Goal: Task Accomplishment & Management: Use online tool/utility

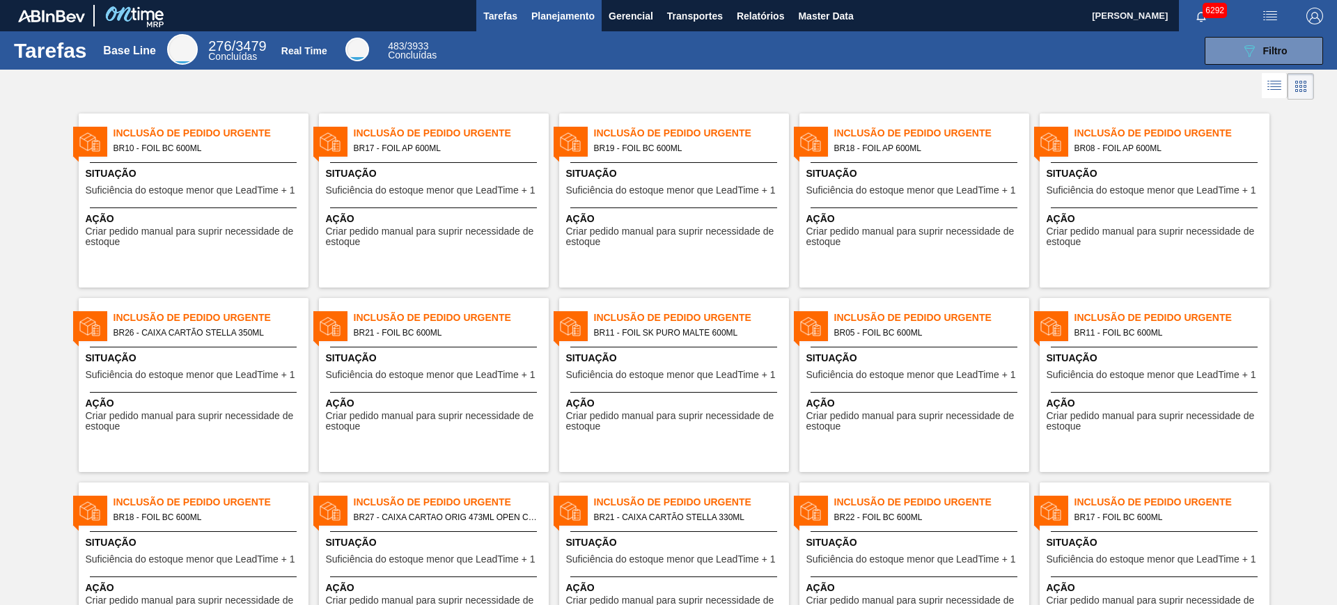
click at [558, 17] on span "Planejamento" at bounding box center [562, 16] width 63 height 17
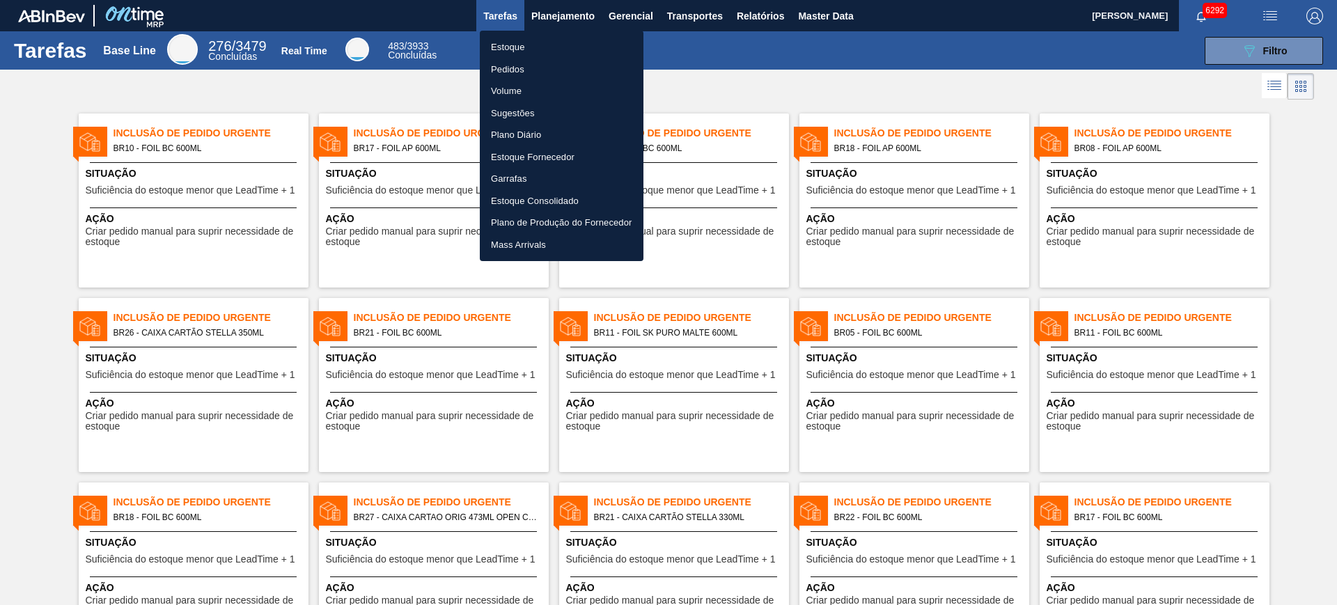
click at [561, 47] on li "Estoque" at bounding box center [562, 47] width 164 height 22
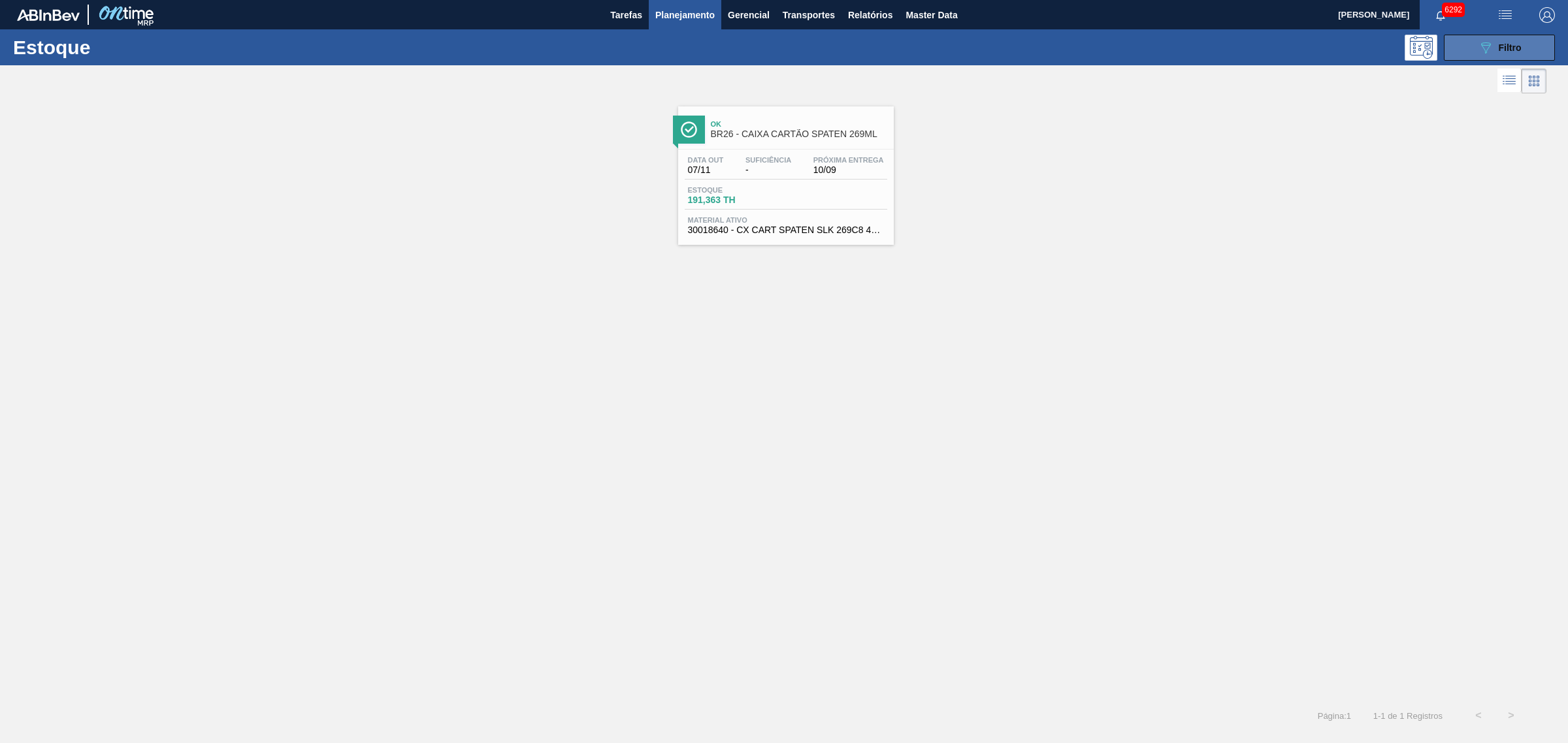
drag, startPoint x: 1469, startPoint y: 44, endPoint x: 1479, endPoint y: 160, distance: 116.4
click at [1254, 44] on button "089F7B8B-B2A5-4AFE-B5C0-19BA573D28AC Filtro" at bounding box center [1499, 48] width 111 height 26
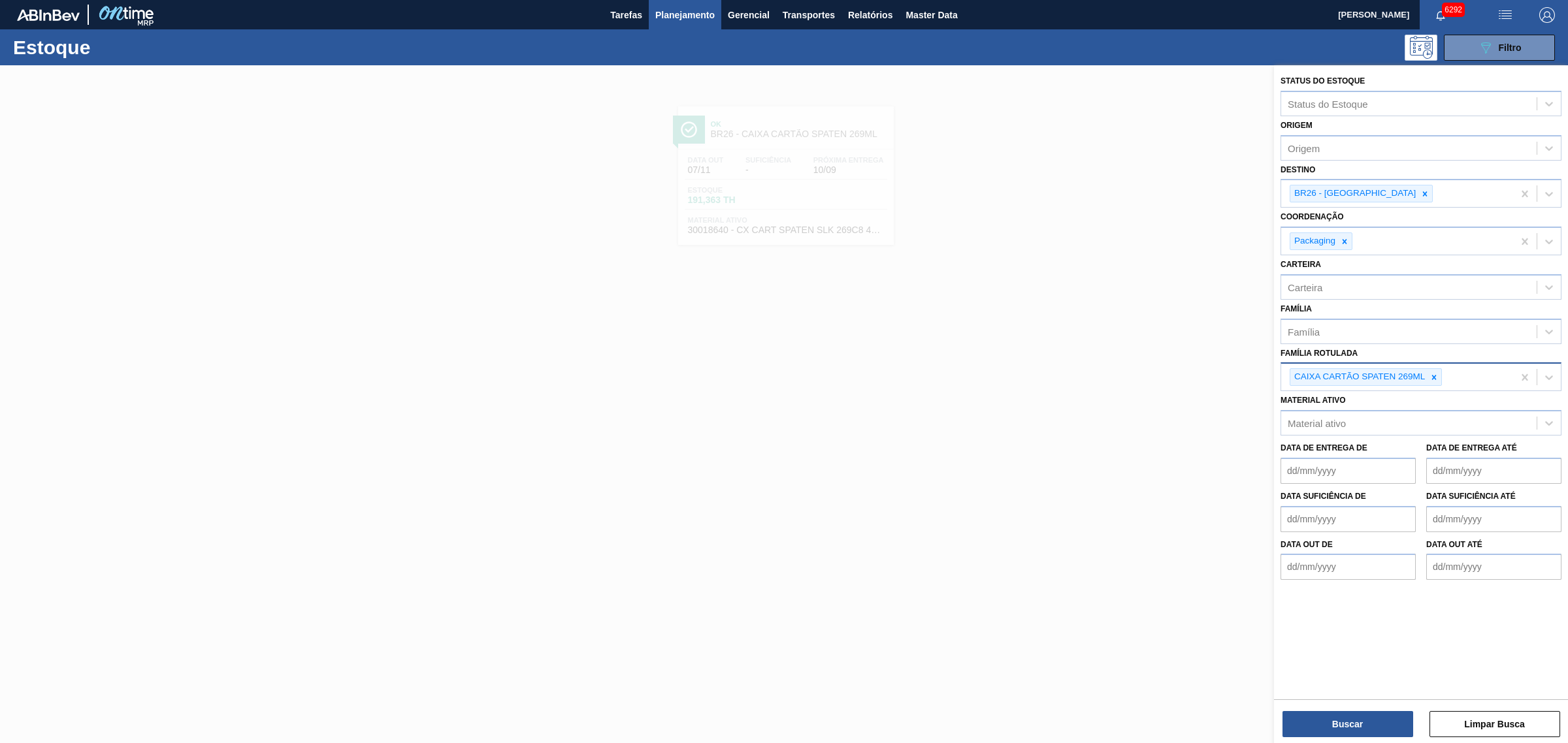
click at [1254, 375] on div at bounding box center [1434, 376] width 14 height 16
click at [1254, 192] on div "BR26 - Uberlândia" at bounding box center [1396, 193] width 232 height 27
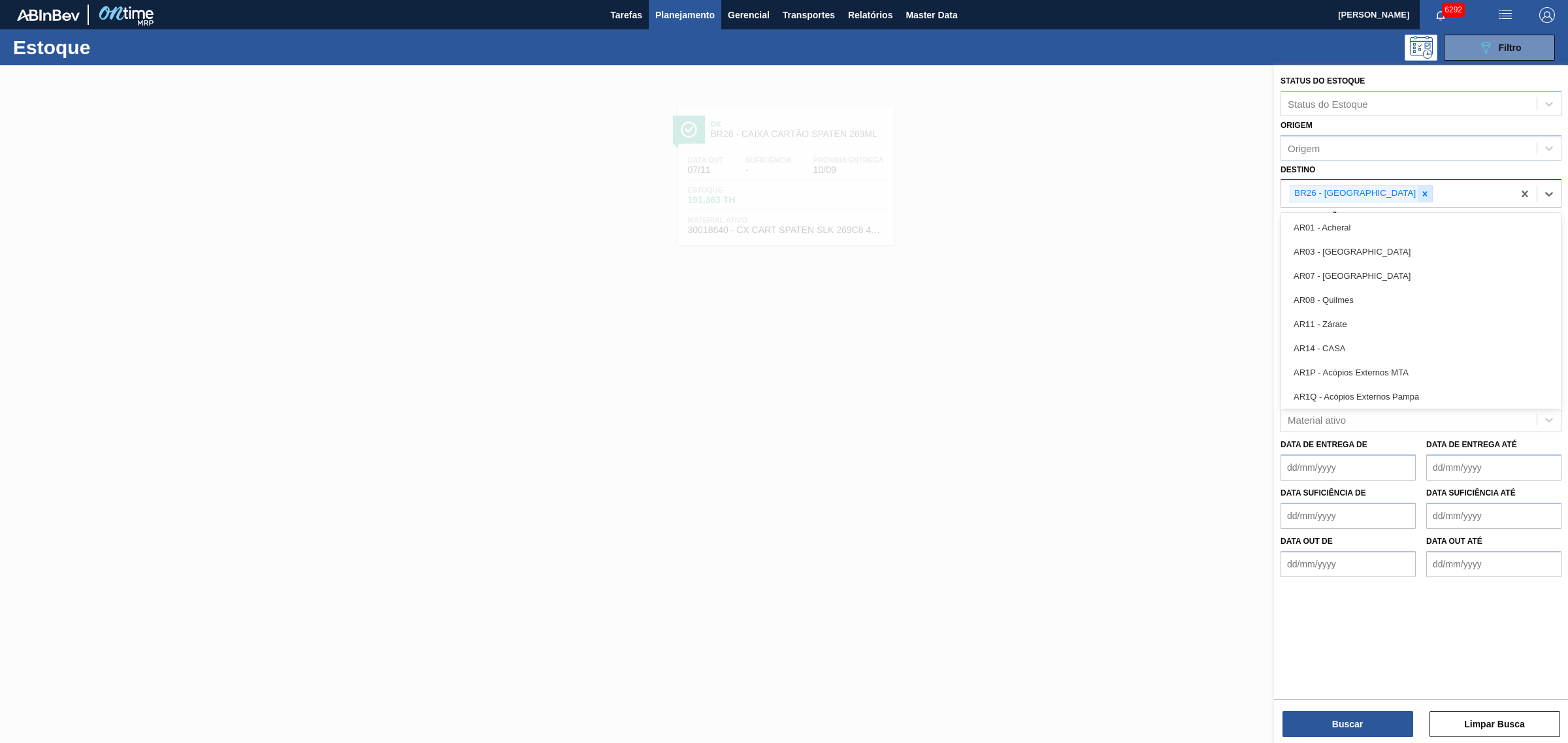
click at [1254, 190] on icon at bounding box center [1425, 194] width 9 height 9
drag, startPoint x: 1126, startPoint y: 181, endPoint x: 1147, endPoint y: 164, distance: 27.0
click at [1124, 181] on div at bounding box center [784, 437] width 1568 height 743
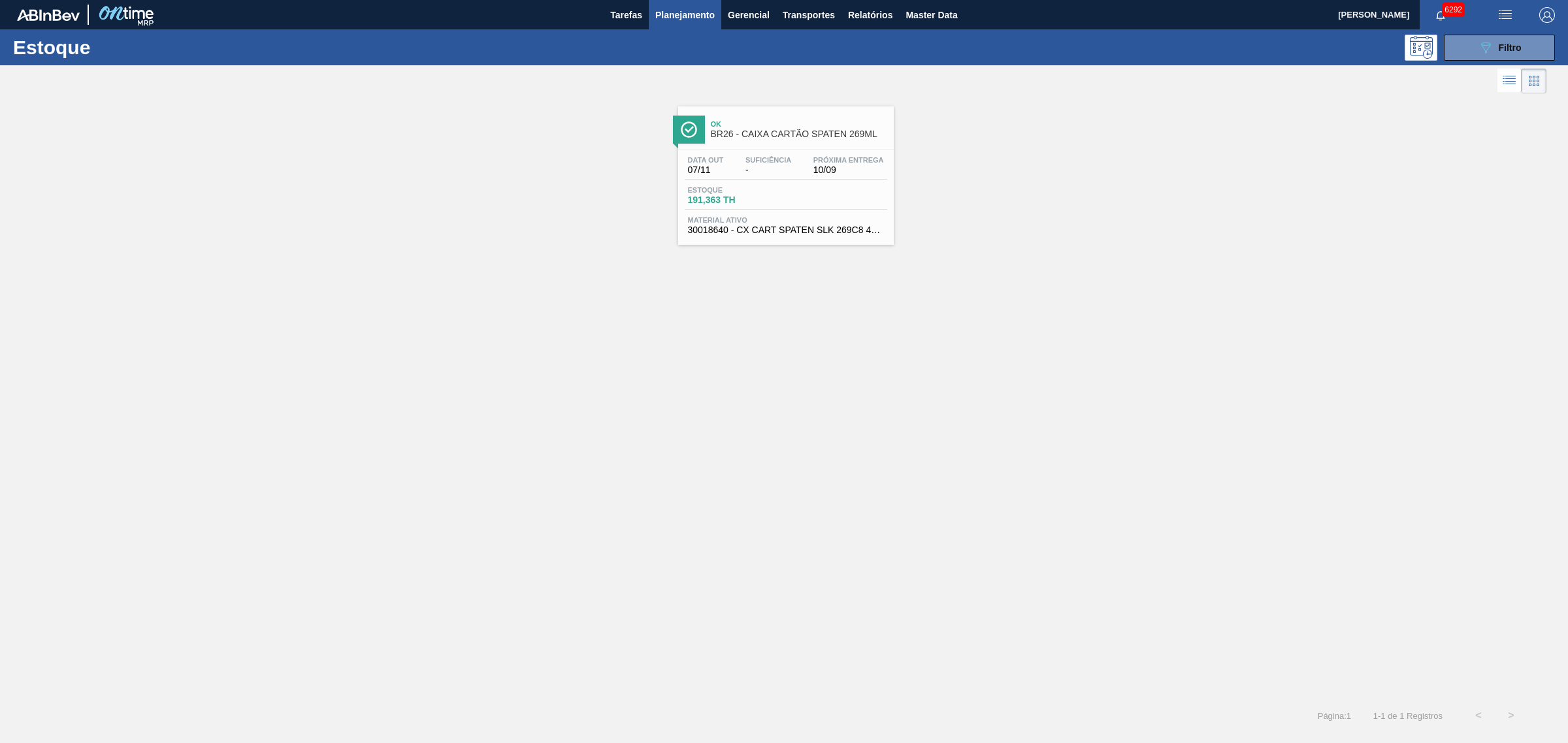
click at [1254, 15] on span "button" at bounding box center [1504, 15] width 31 height 16
click at [1254, 41] on li "Upload de Volumes" at bounding box center [1500, 46] width 113 height 23
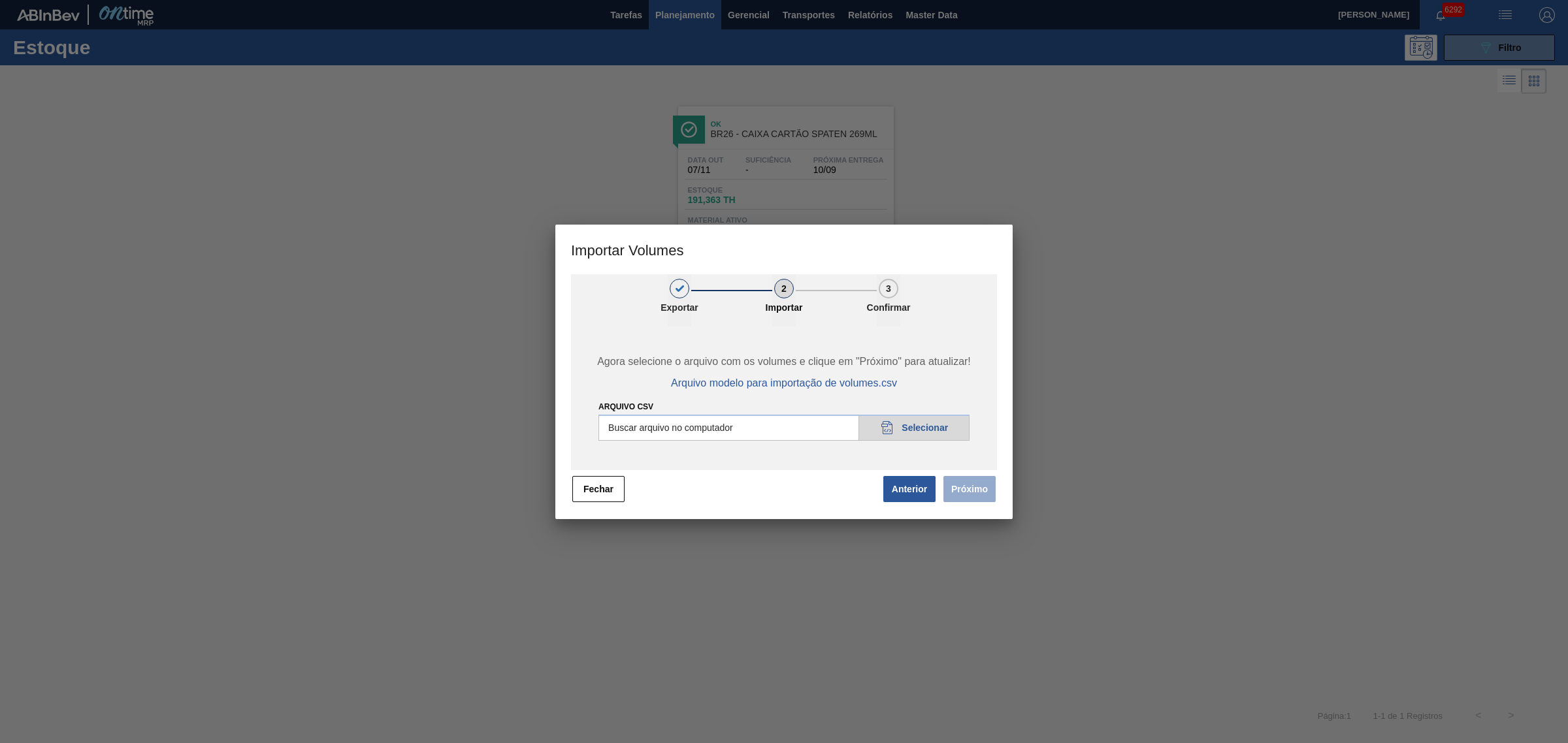
click at [814, 429] on input "Arquivo csv" at bounding box center [784, 428] width 371 height 26
type input "C:\fakepath\Pedidos Massa HM.csv"
click at [976, 491] on button "Próximo" at bounding box center [969, 490] width 53 height 26
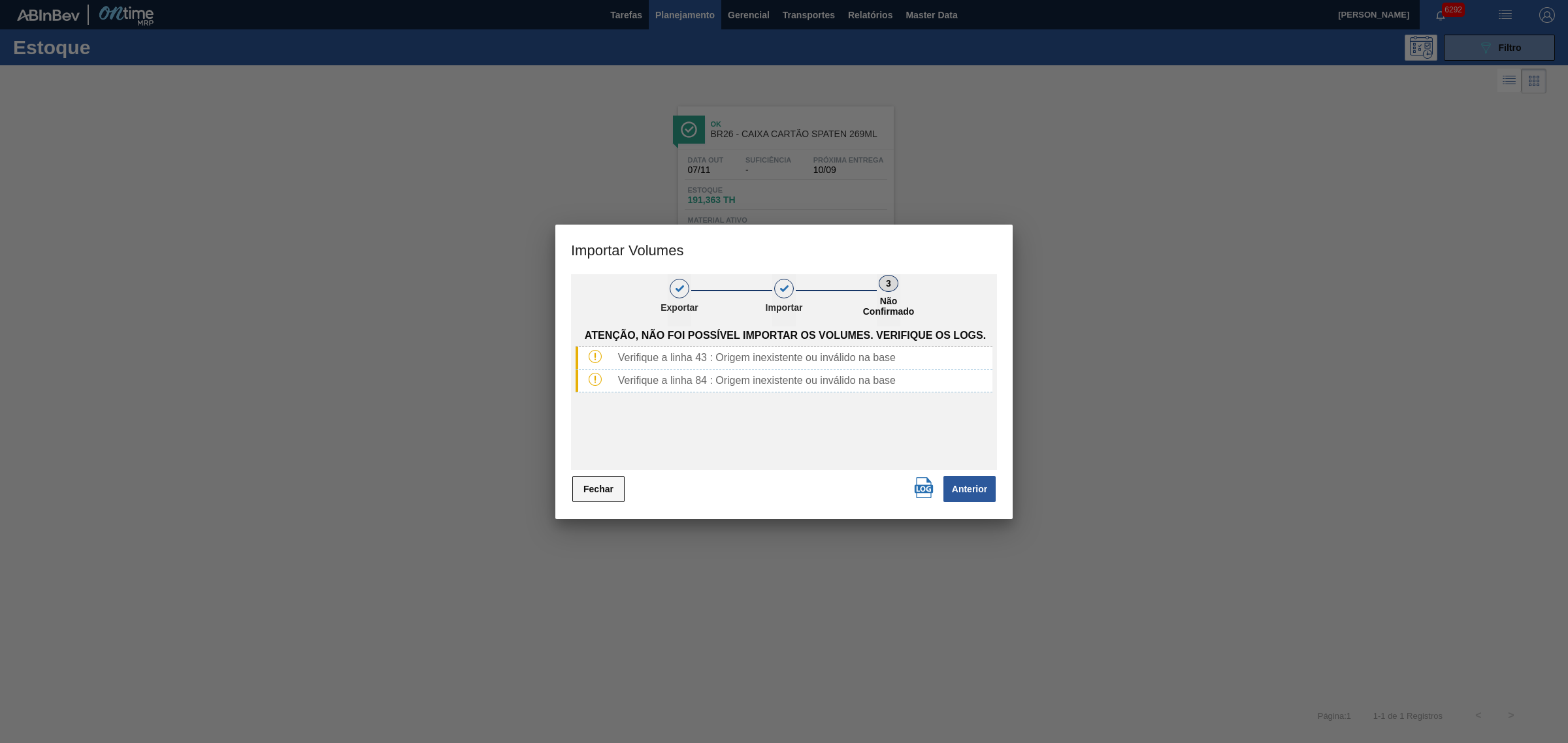
click at [598, 485] on button "Fechar" at bounding box center [599, 490] width 53 height 26
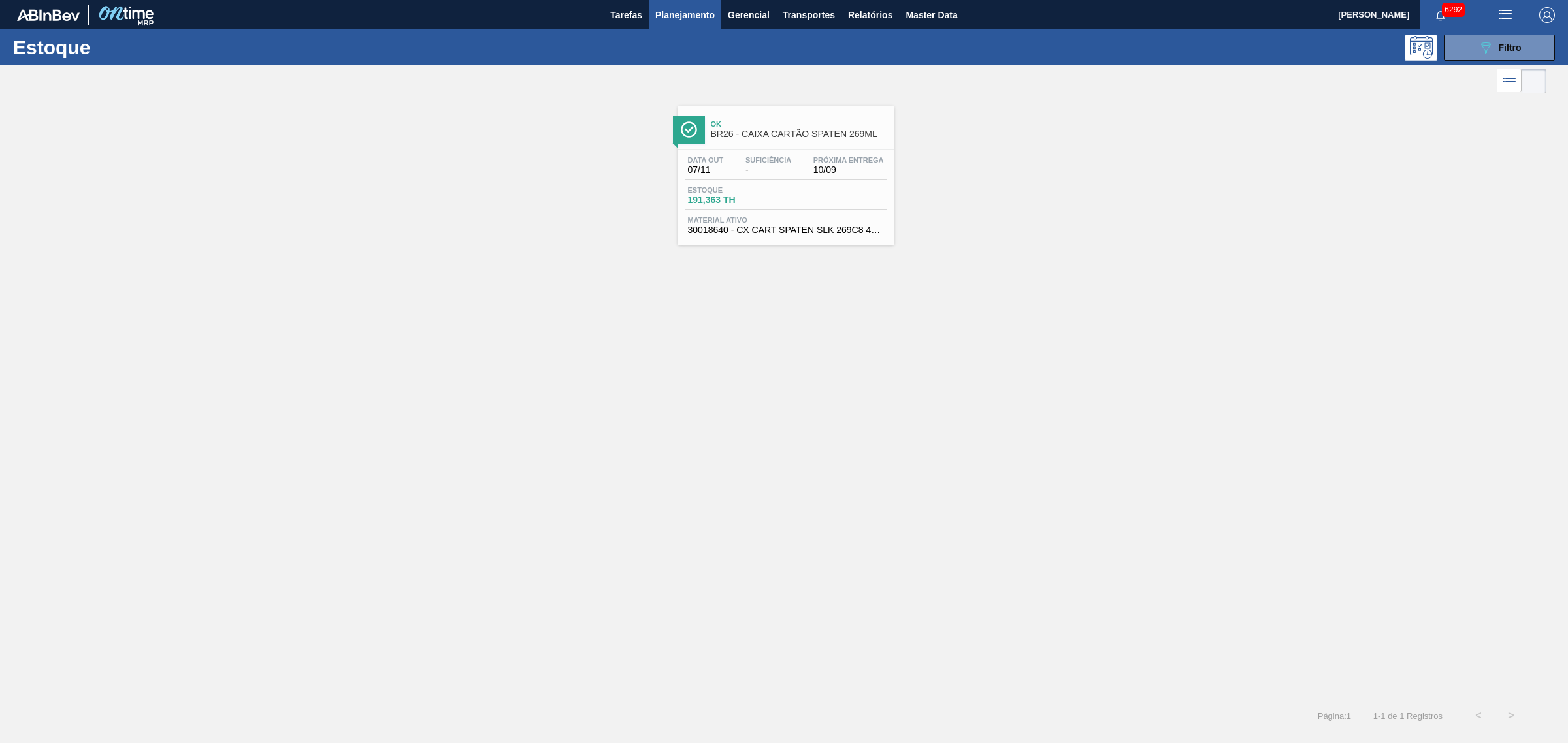
click at [1254, 15] on span "button" at bounding box center [1504, 15] width 31 height 16
click at [1254, 64] on div at bounding box center [784, 372] width 1568 height 743
click at [1254, 51] on button "089F7B8B-B2A5-4AFE-B5C0-19BA573D28AC Filtro" at bounding box center [1499, 48] width 111 height 26
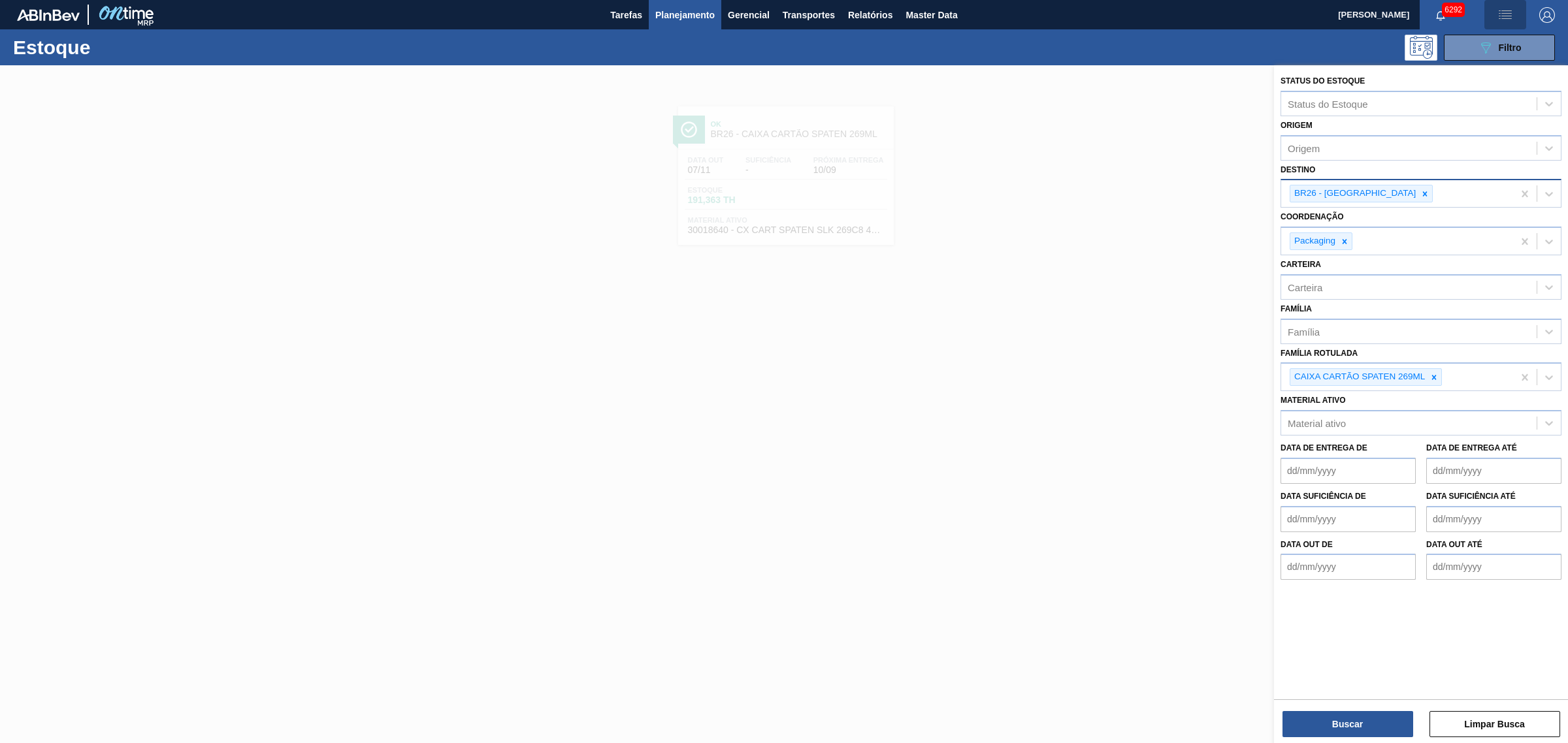
click at [1254, 17] on img "button" at bounding box center [1505, 15] width 16 height 16
click at [1254, 47] on li "Upload de Volumes" at bounding box center [1500, 46] width 113 height 23
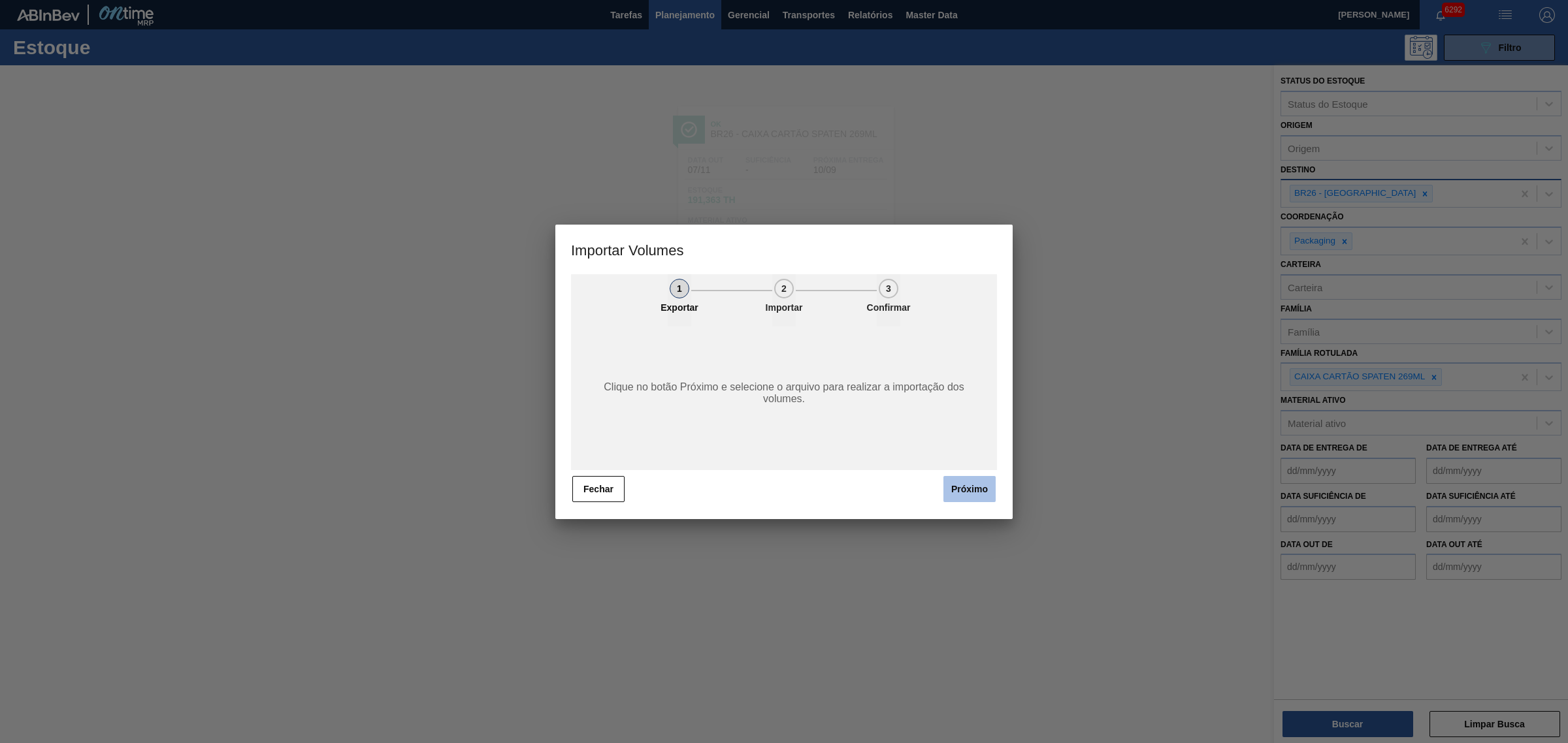
click at [985, 487] on button "Próximo" at bounding box center [969, 490] width 53 height 26
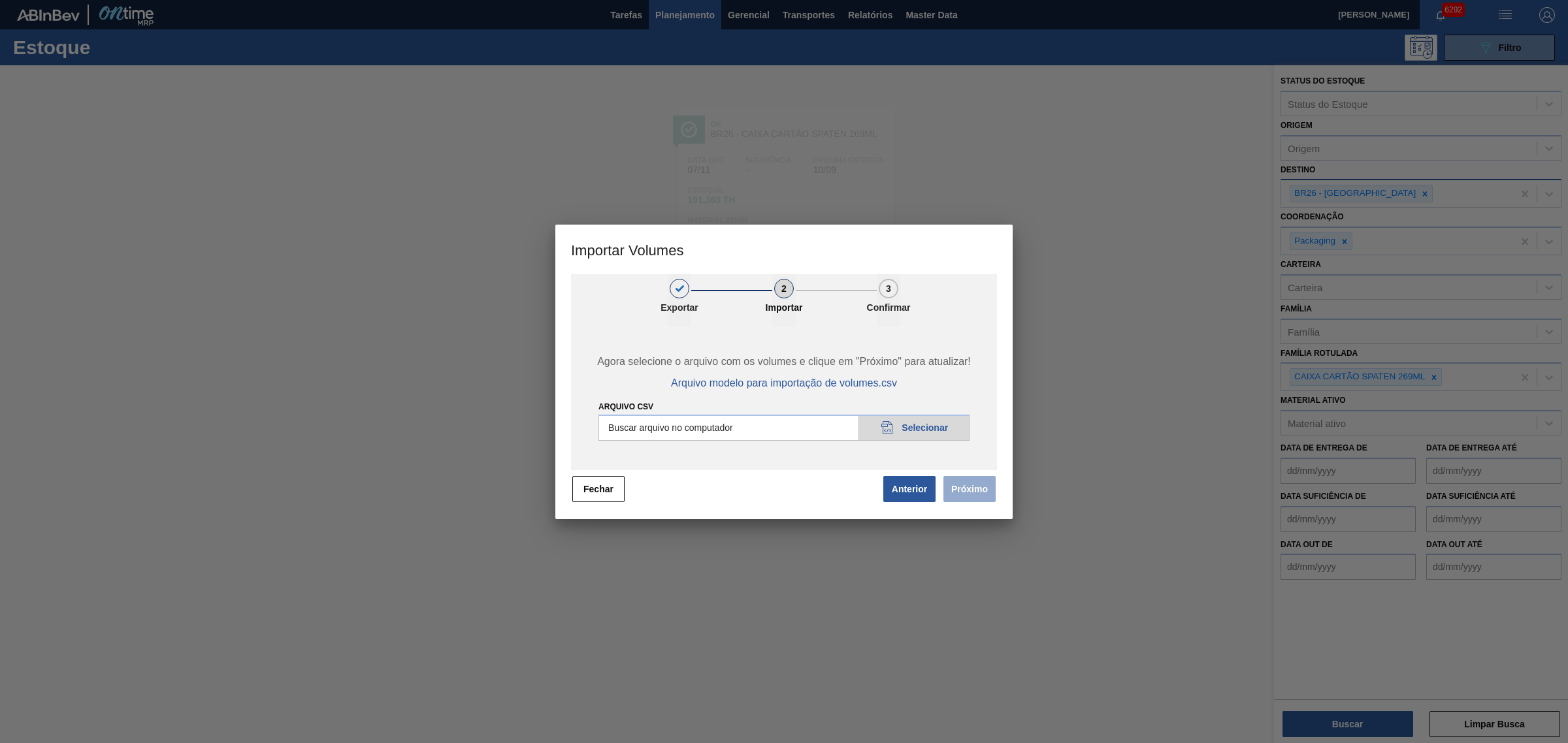
click at [730, 427] on input "Arquivo csv" at bounding box center [784, 428] width 371 height 26
type input "C:\fakepath\Pedidos Massa HM.csv"
click at [982, 487] on button "Próximo" at bounding box center [969, 490] width 53 height 26
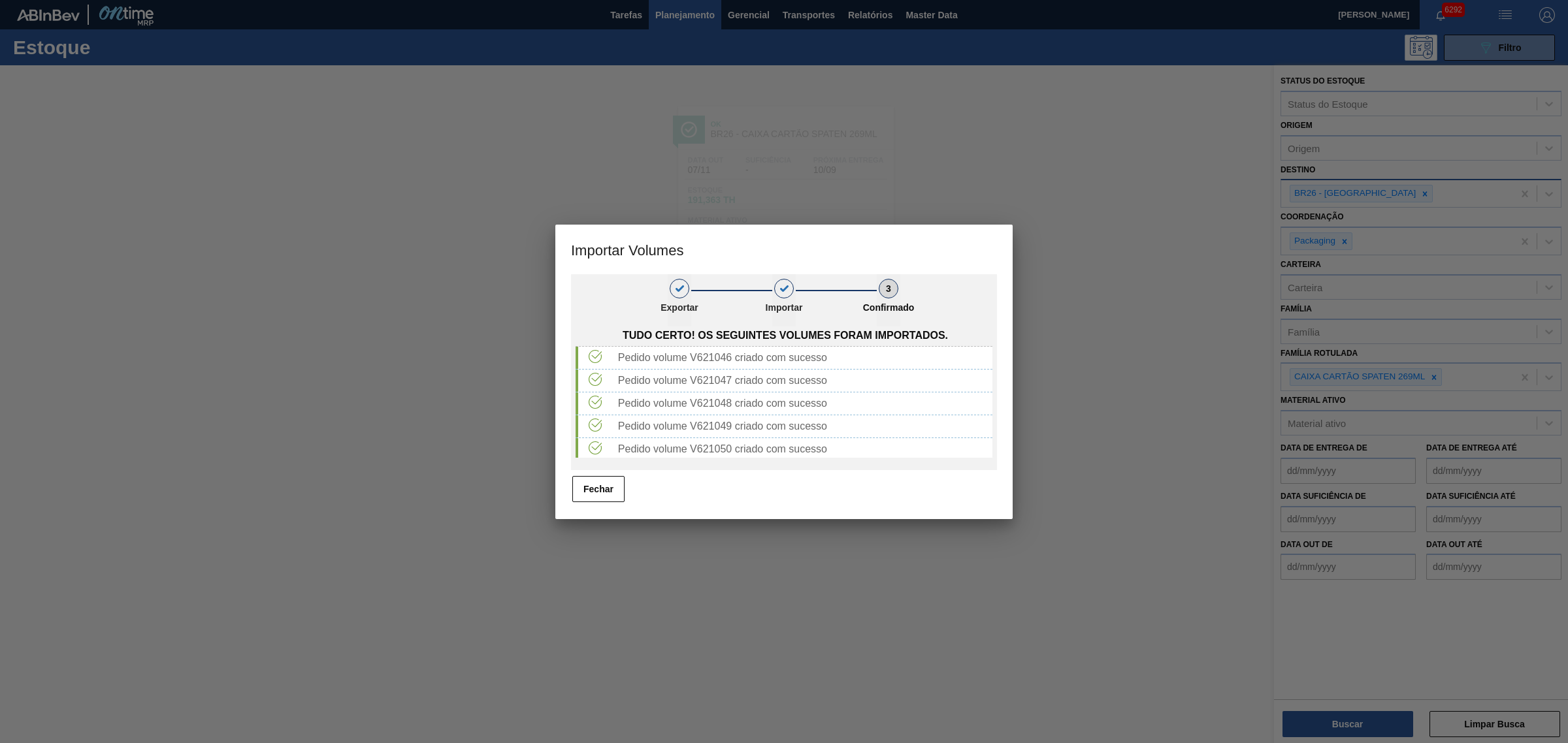
drag, startPoint x: 599, startPoint y: 484, endPoint x: 659, endPoint y: 246, distance: 245.4
click at [598, 482] on button "Fechar" at bounding box center [599, 490] width 53 height 26
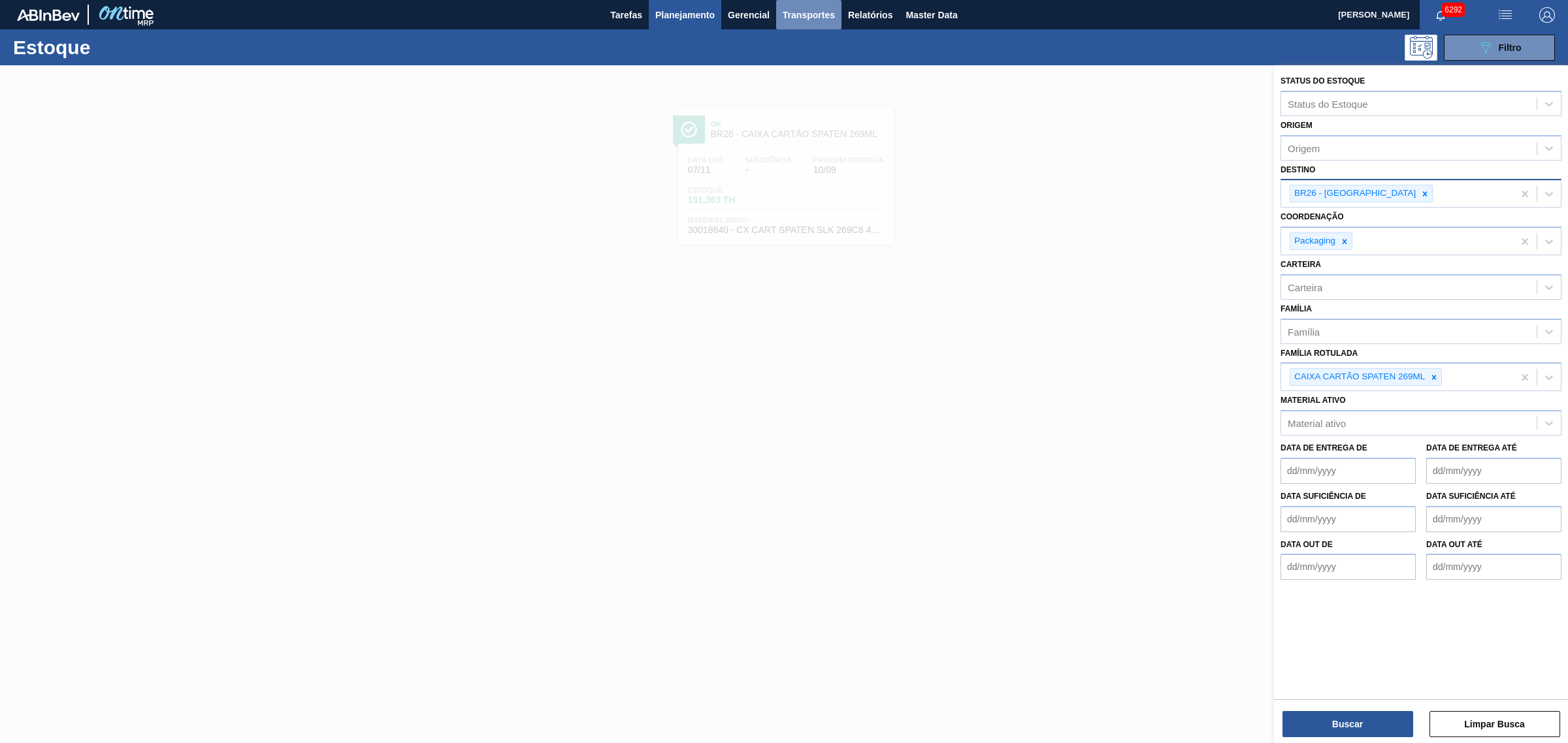
click at [827, 13] on span "Transportes" at bounding box center [809, 15] width 53 height 16
click at [816, 62] on li "Otimização de Carga" at bounding box center [809, 65] width 107 height 21
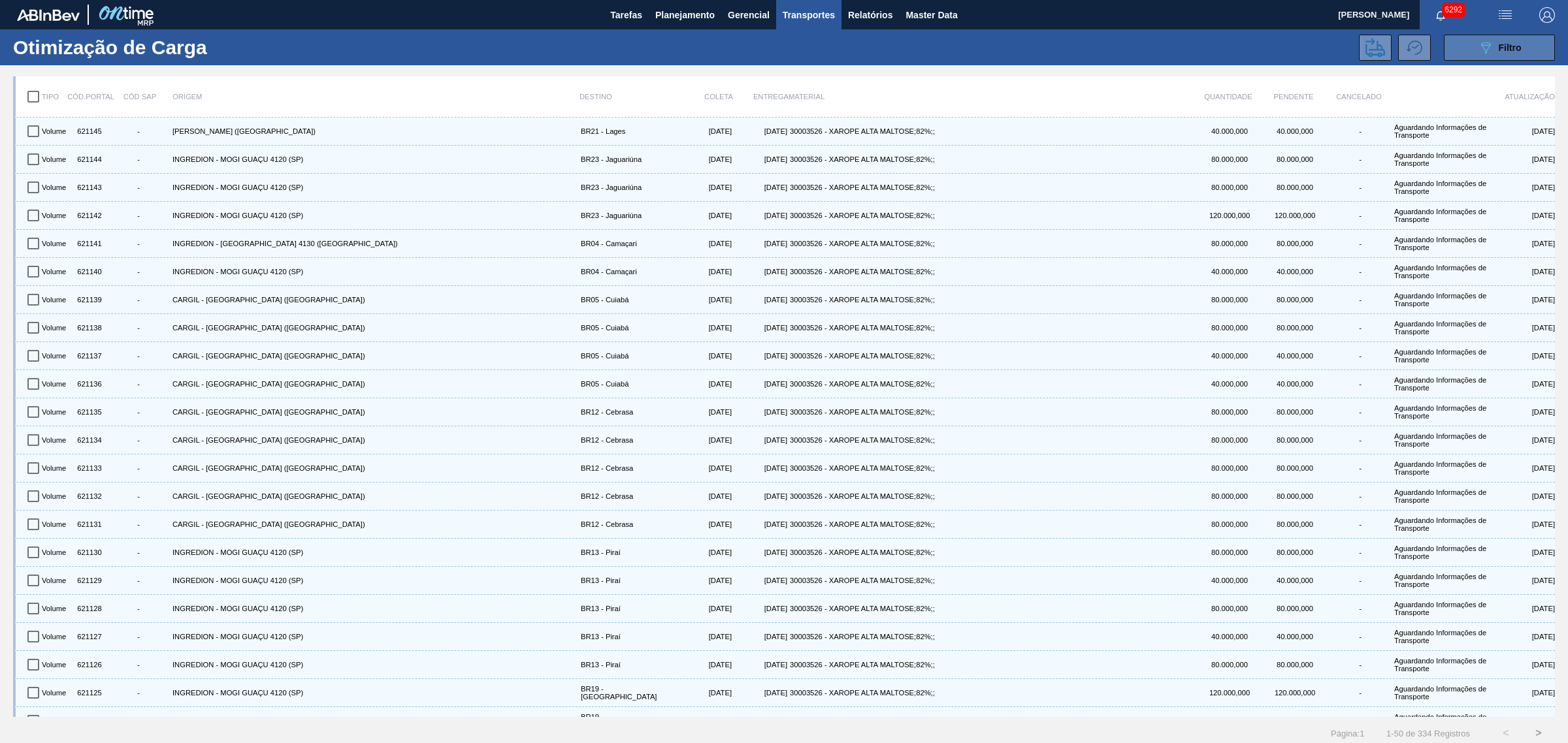
click at [1254, 54] on div "089F7B8B-B2A5-4AFE-B5C0-19BA573D28AC Filtro" at bounding box center [1499, 47] width 44 height 16
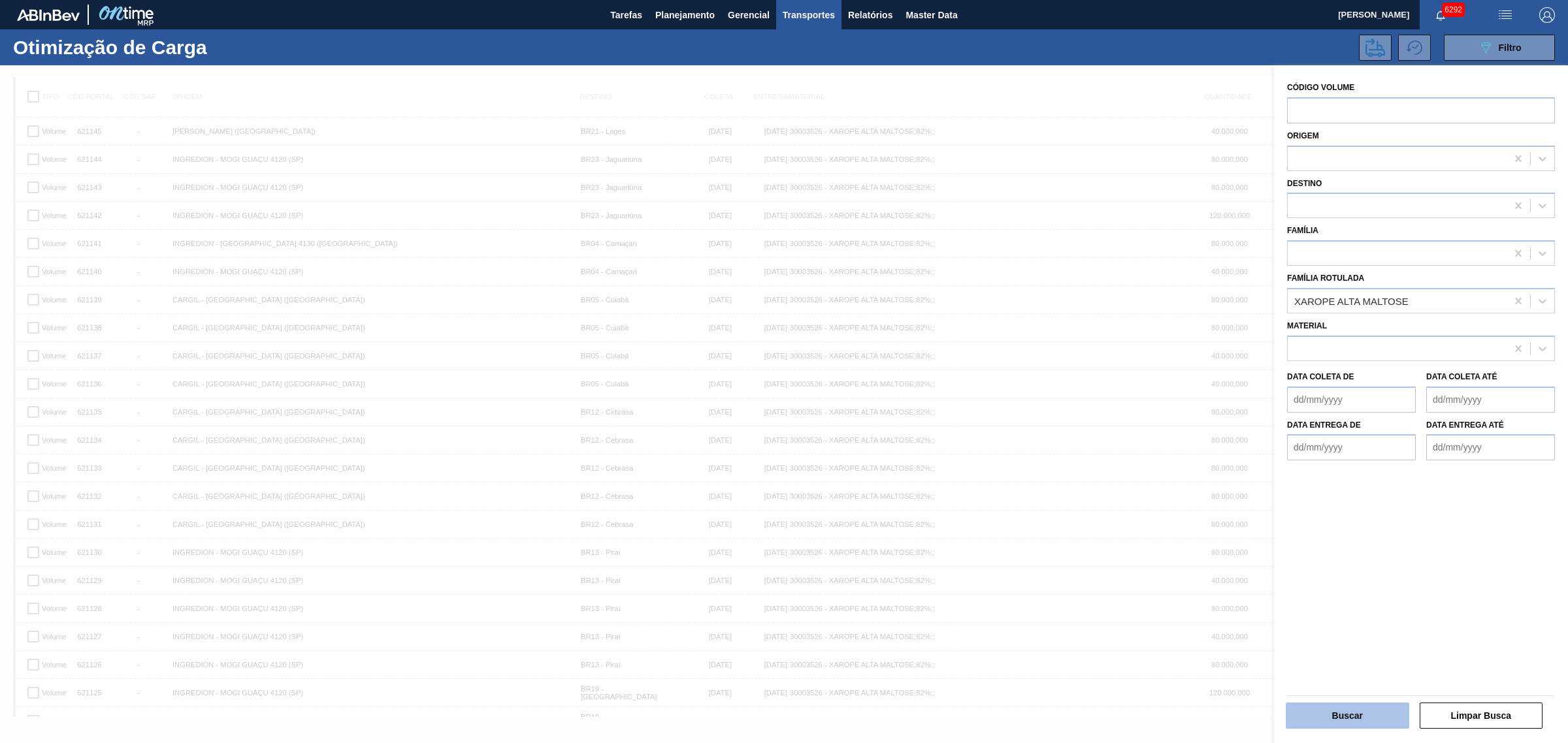
click at [1254, 567] on button "Buscar" at bounding box center [1347, 716] width 124 height 26
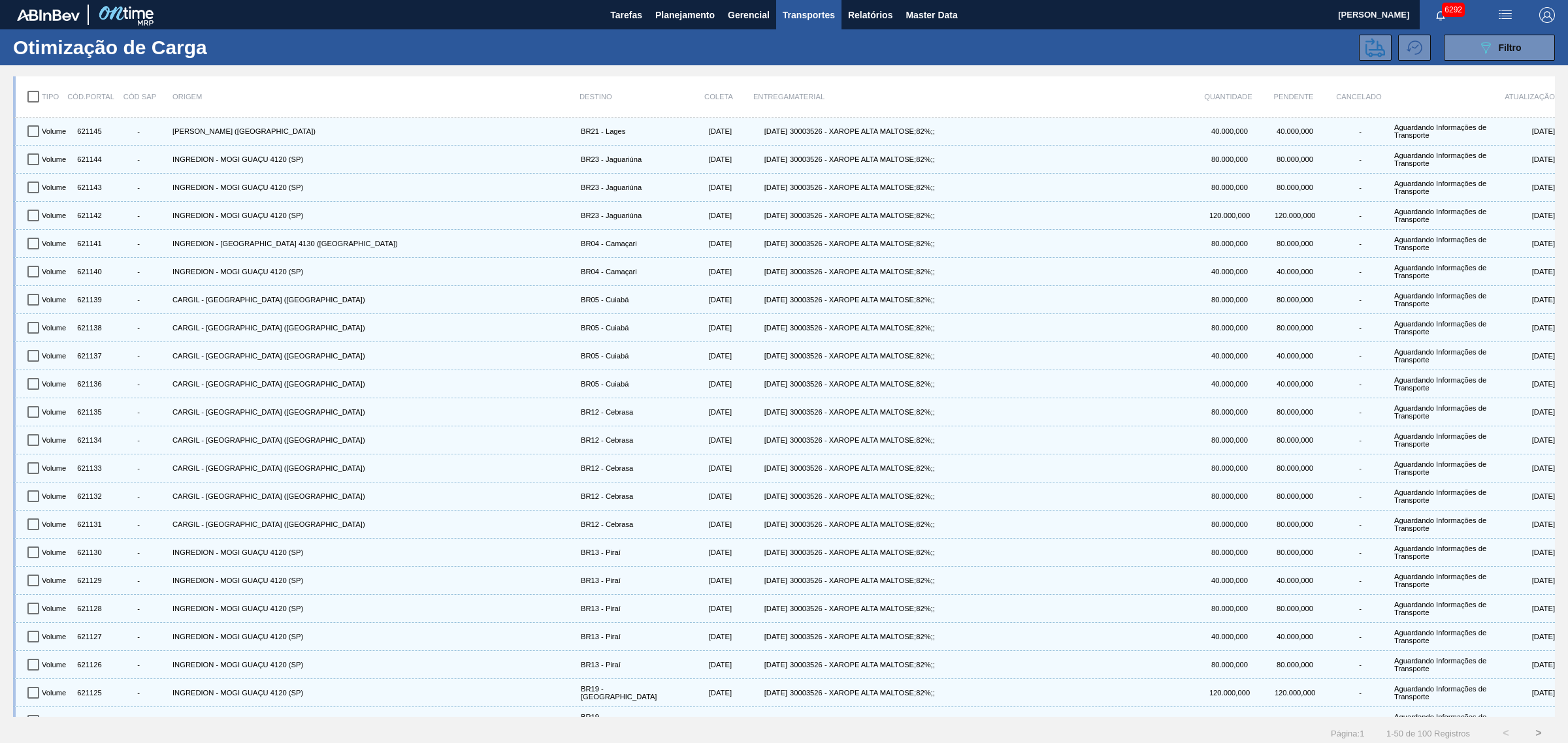
click at [29, 92] on input "checkbox" at bounding box center [33, 96] width 27 height 27
checkbox input "true"
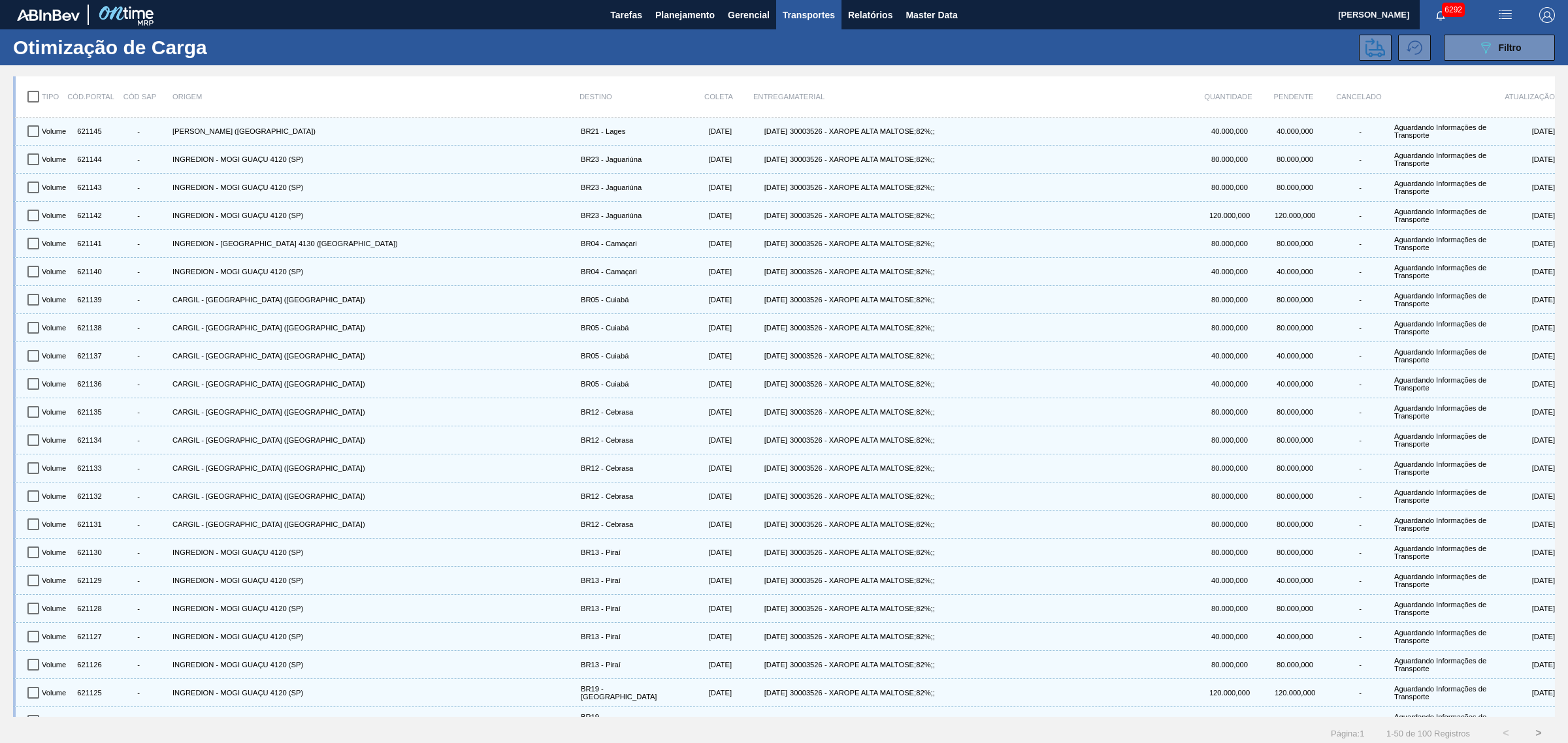
checkbox input "true"
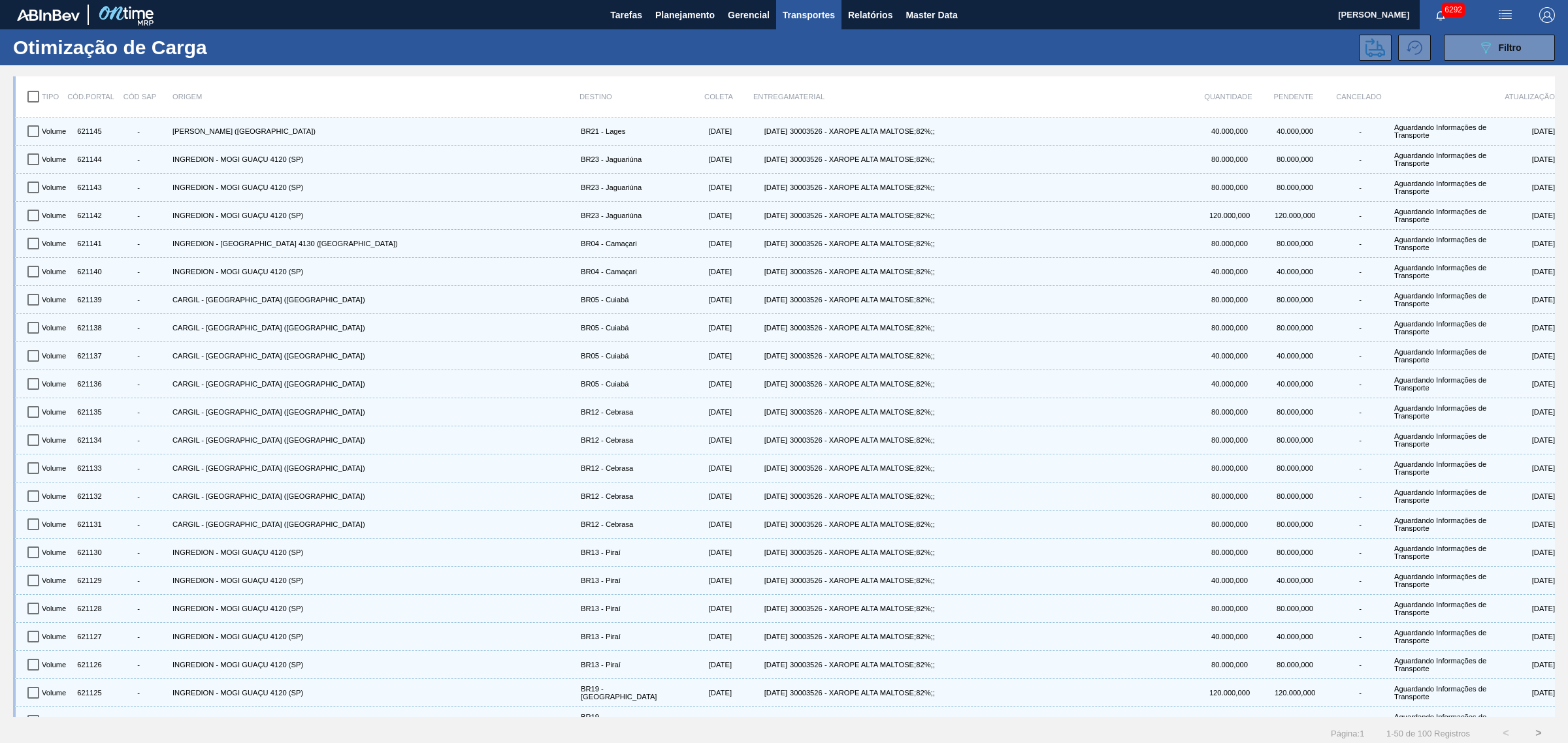
checkbox input "true"
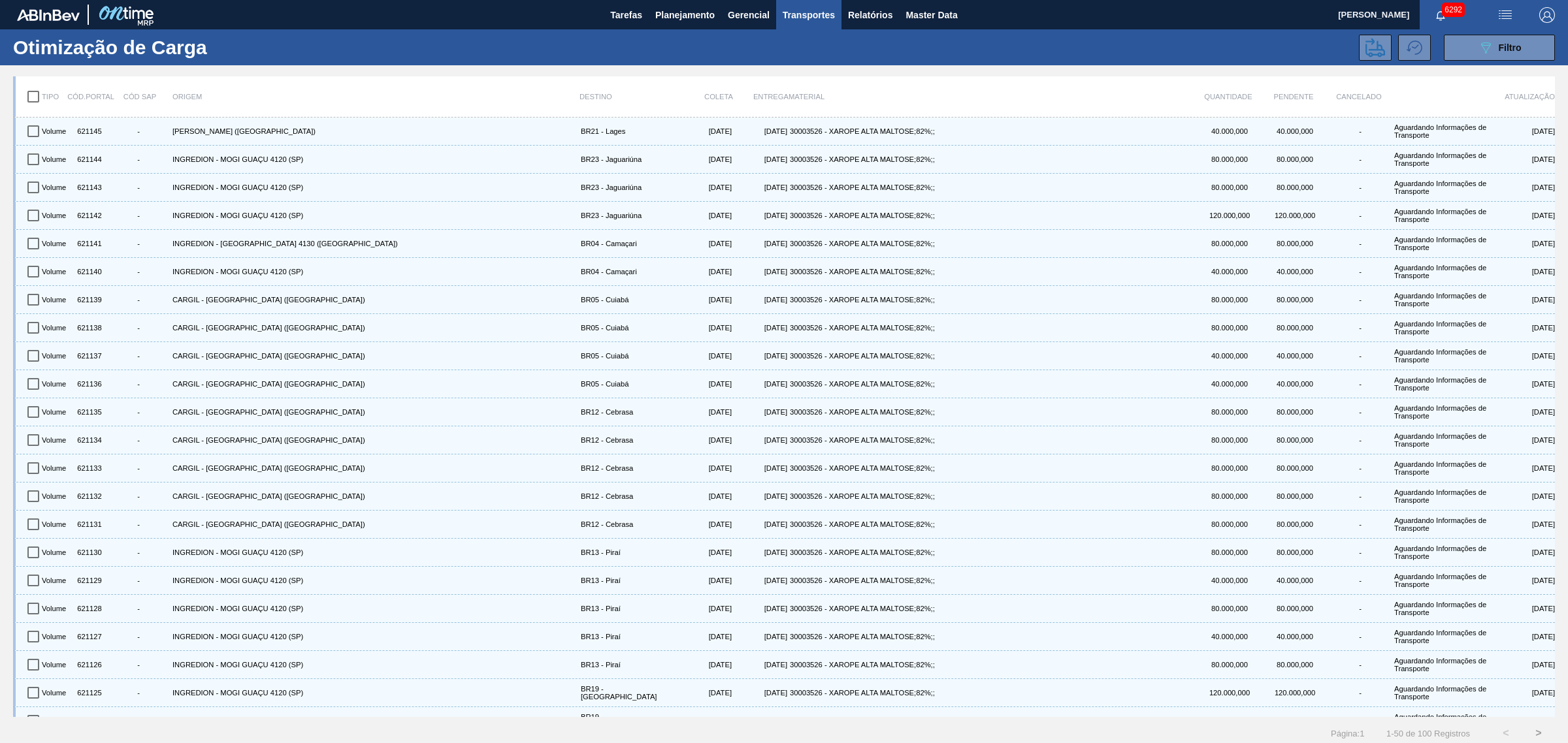
checkbox input "true"
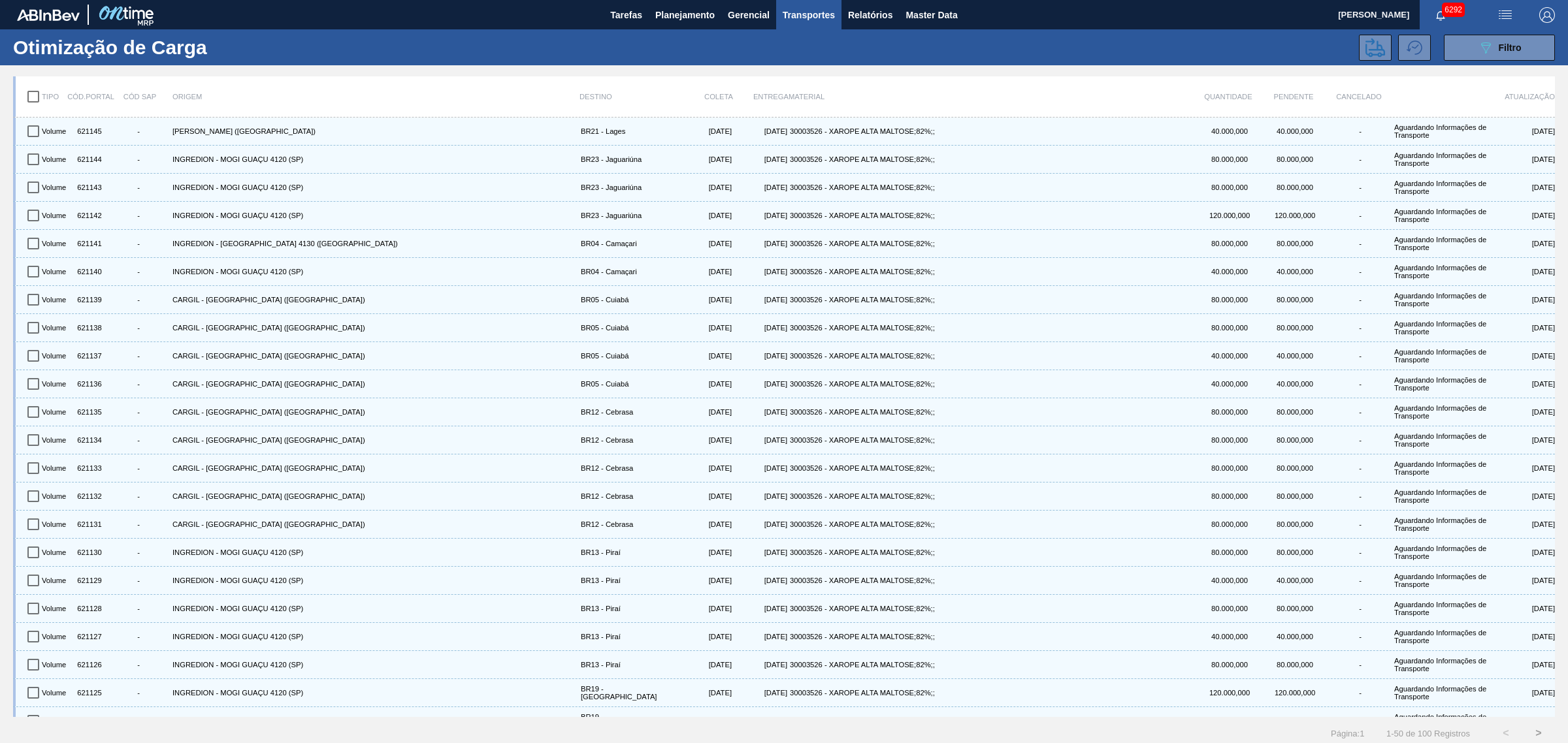
checkbox input "true"
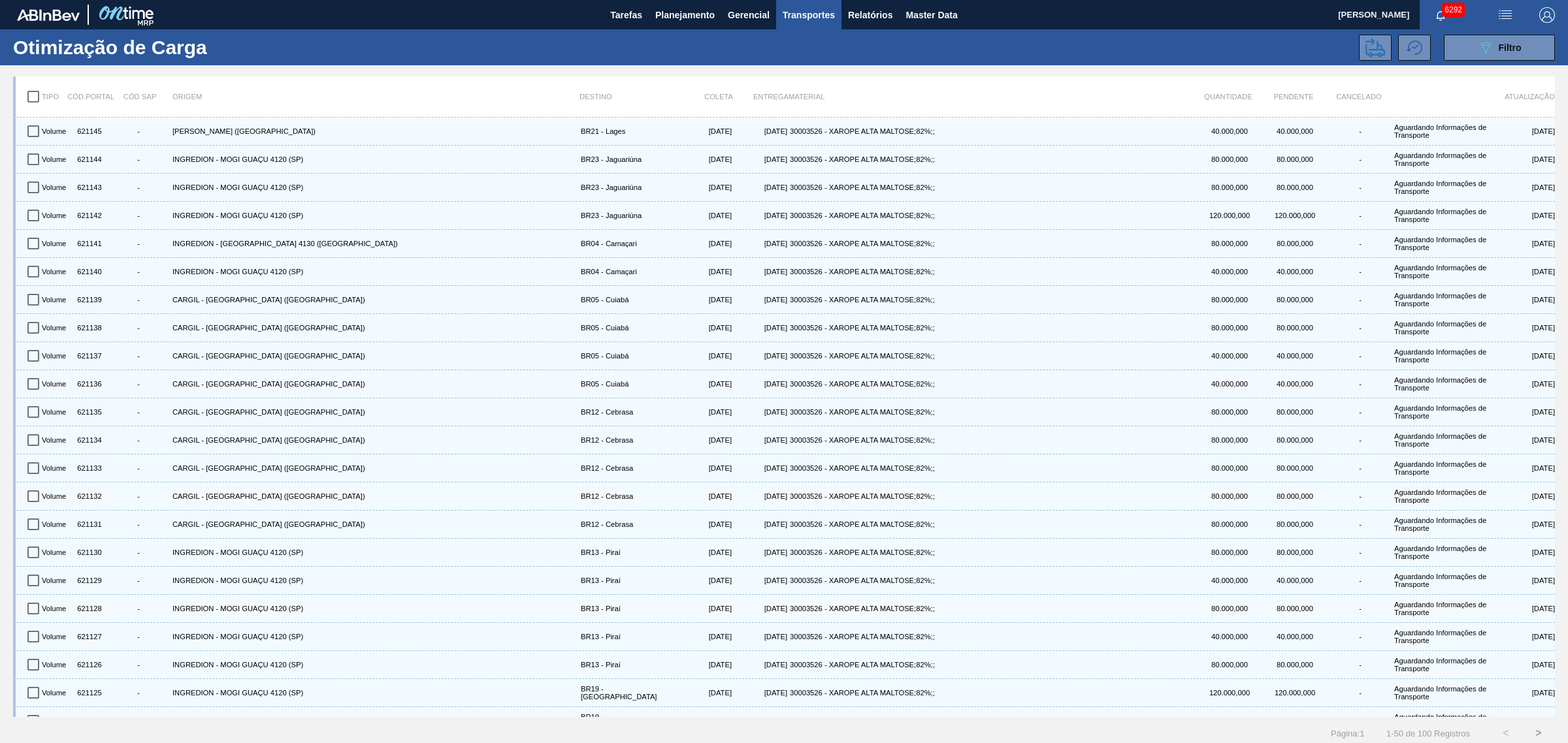
checkbox input "true"
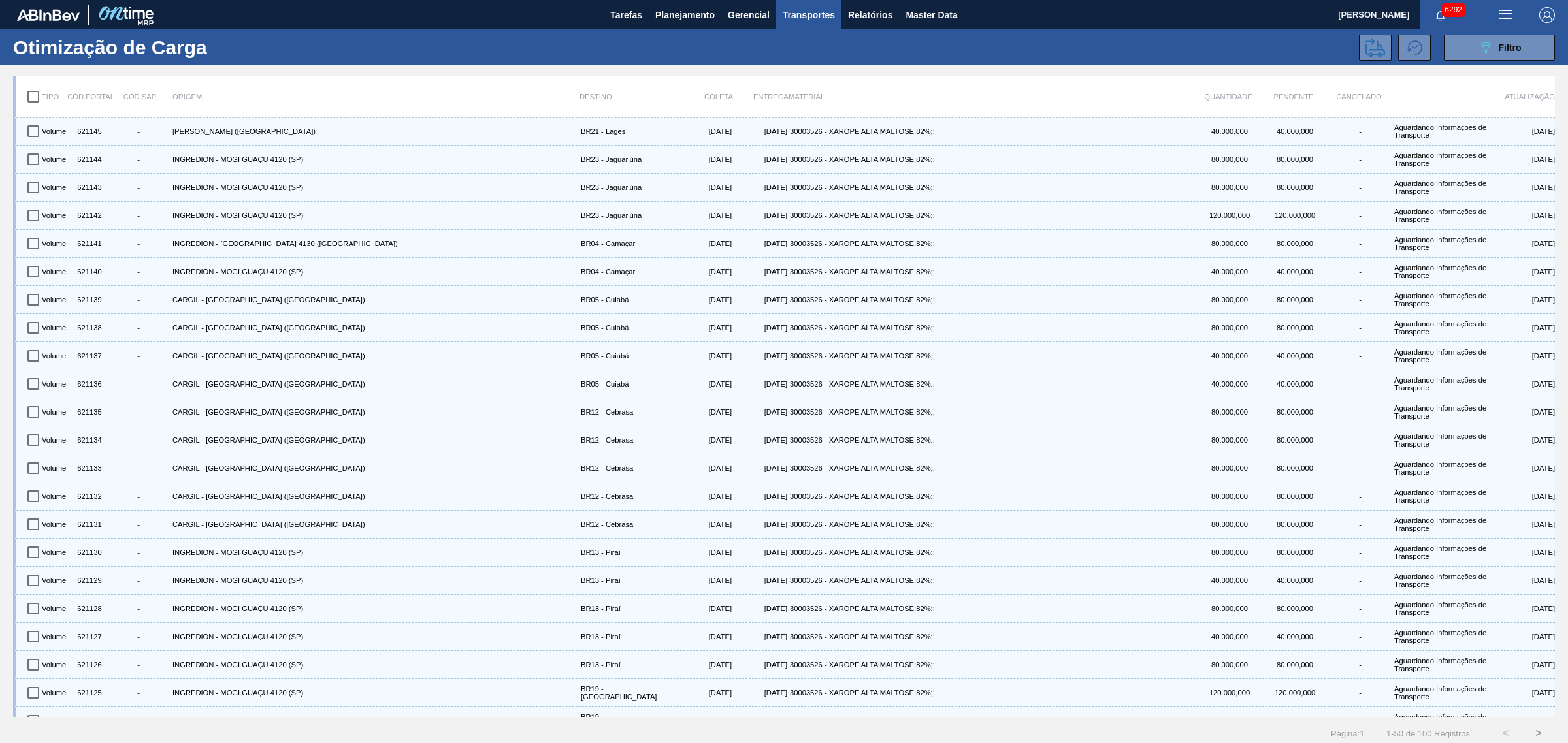
checkbox input "true"
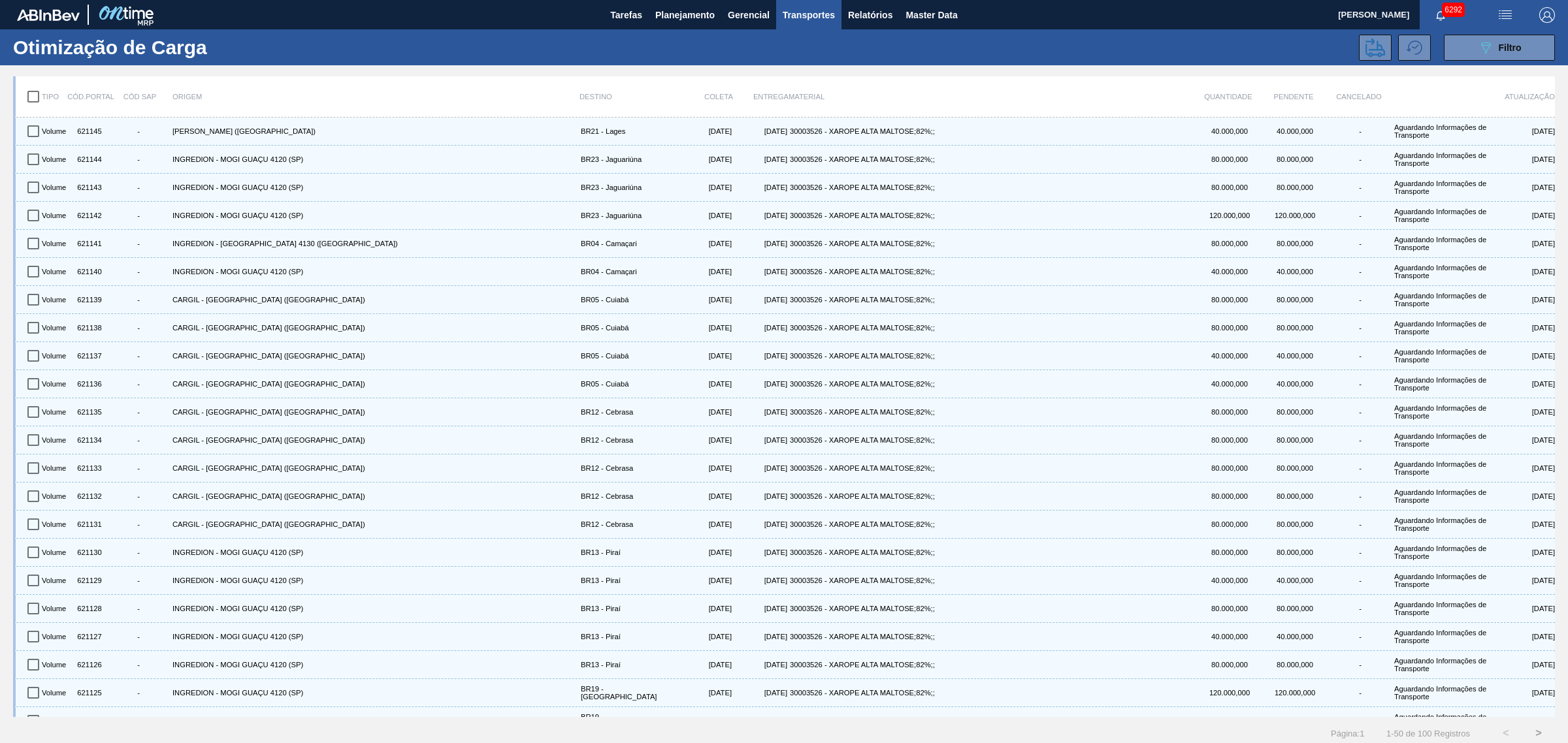
checkbox input "true"
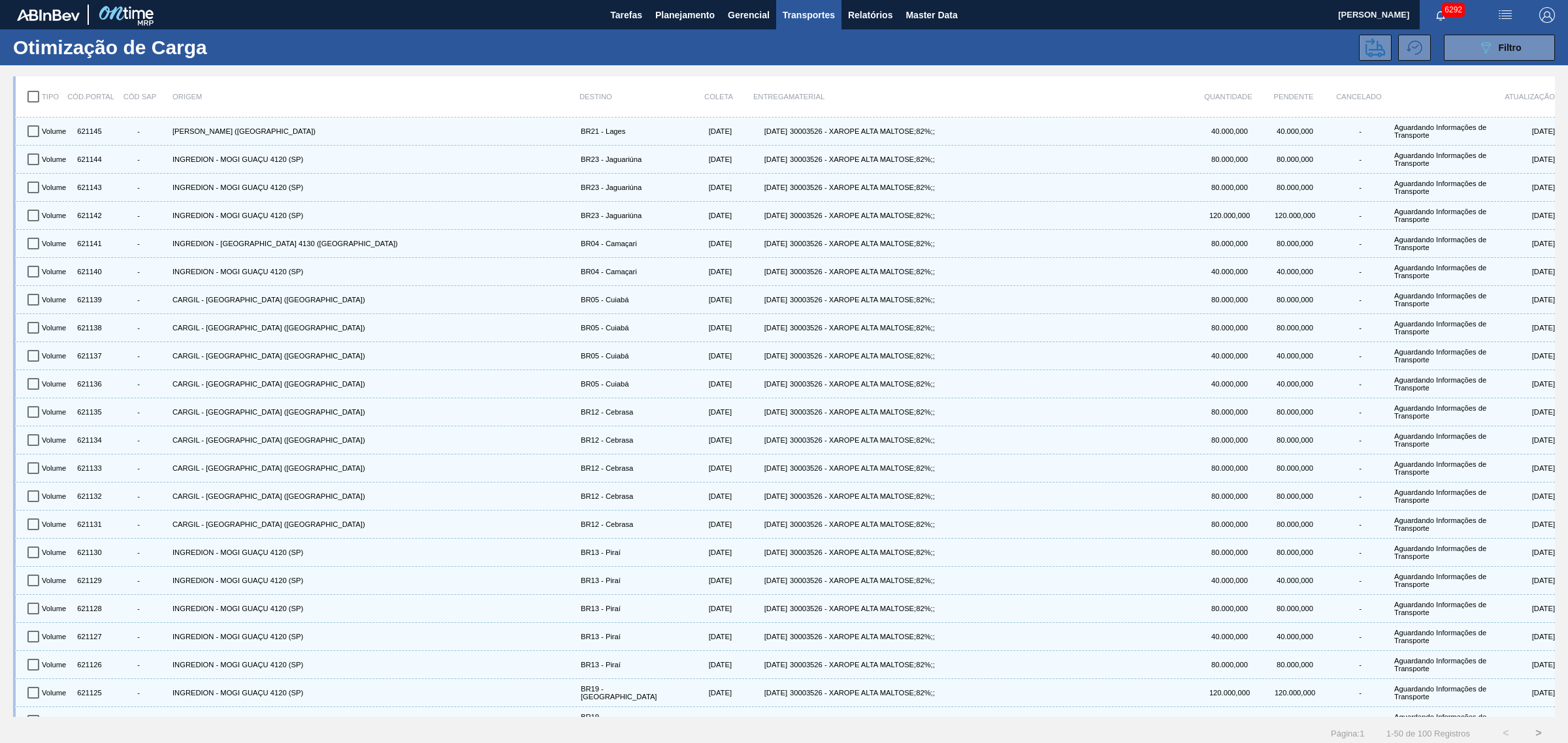
checkbox input "true"
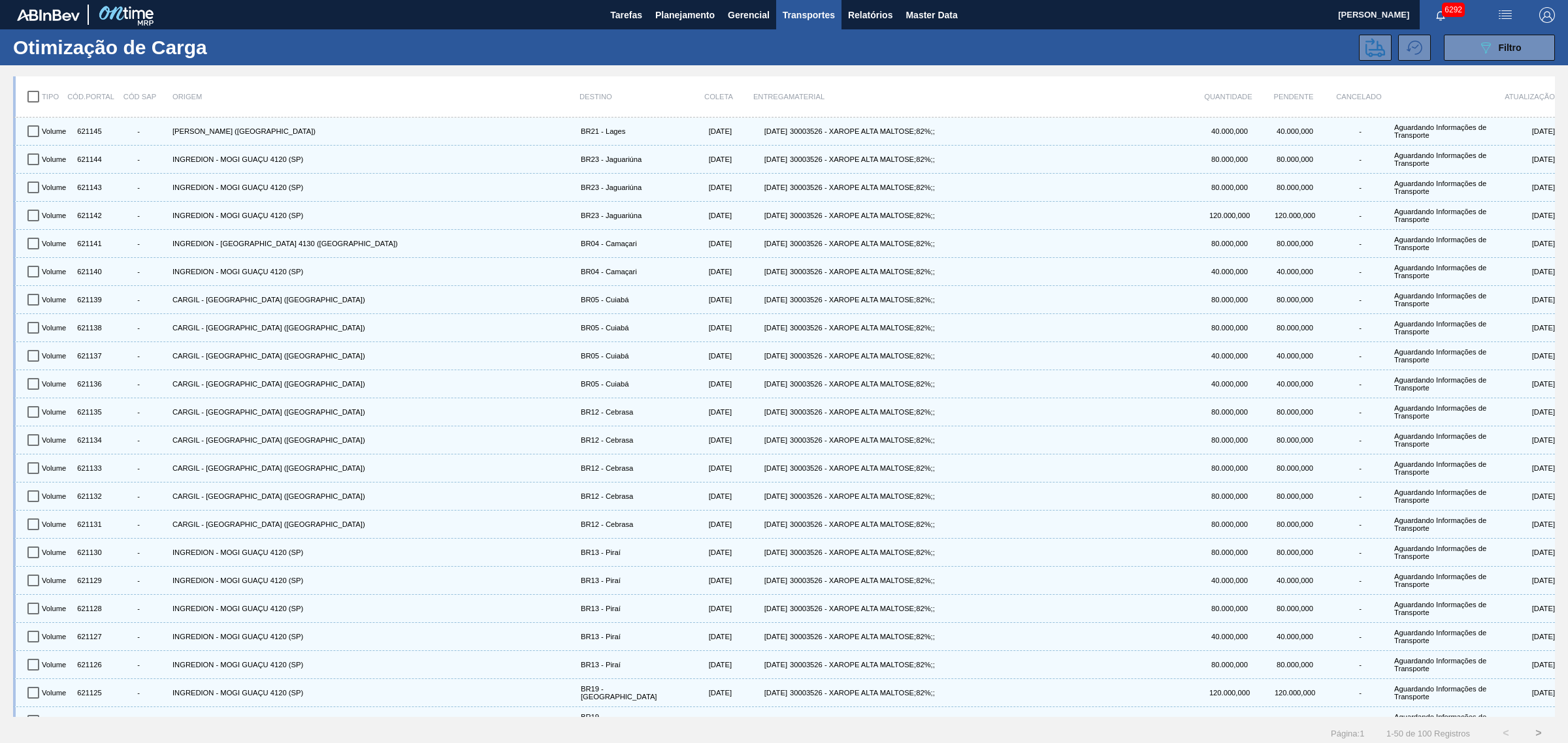
checkbox input "true"
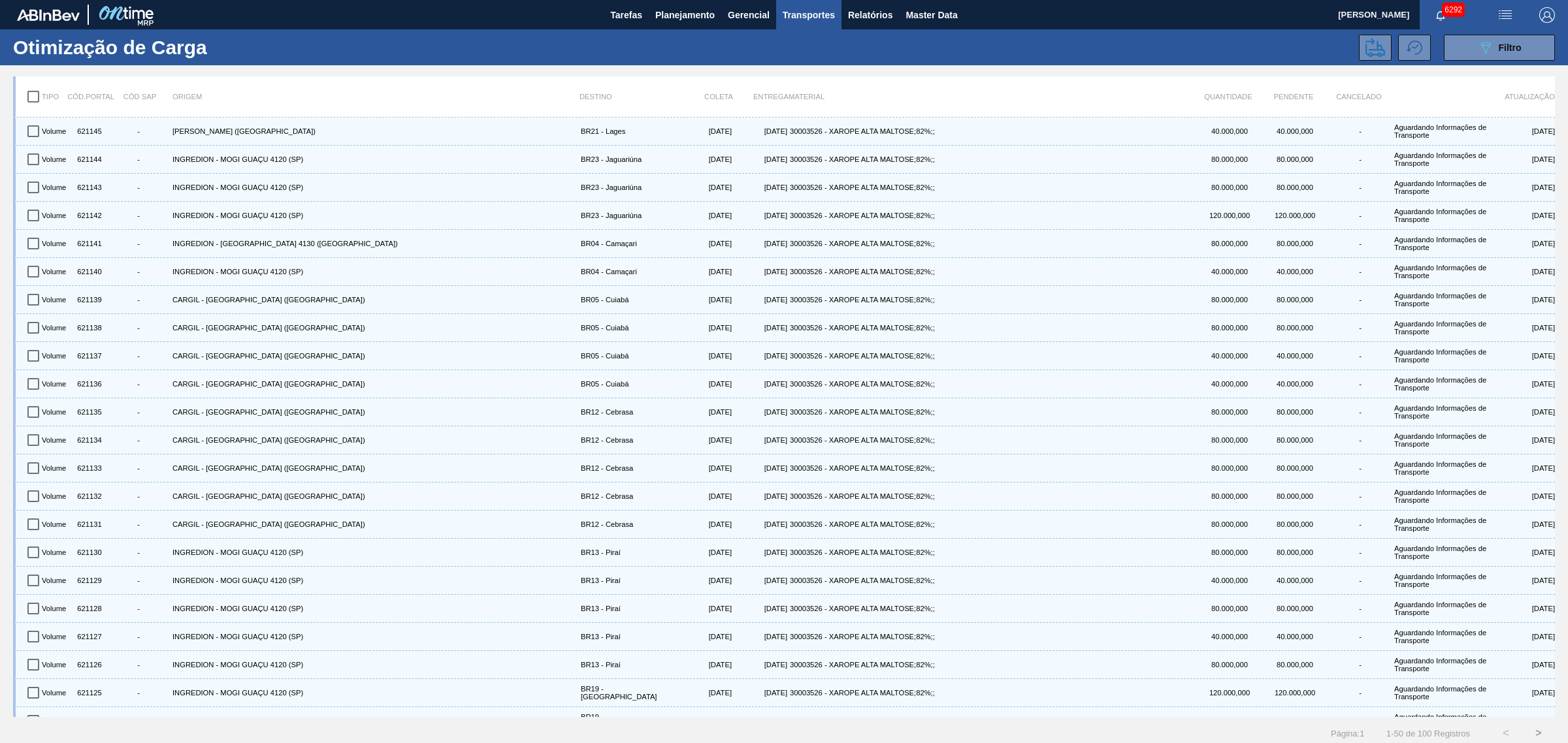
checkbox input "true"
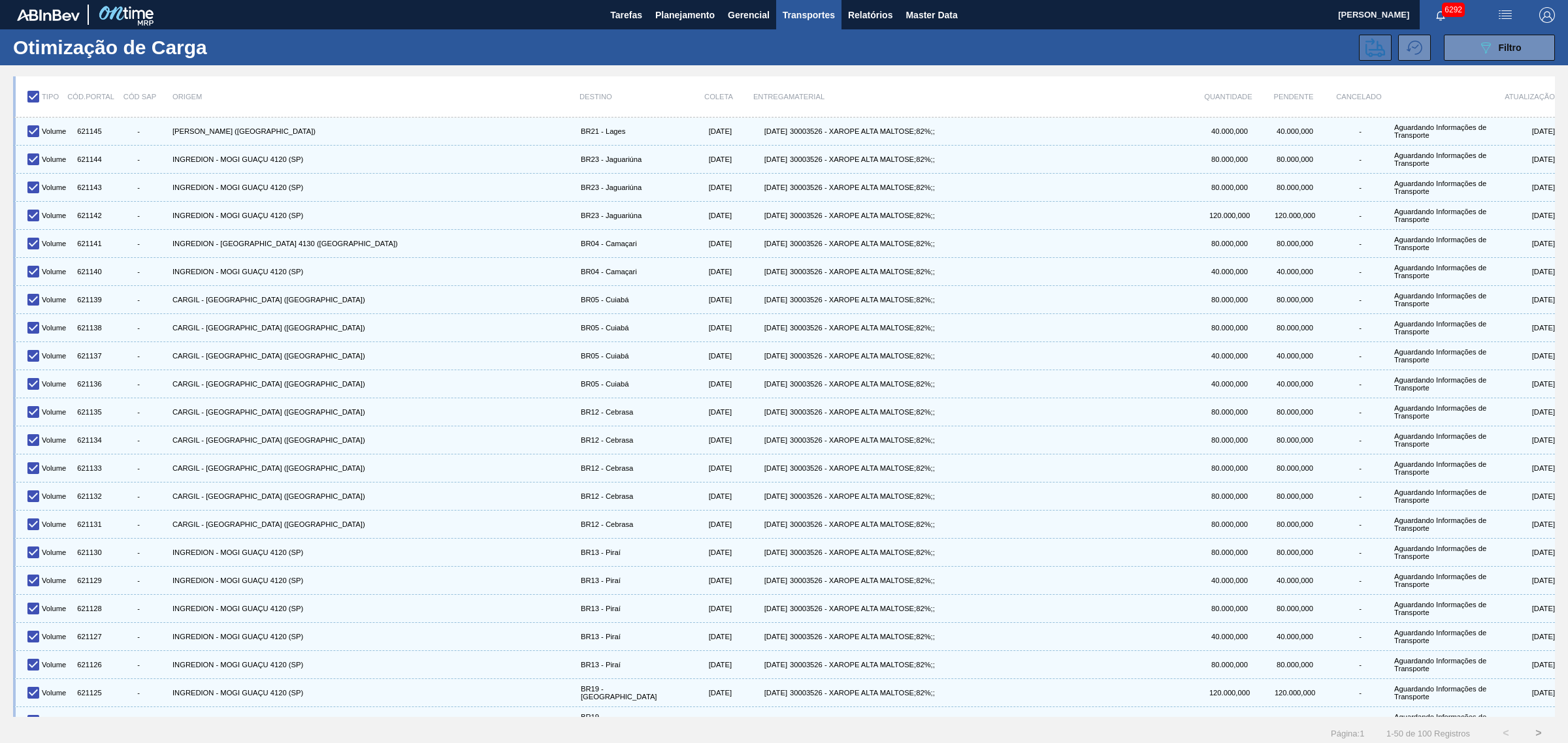
click at [1254, 53] on icon at bounding box center [1375, 47] width 20 height 20
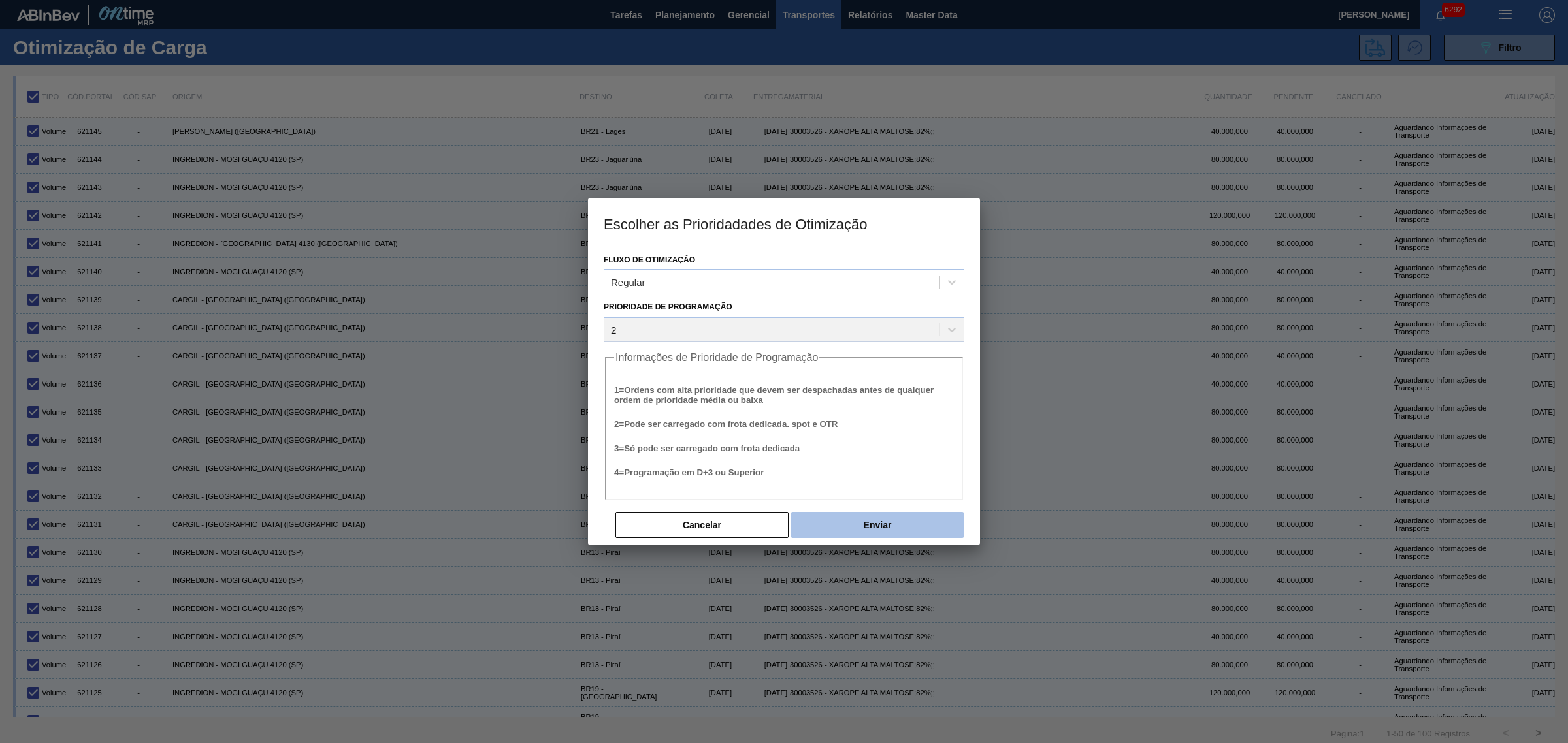
click at [869, 523] on button "Enviar" at bounding box center [877, 525] width 173 height 26
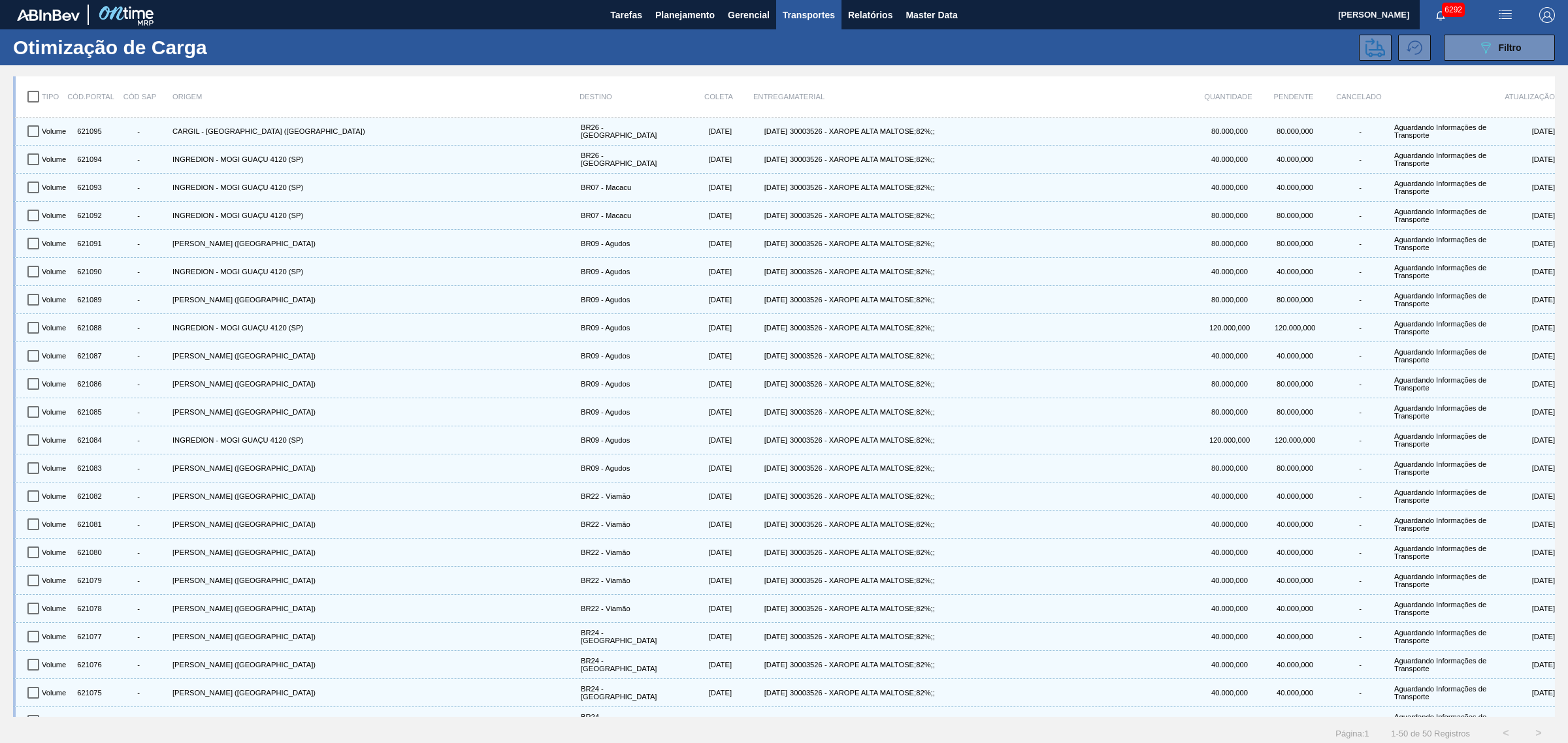
click at [39, 91] on input "checkbox" at bounding box center [33, 96] width 27 height 27
checkbox input "true"
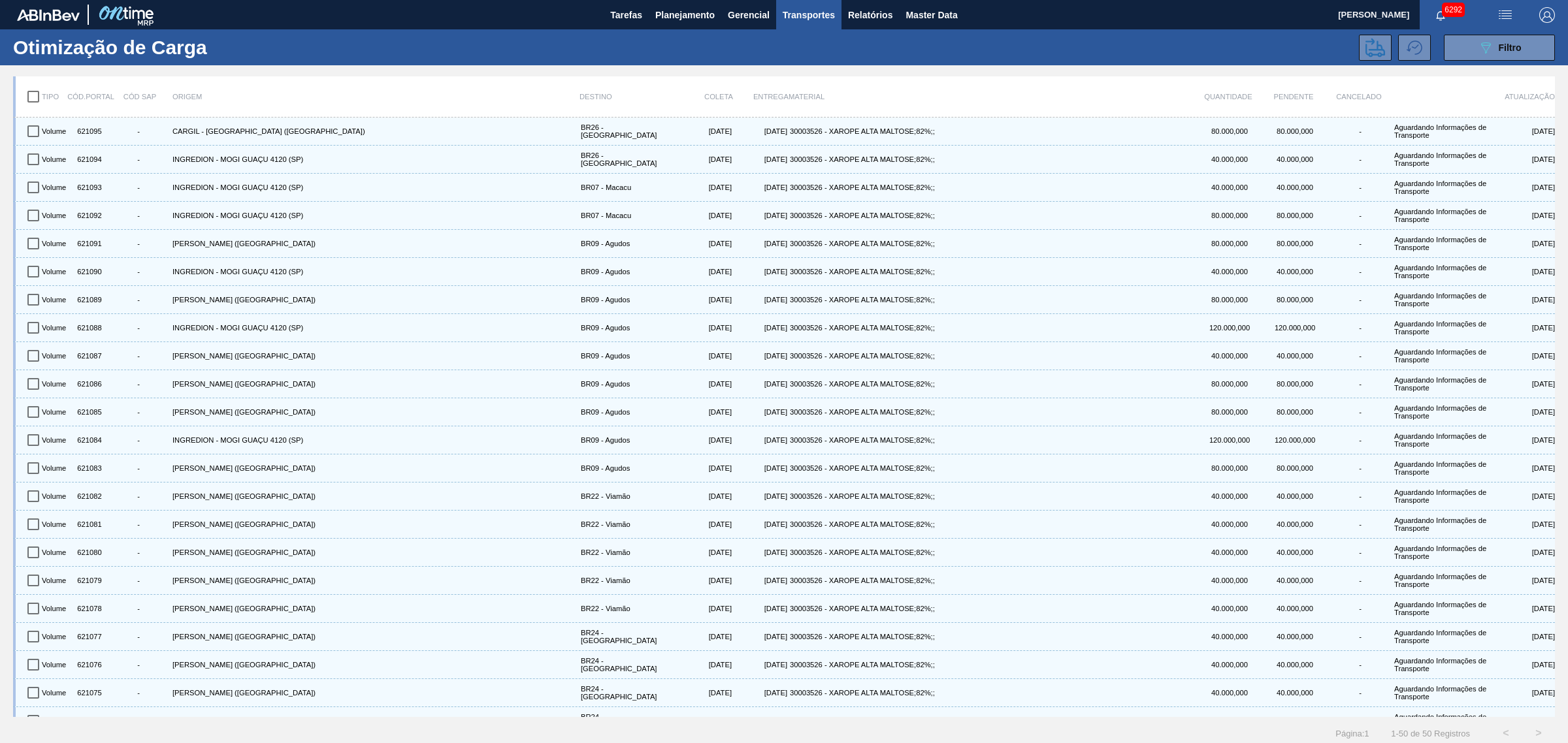
checkbox input "true"
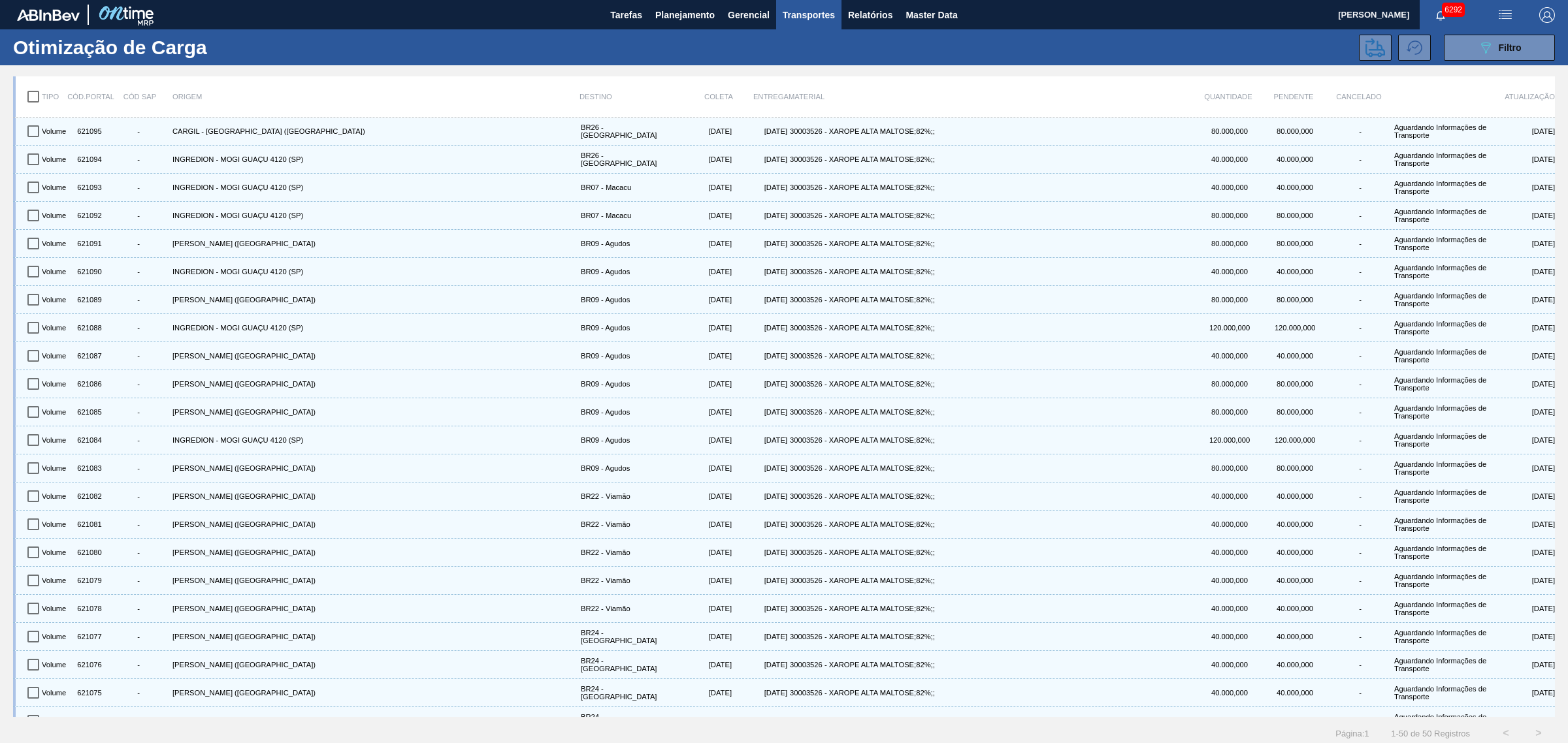
checkbox input "true"
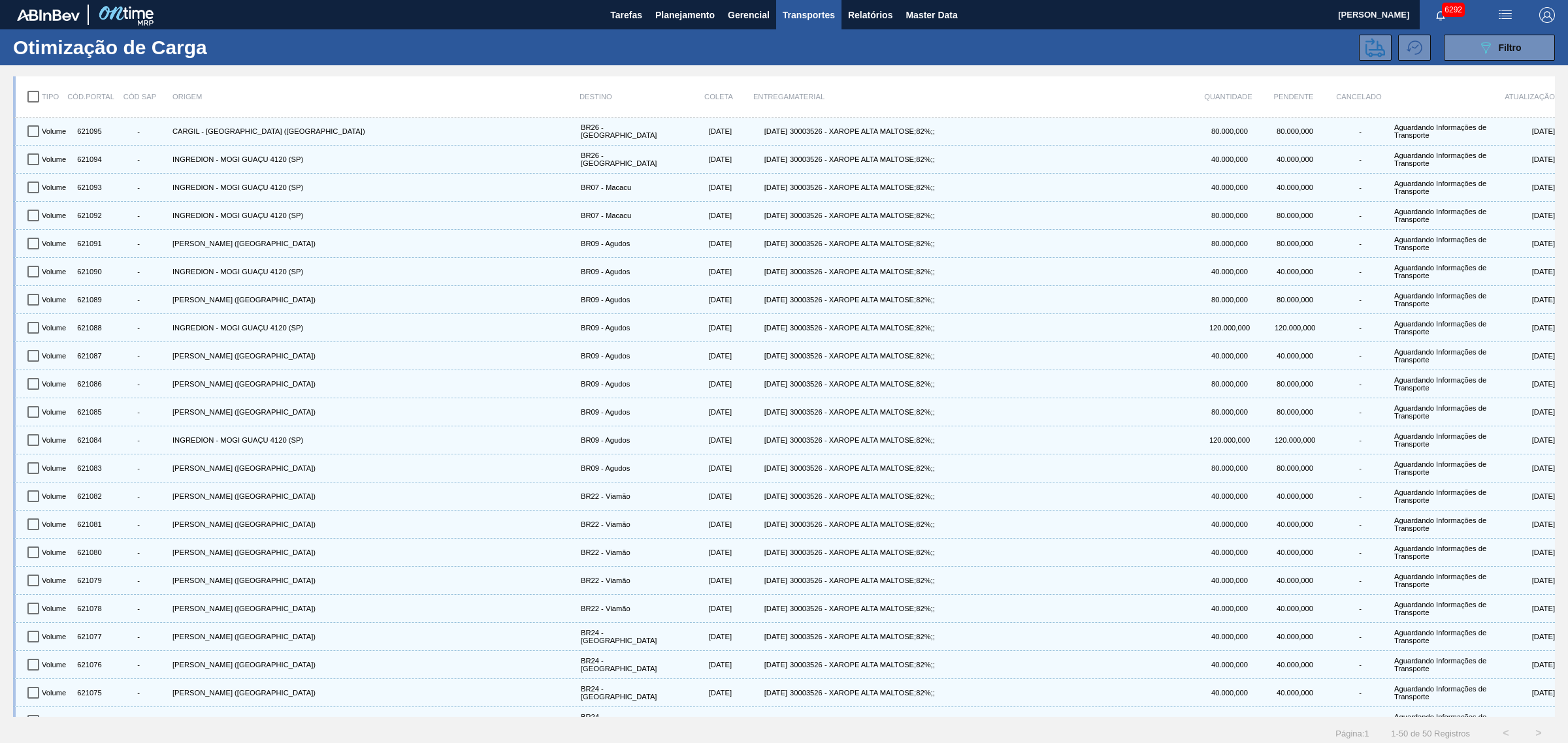
checkbox input "true"
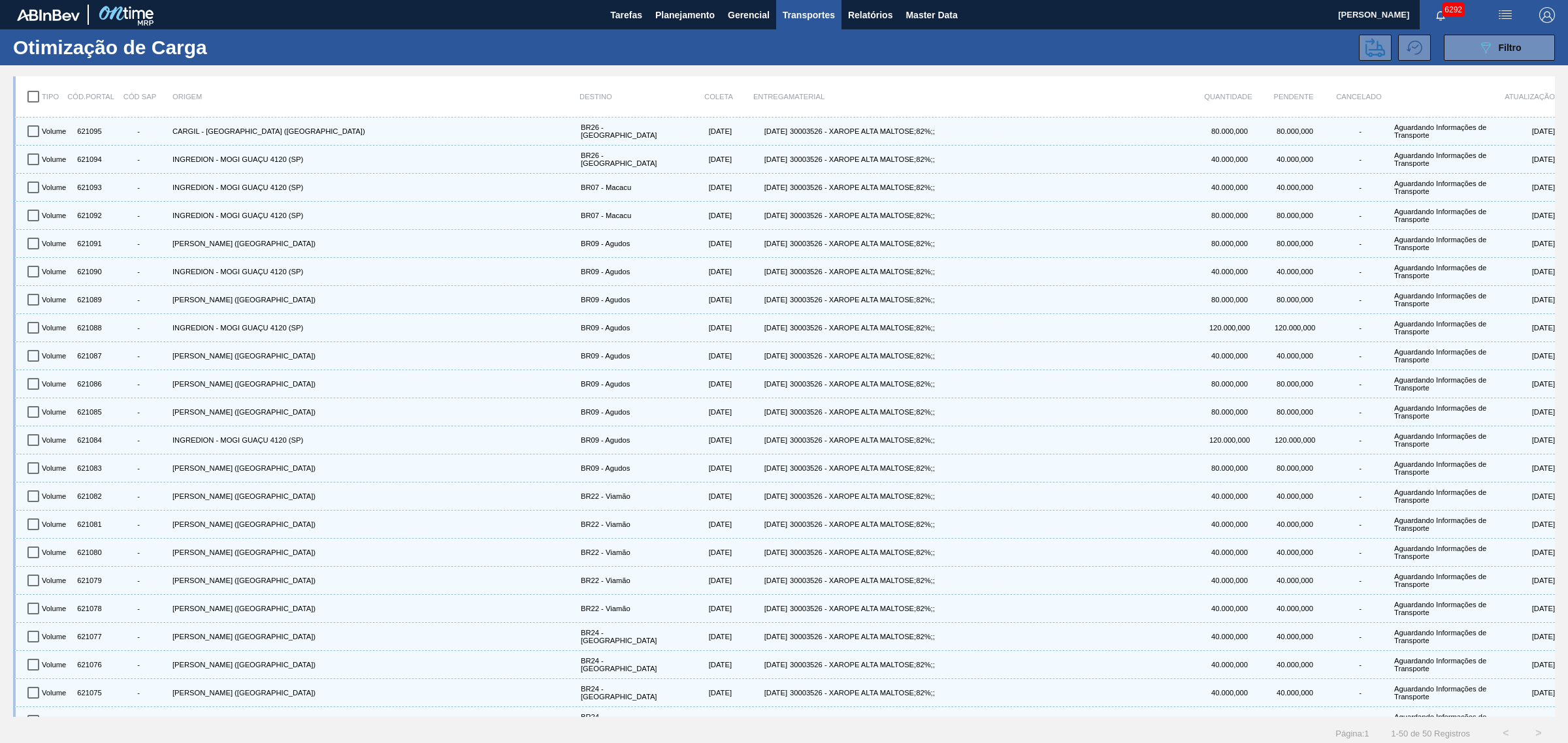
checkbox input "true"
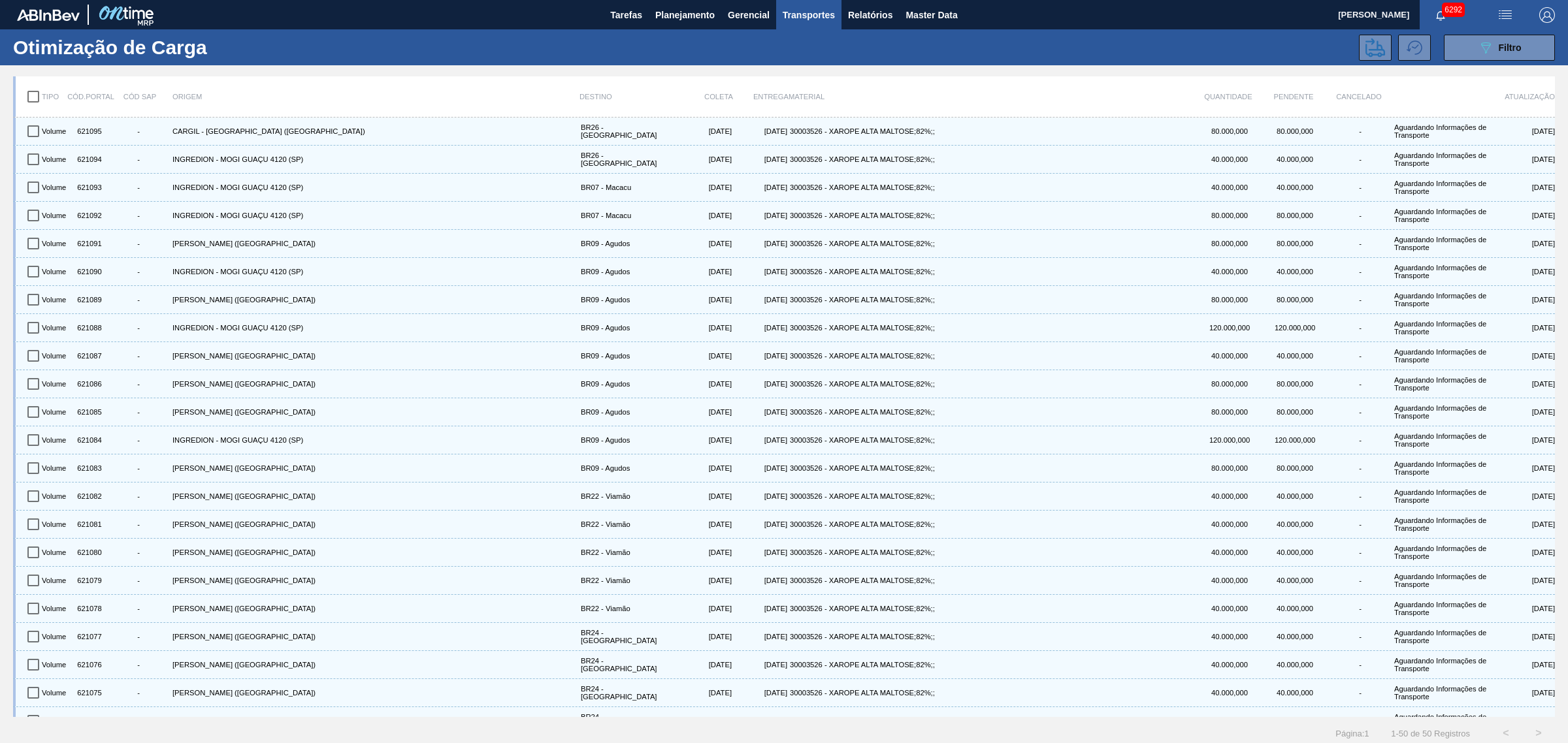
checkbox input "true"
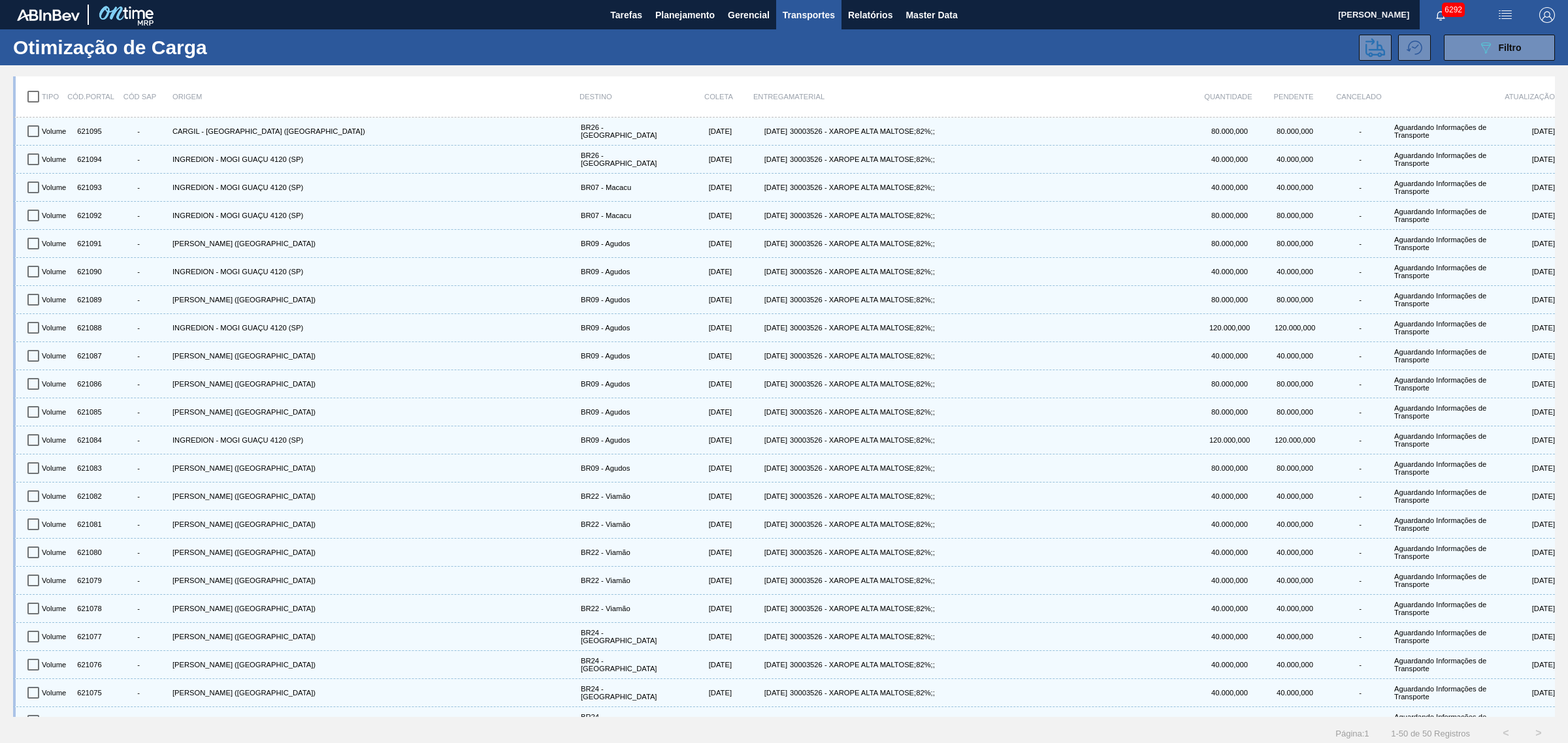
checkbox input "true"
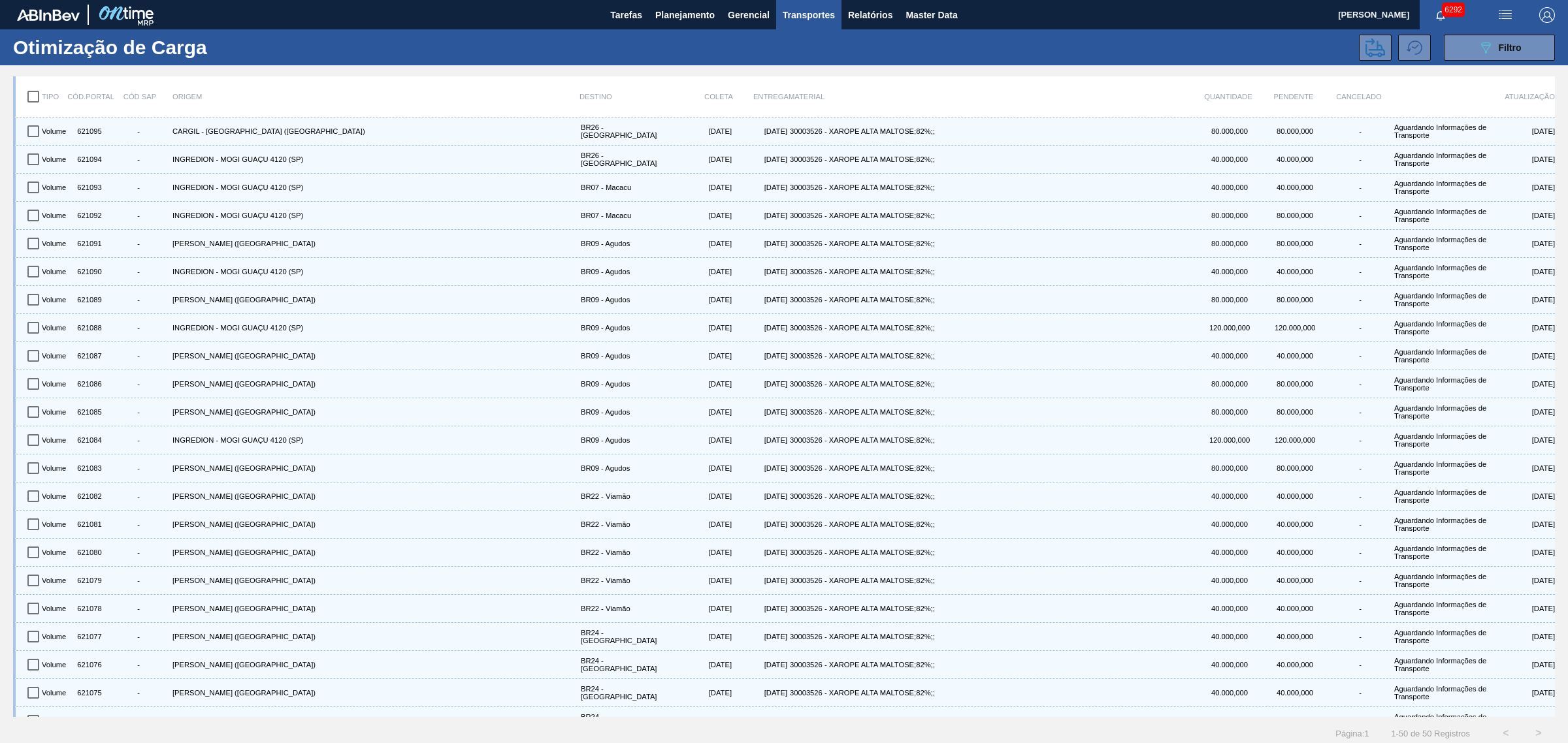
checkbox input "true"
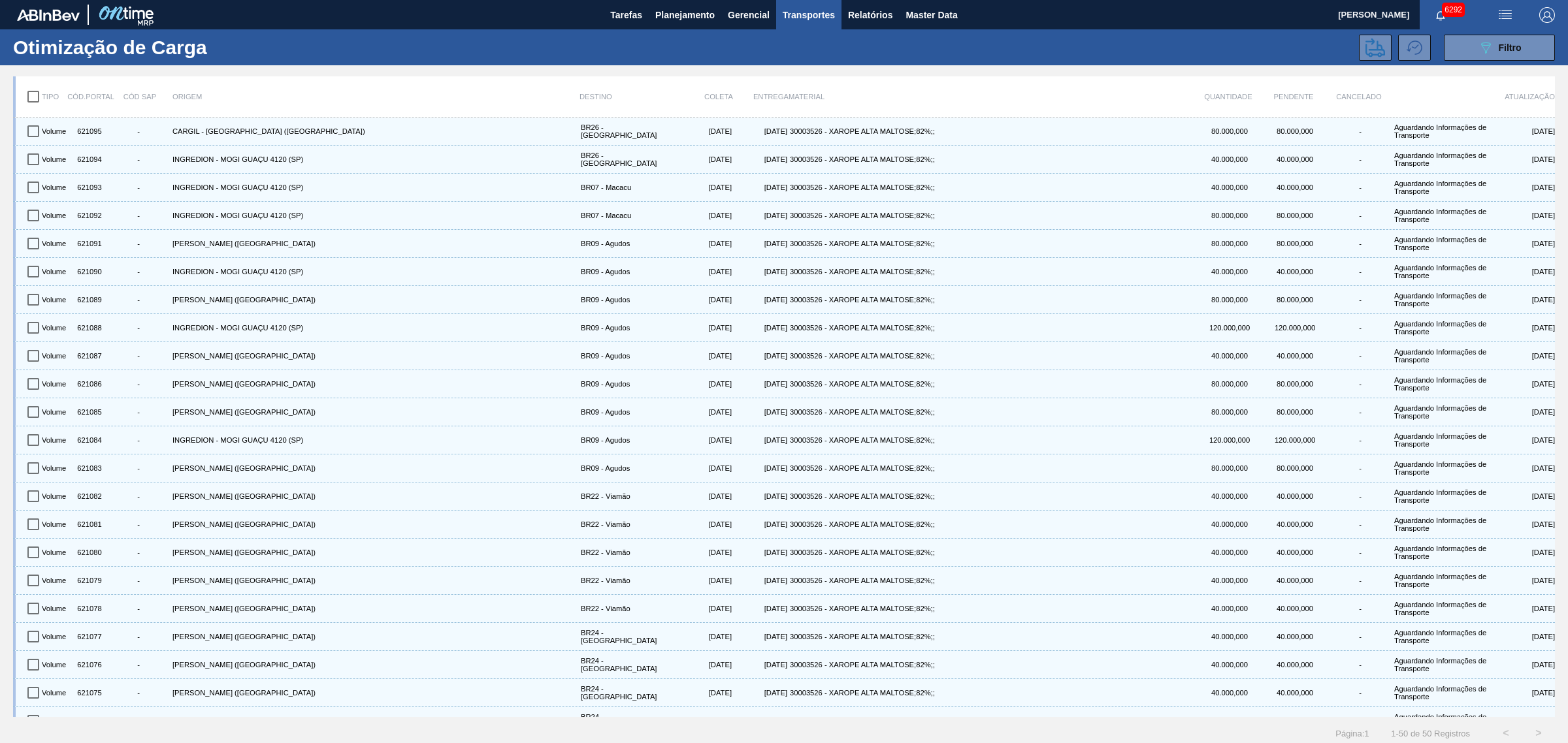
checkbox input "true"
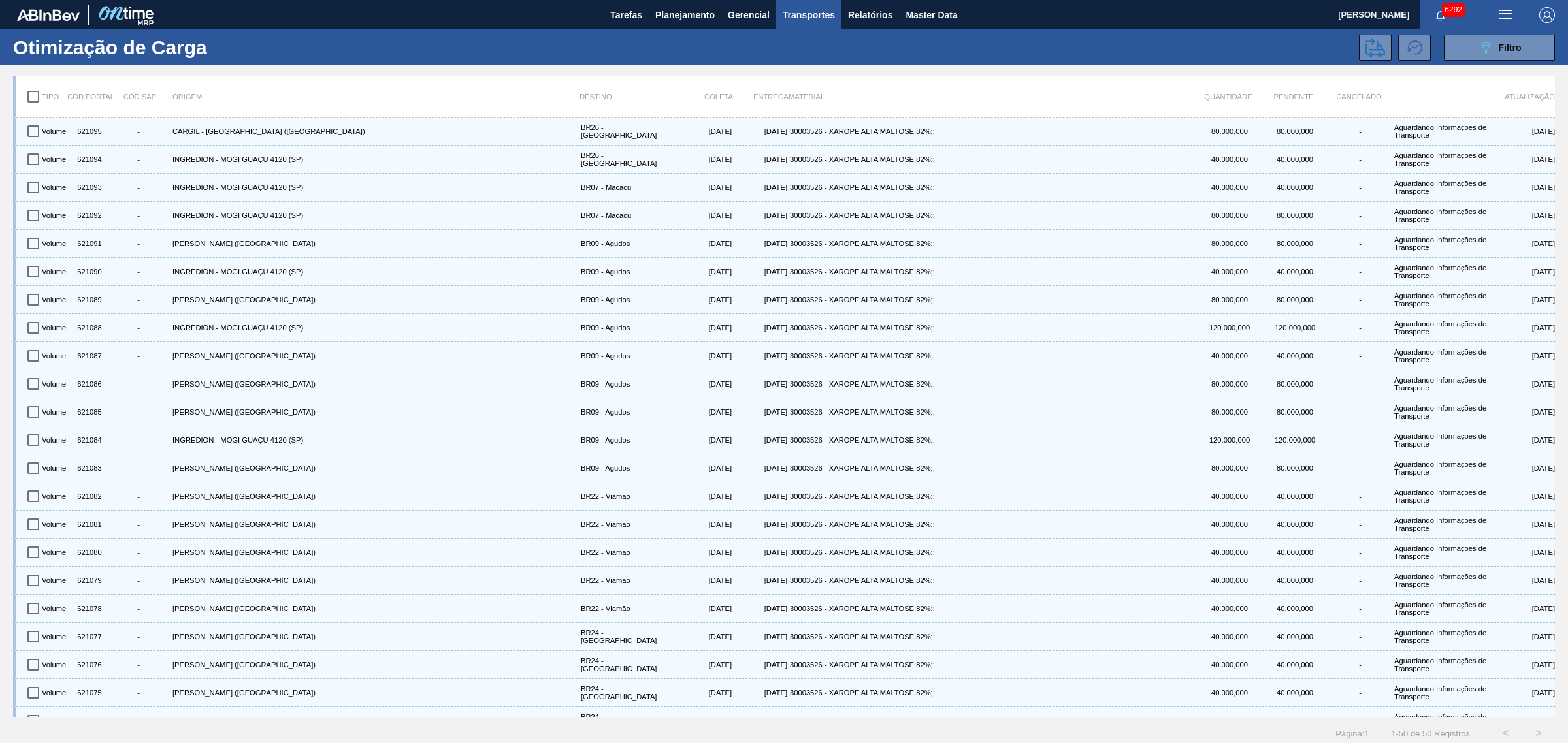
checkbox input "true"
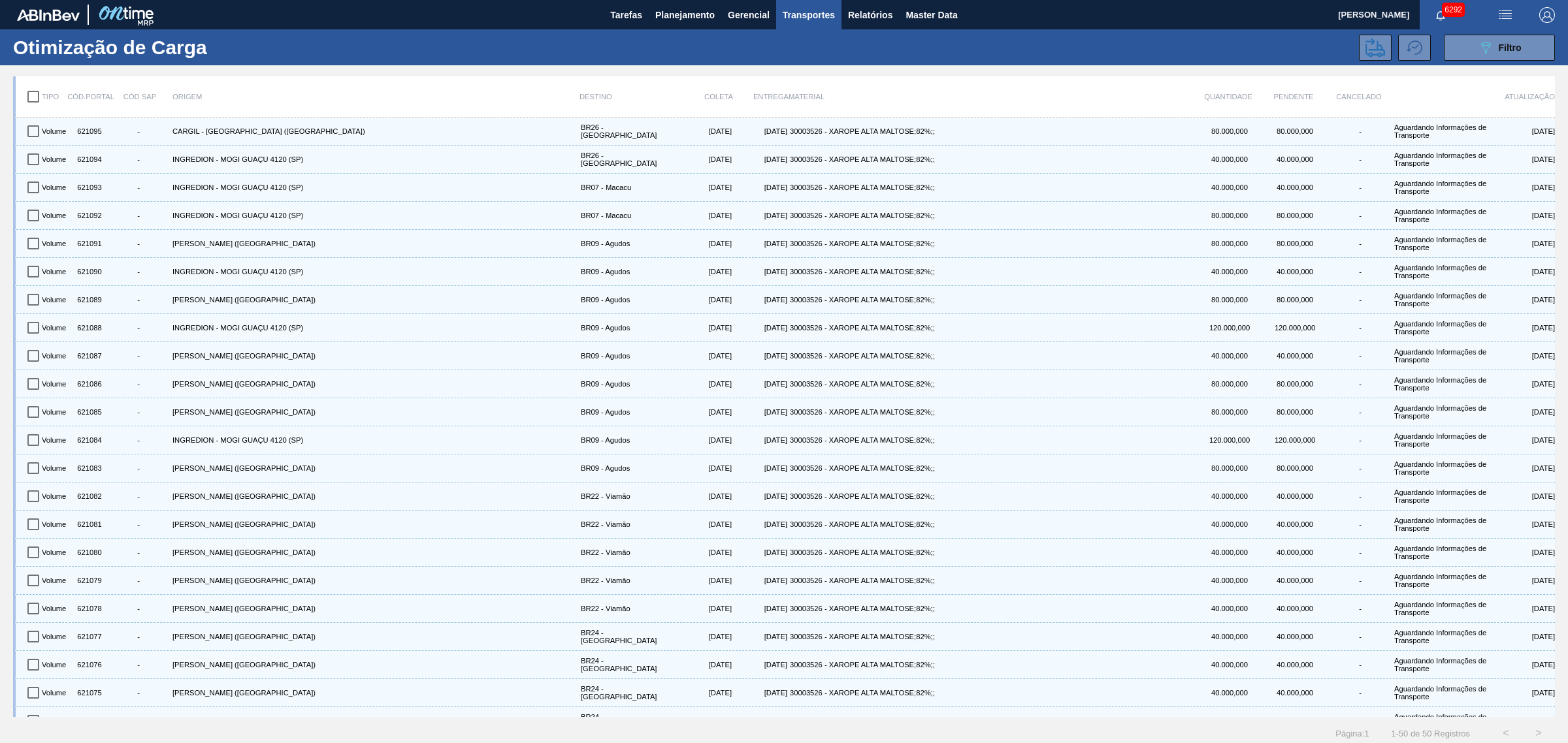
checkbox input "true"
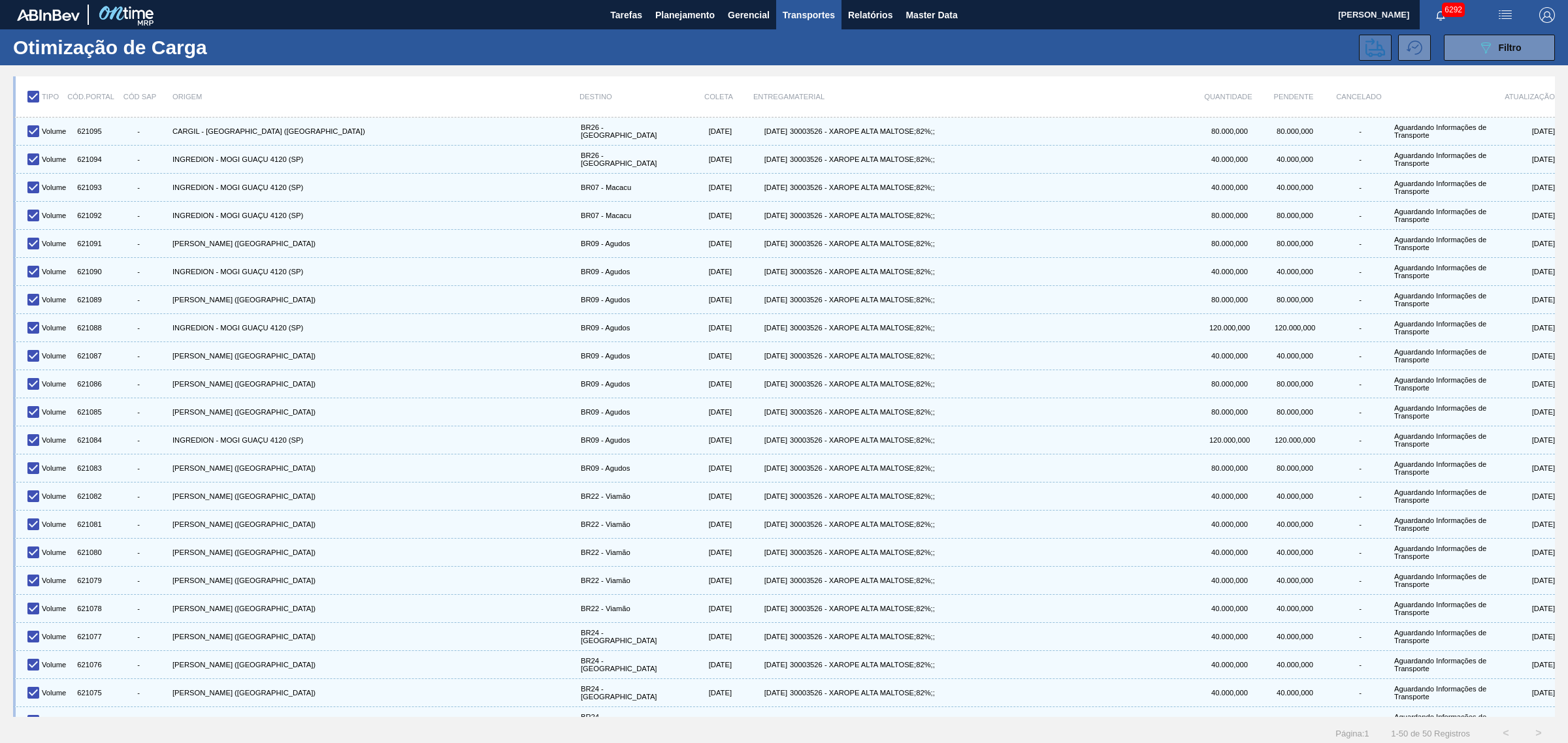
click at [1254, 47] on icon at bounding box center [1375, 47] width 20 height 20
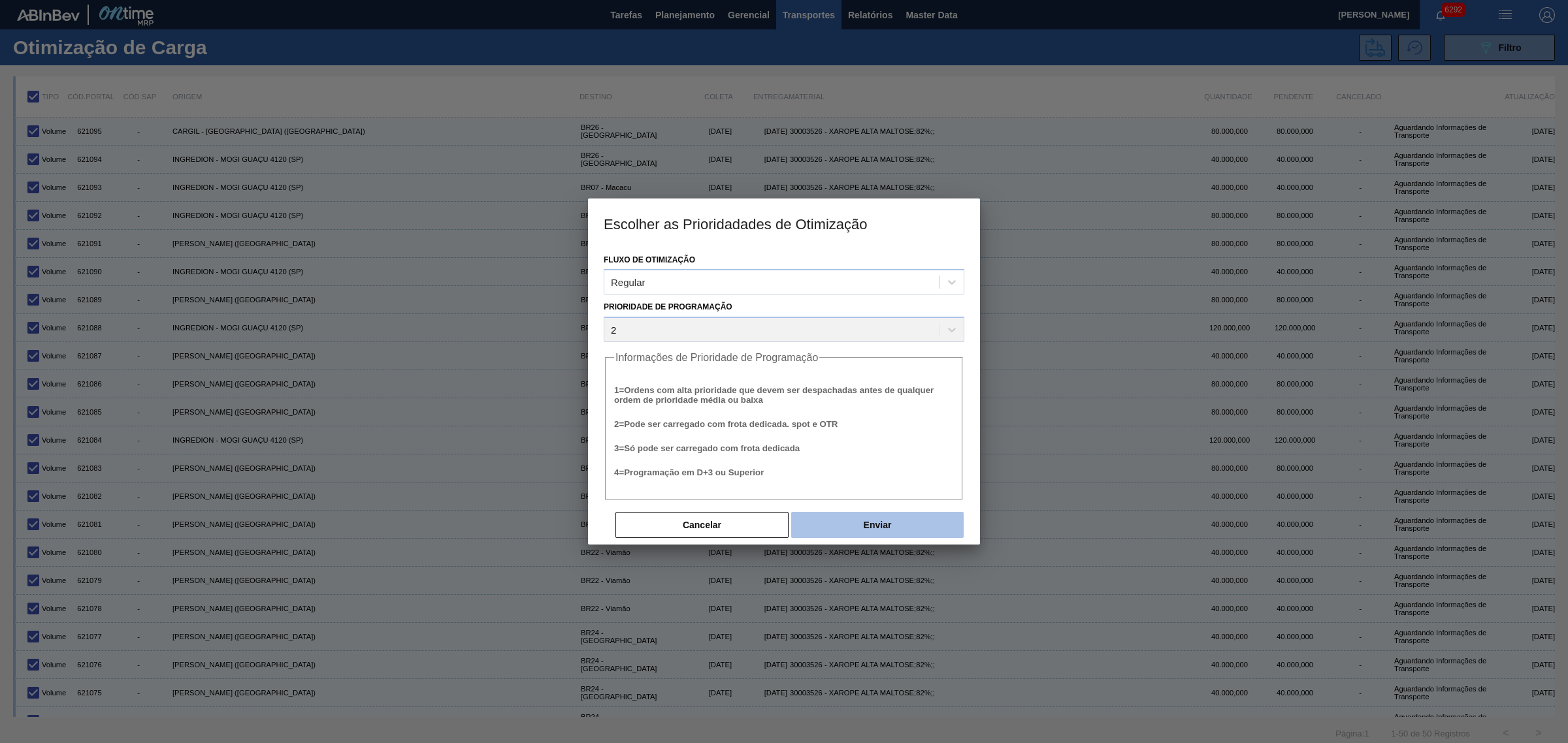
click at [844, 531] on button "Enviar" at bounding box center [877, 525] width 173 height 26
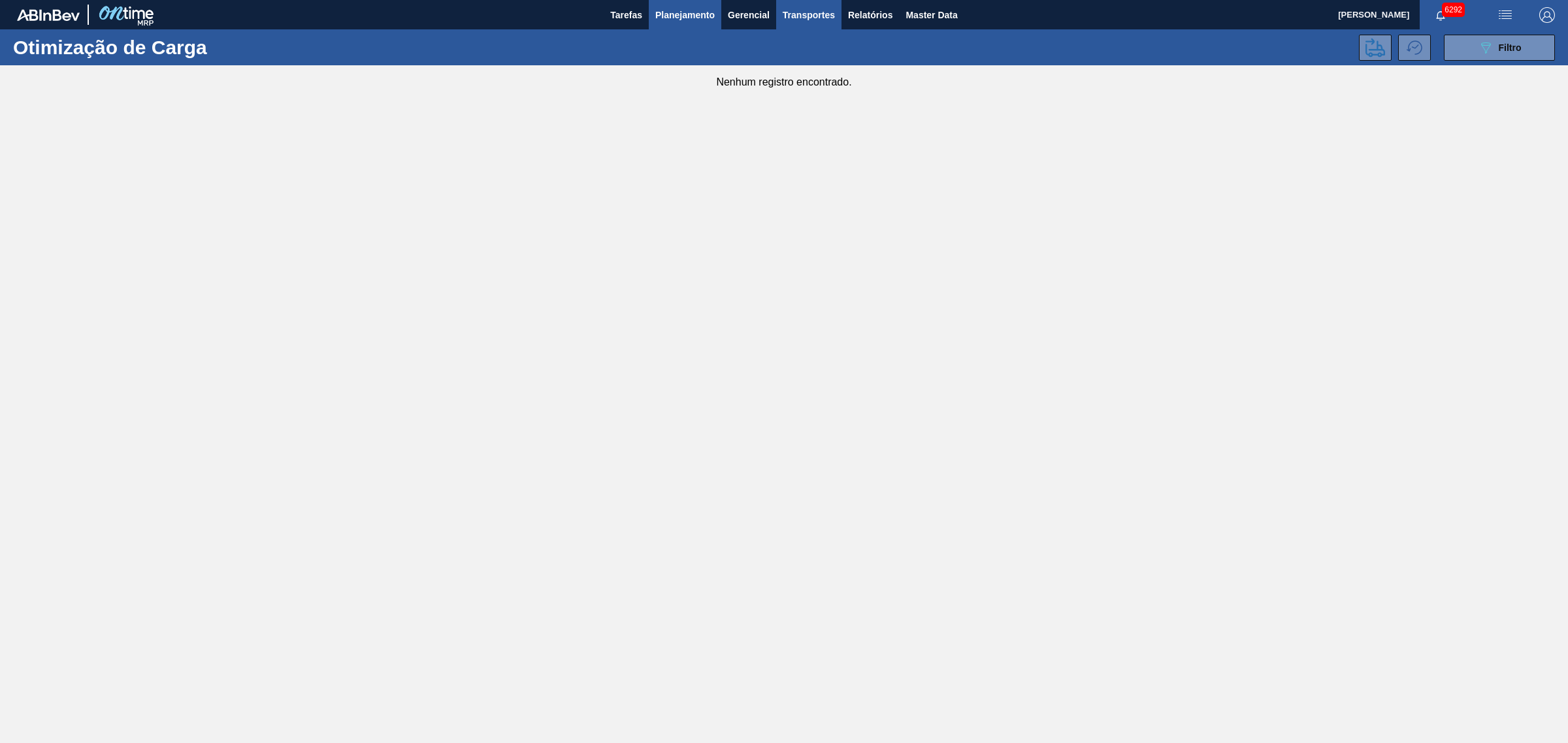
click at [683, 13] on span "Planejamento" at bounding box center [684, 15] width 59 height 16
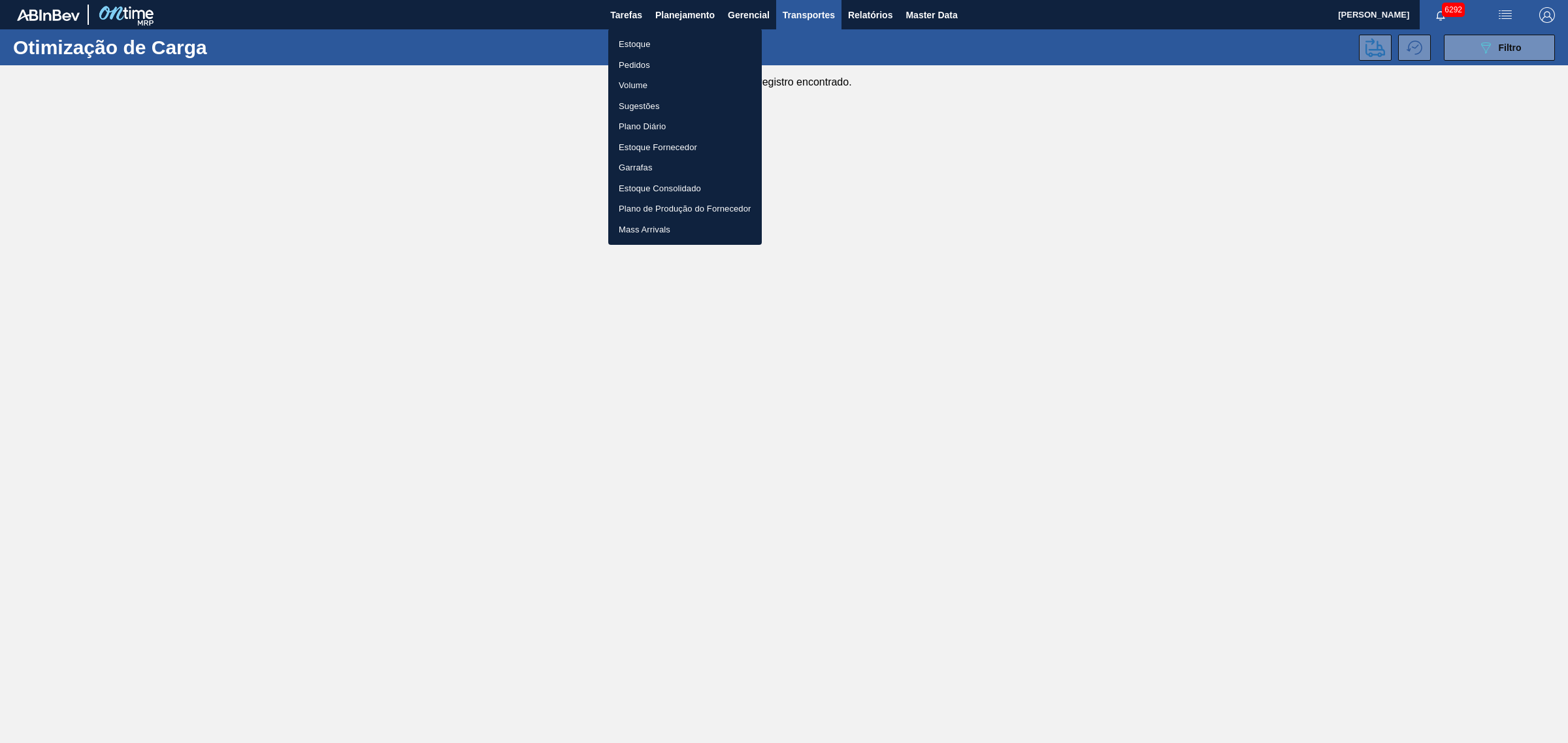
click at [1047, 244] on div at bounding box center [784, 372] width 1568 height 743
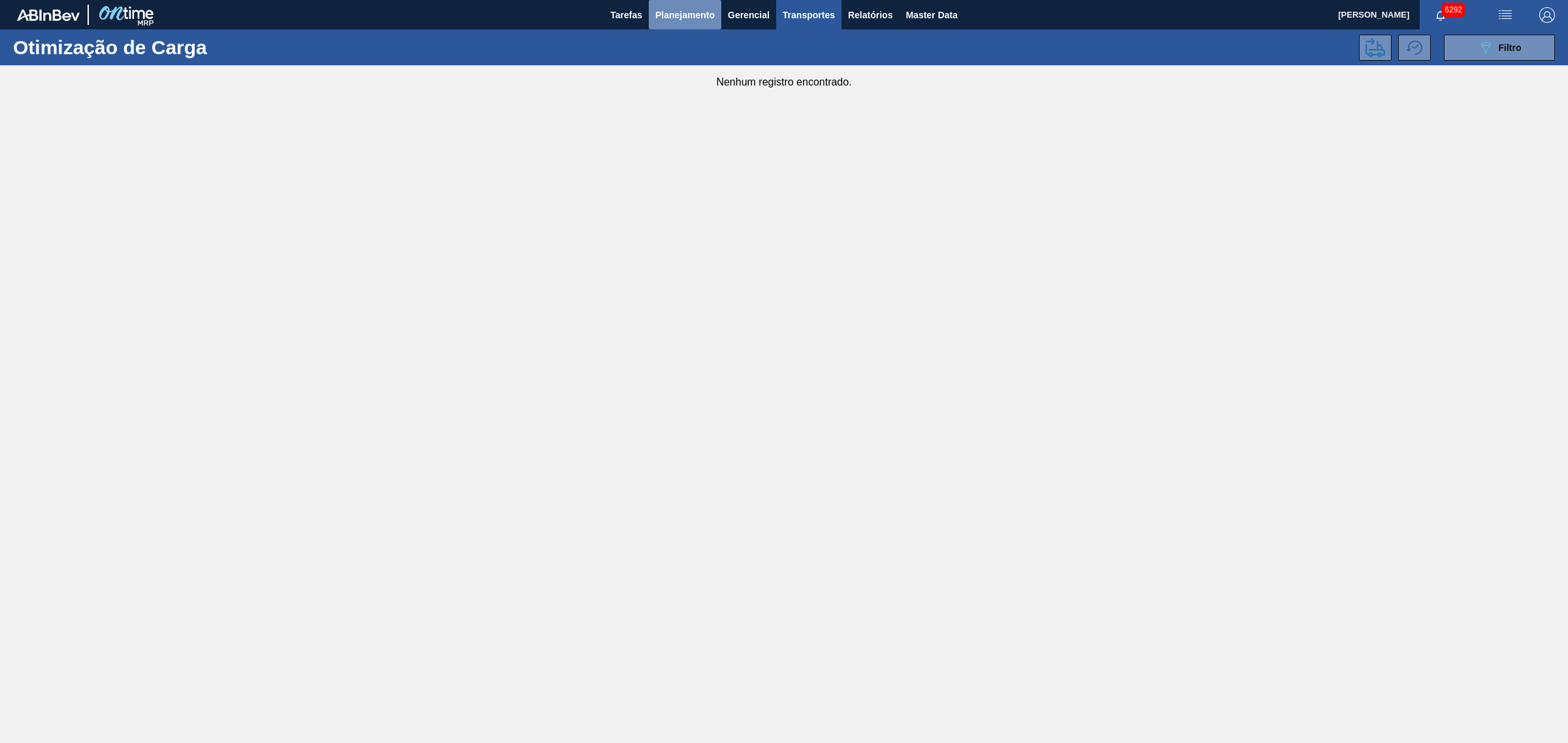
click at [696, 8] on span "Planejamento" at bounding box center [684, 15] width 59 height 16
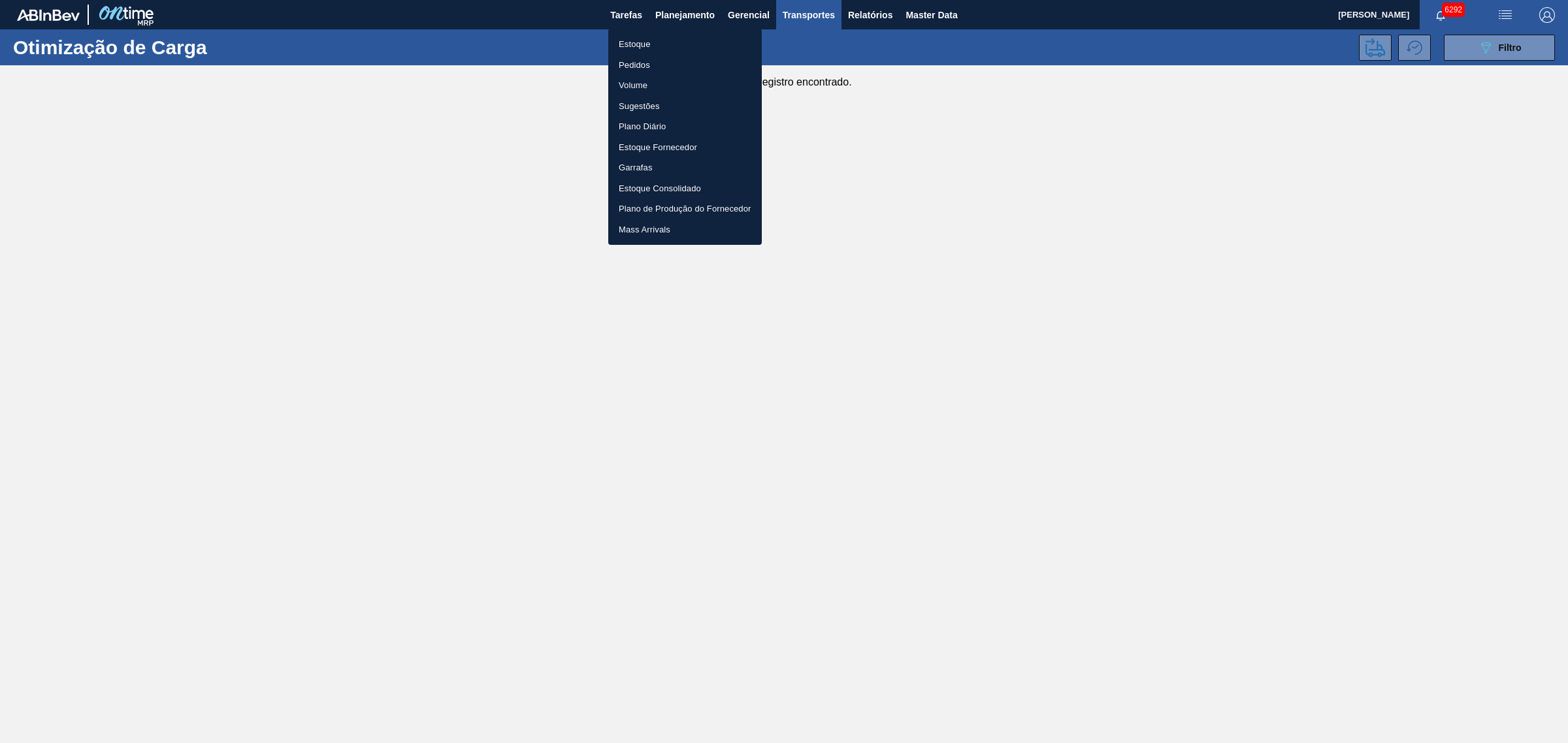
click at [668, 63] on li "Pedidos" at bounding box center [685, 65] width 154 height 21
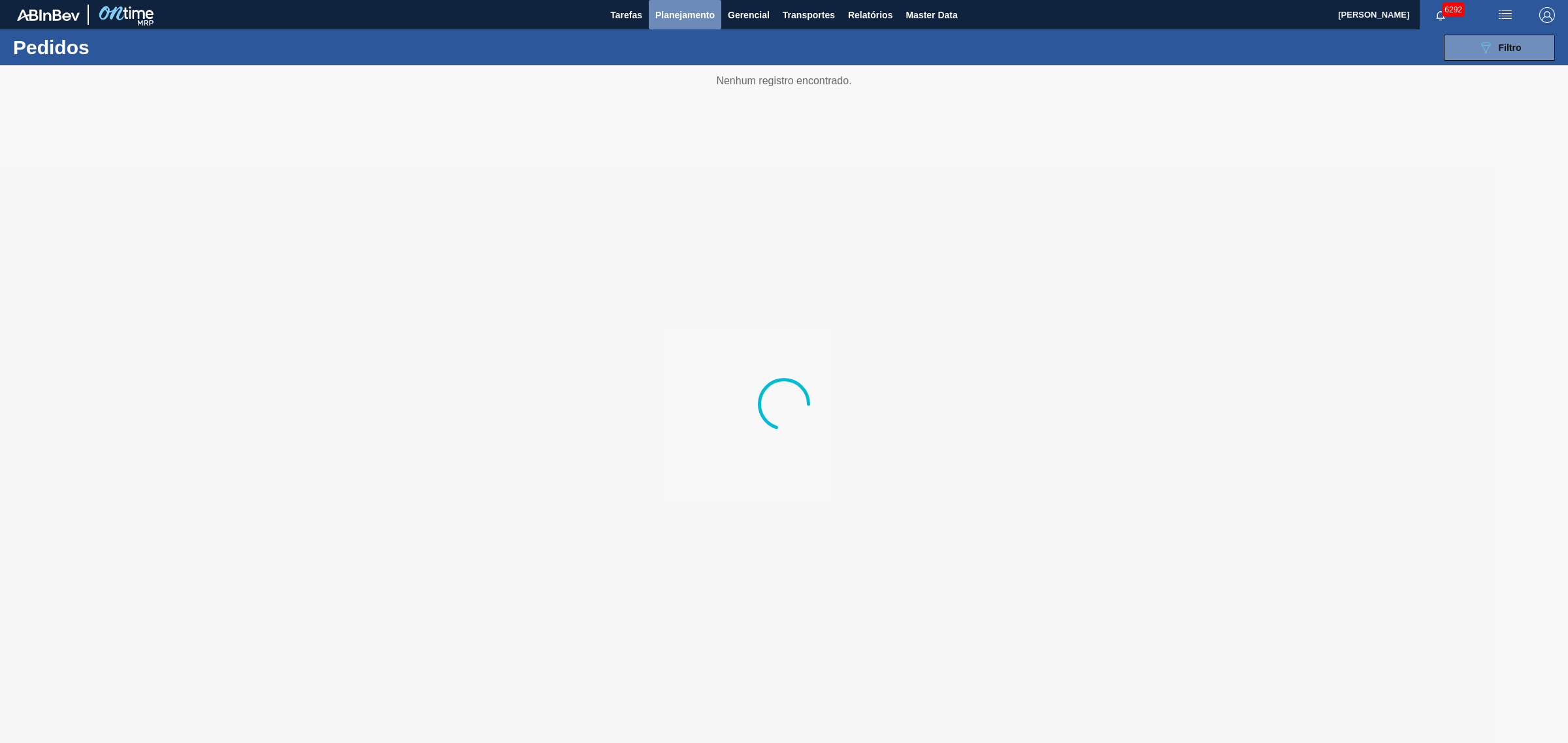
click at [707, 17] on span "Planejamento" at bounding box center [684, 15] width 59 height 16
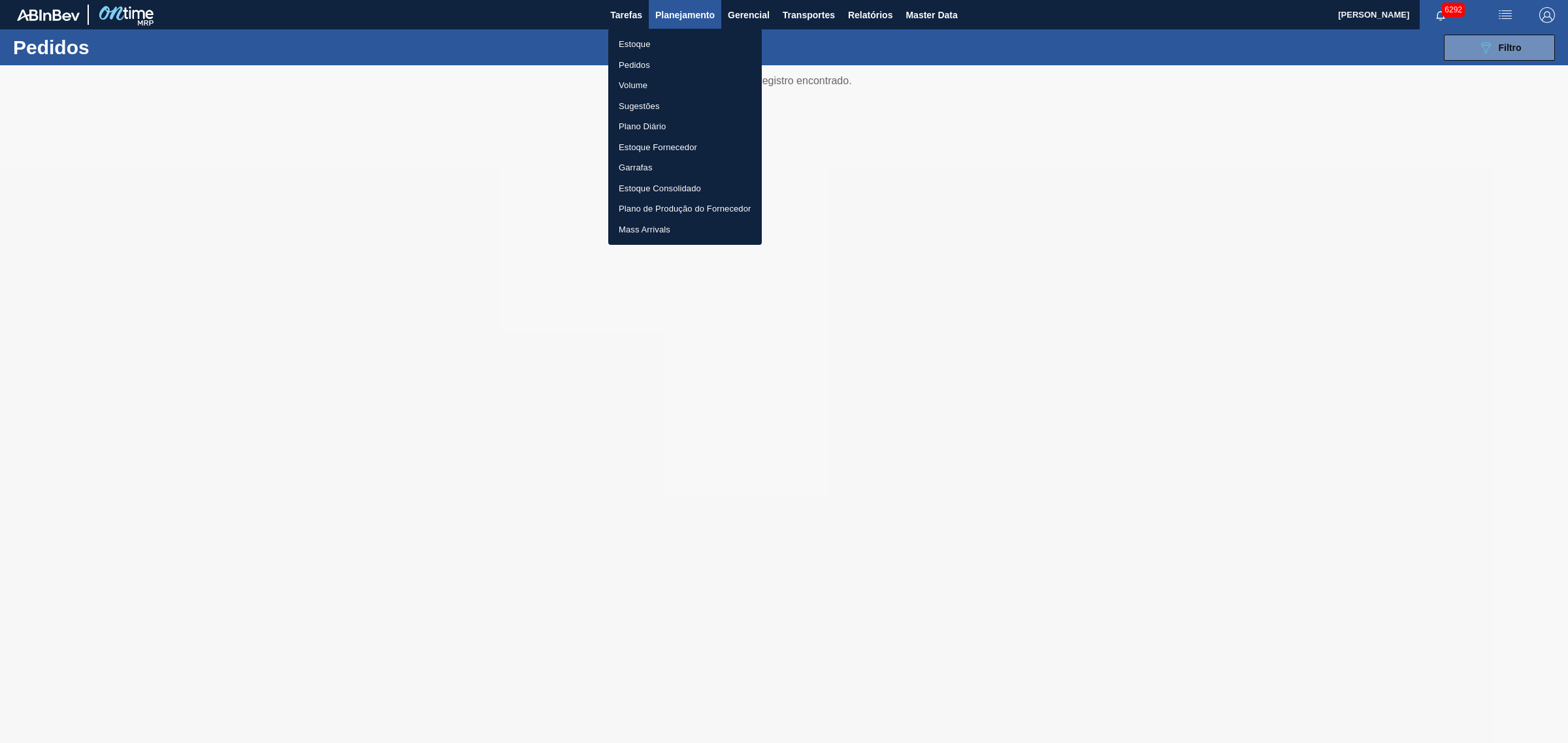
click at [675, 40] on li "Estoque" at bounding box center [685, 44] width 154 height 21
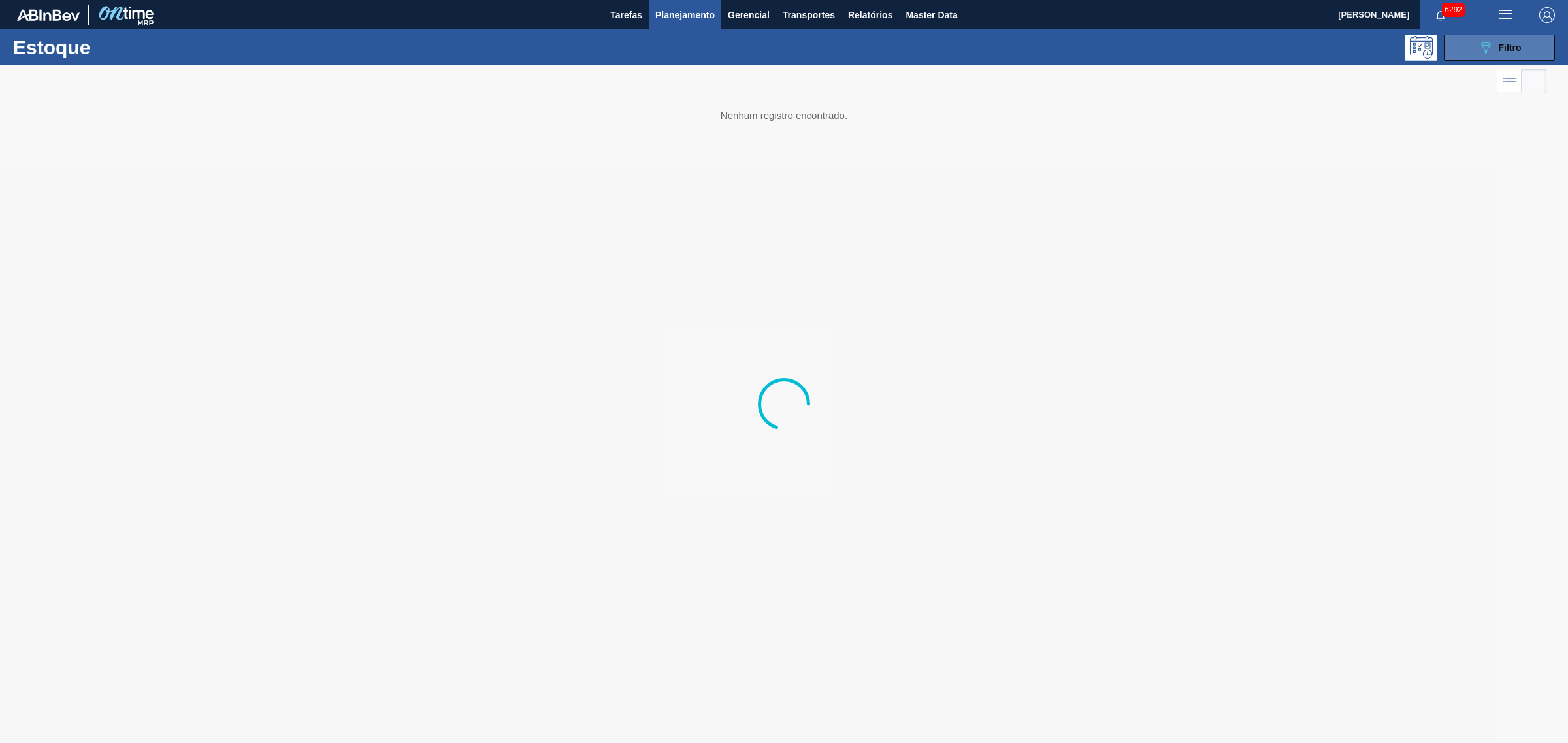
click at [1254, 48] on span "Filtro" at bounding box center [1510, 47] width 23 height 10
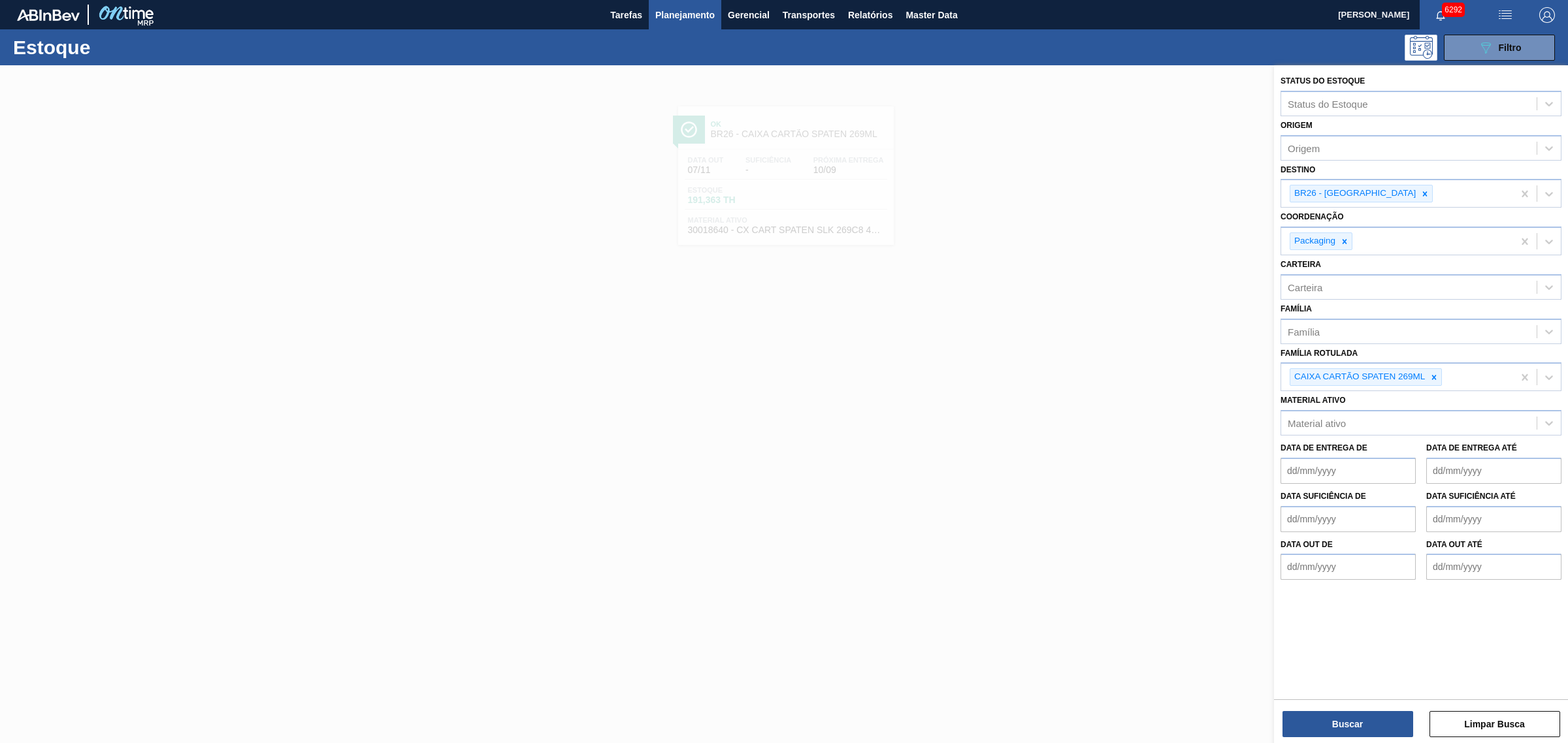
click at [1254, 375] on icon at bounding box center [1434, 378] width 9 height 9
click at [1254, 193] on icon at bounding box center [1424, 193] width 5 height 5
click at [1254, 244] on div at bounding box center [1344, 237] width 14 height 16
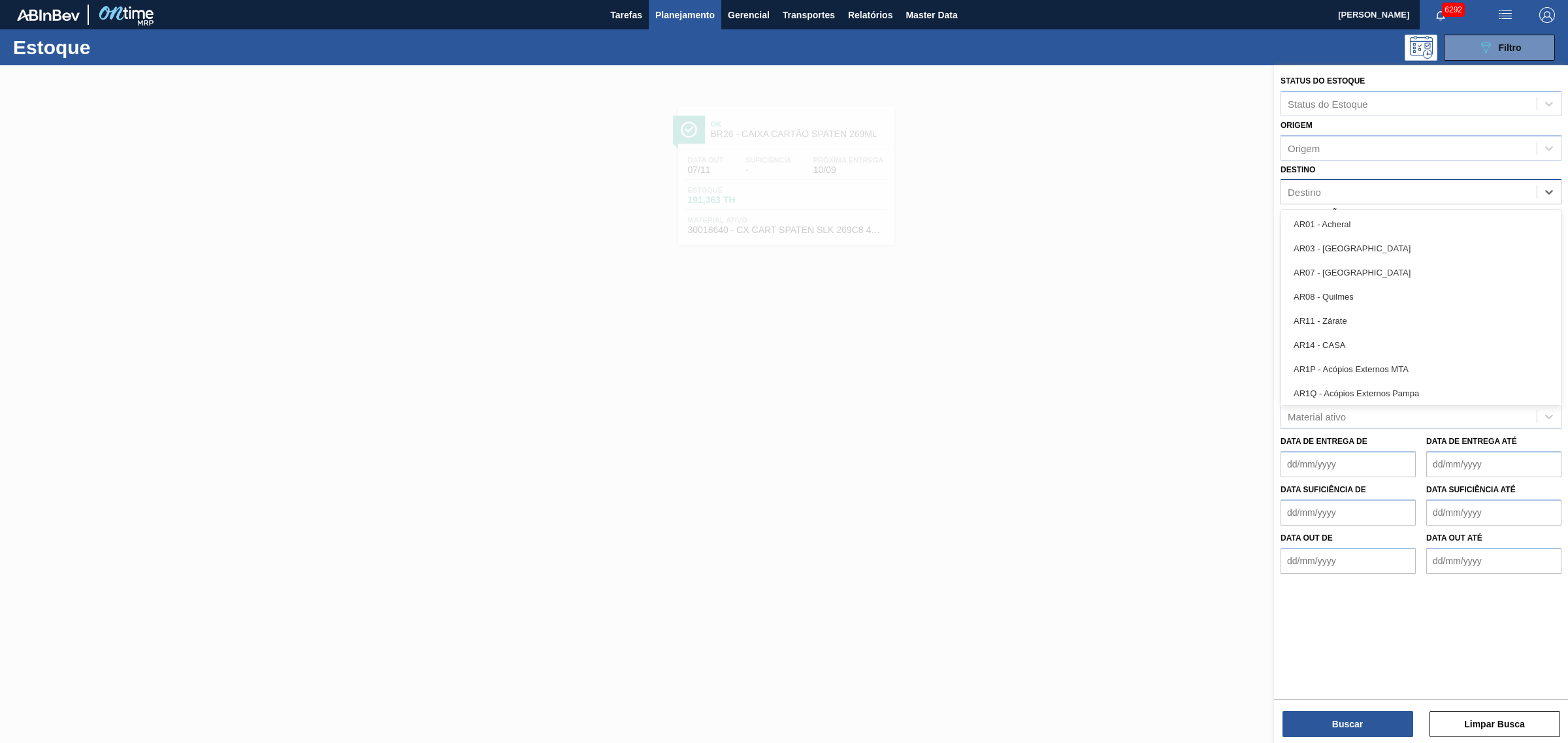
click at [1254, 190] on div "Destino" at bounding box center [1408, 192] width 255 height 19
type input "são l"
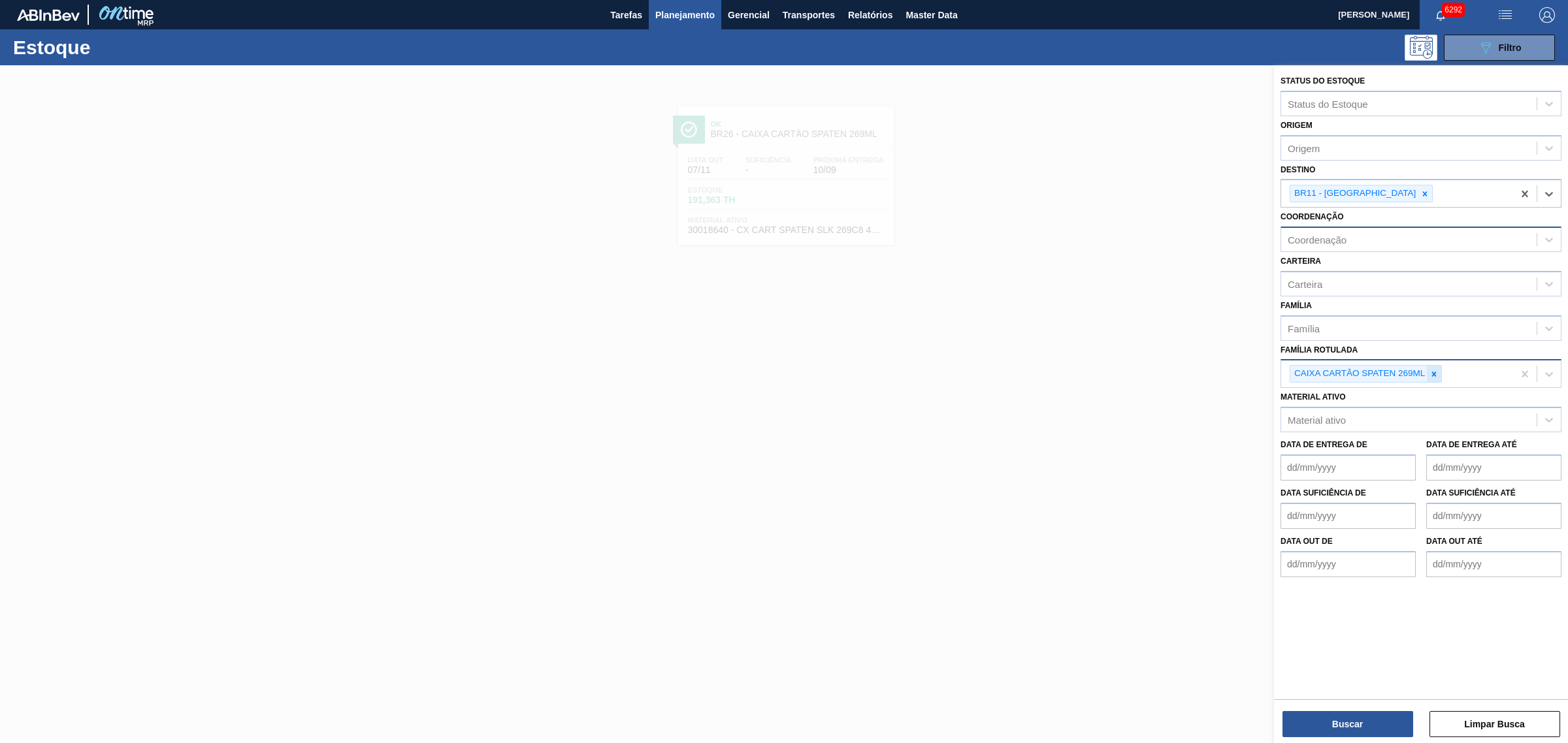
click at [1254, 373] on icon at bounding box center [1434, 374] width 9 height 9
click at [1254, 407] on div "Material ativo" at bounding box center [1408, 417] width 255 height 19
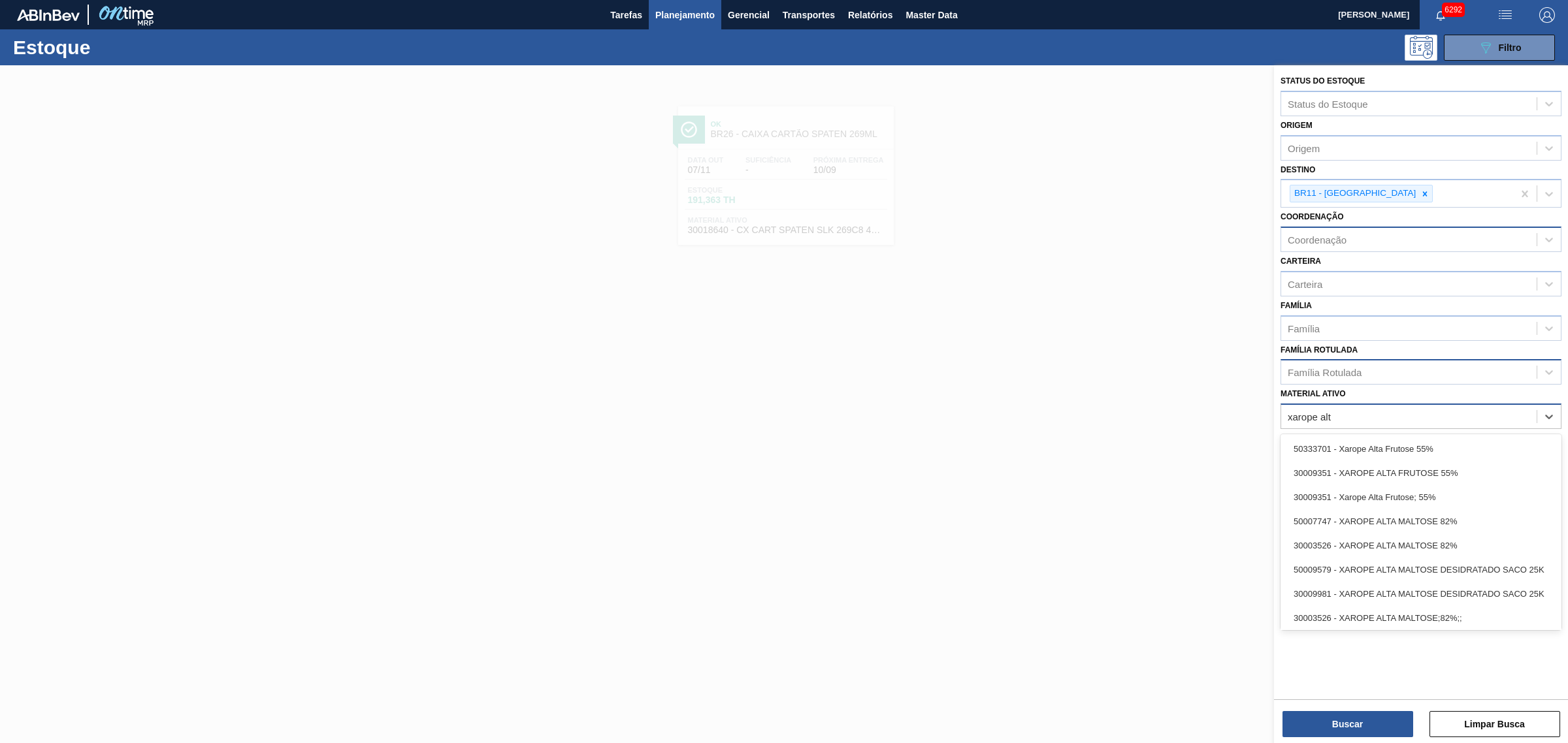
type ativo "xarope alta"
click at [1254, 567] on div "30003526 - XAROPE ALTA MALTOSE;82%;;" at bounding box center [1421, 618] width 281 height 24
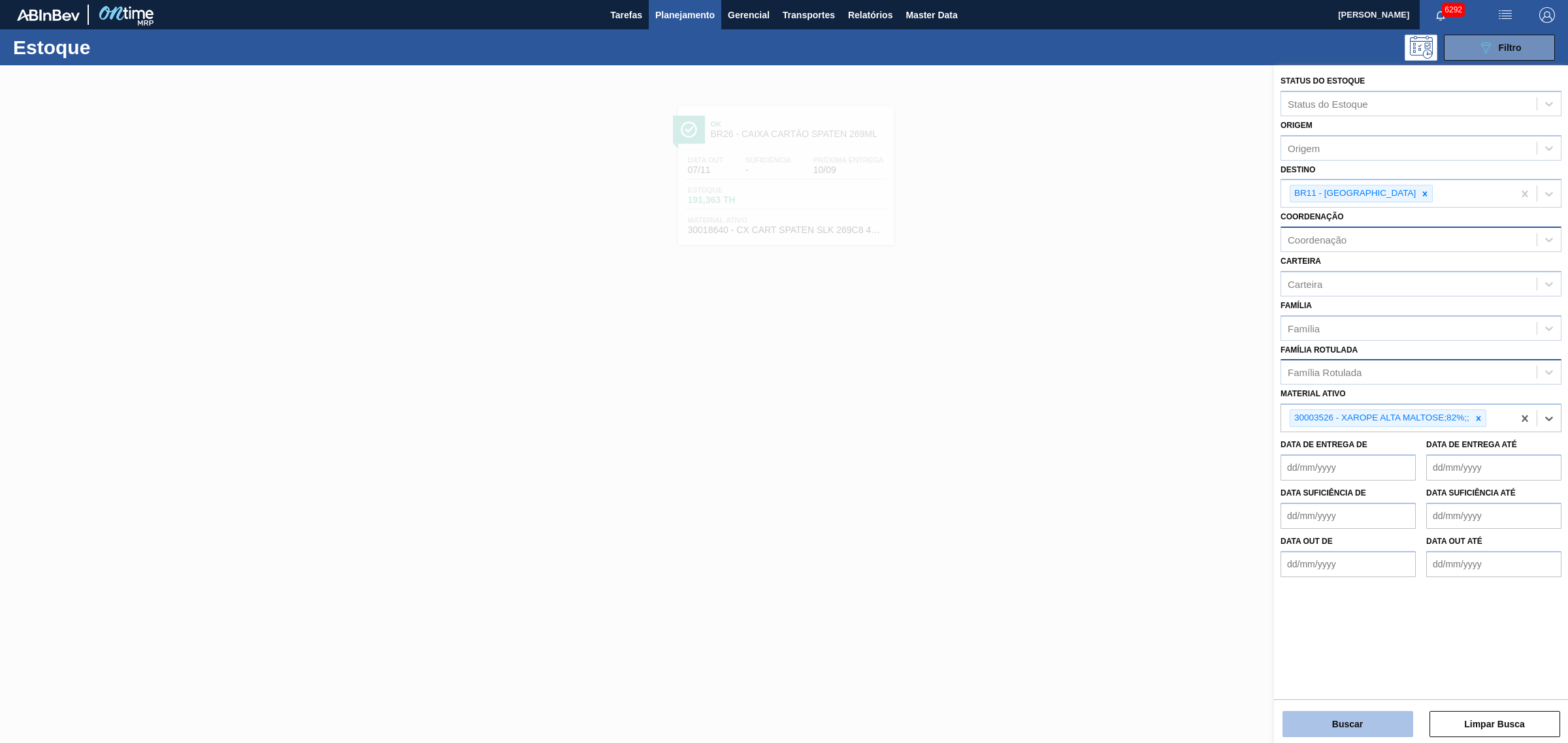
click at [1254, 567] on button "Buscar" at bounding box center [1347, 724] width 130 height 26
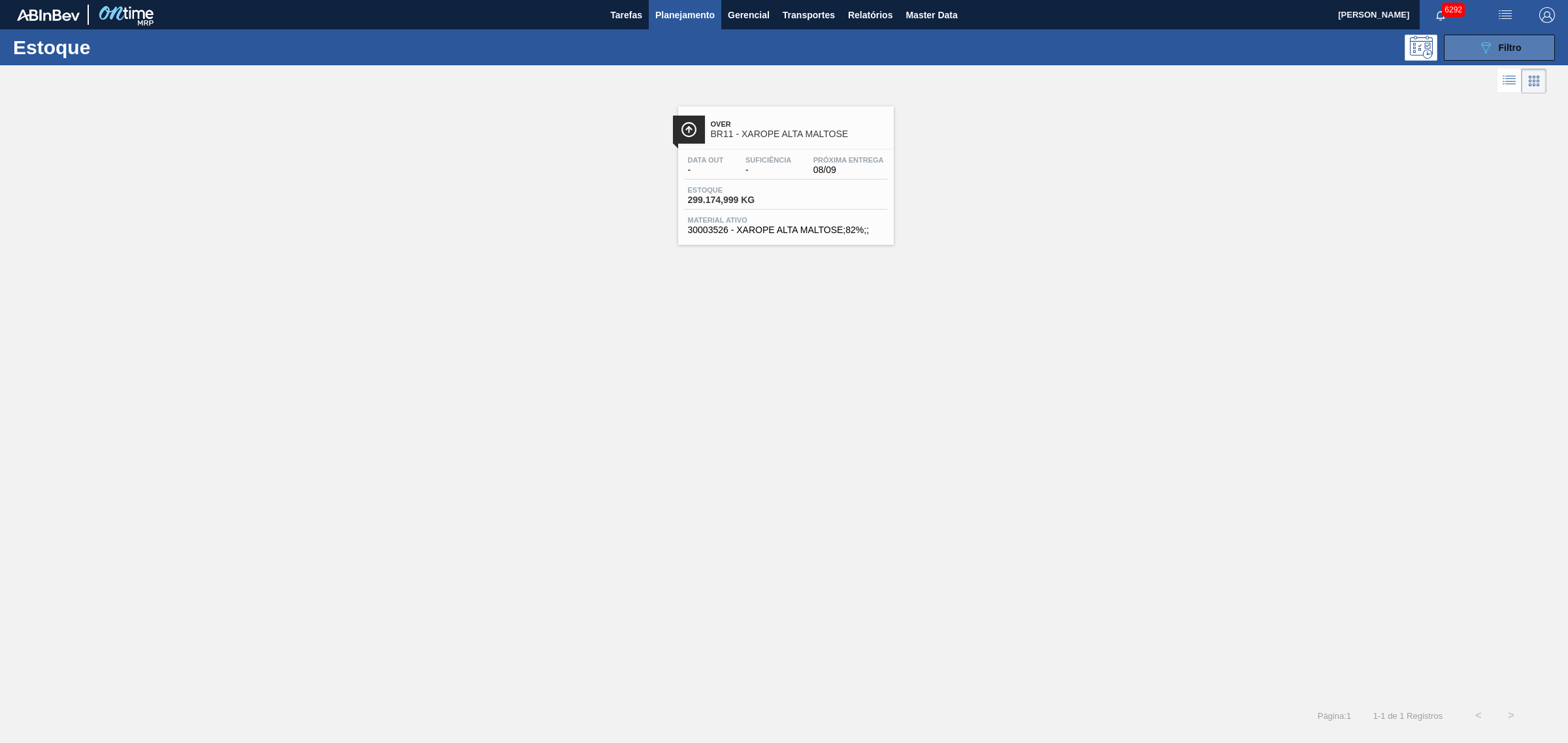
click at [1254, 39] on icon "089F7B8B-B2A5-4AFE-B5C0-19BA573D28AC" at bounding box center [1485, 47] width 16 height 16
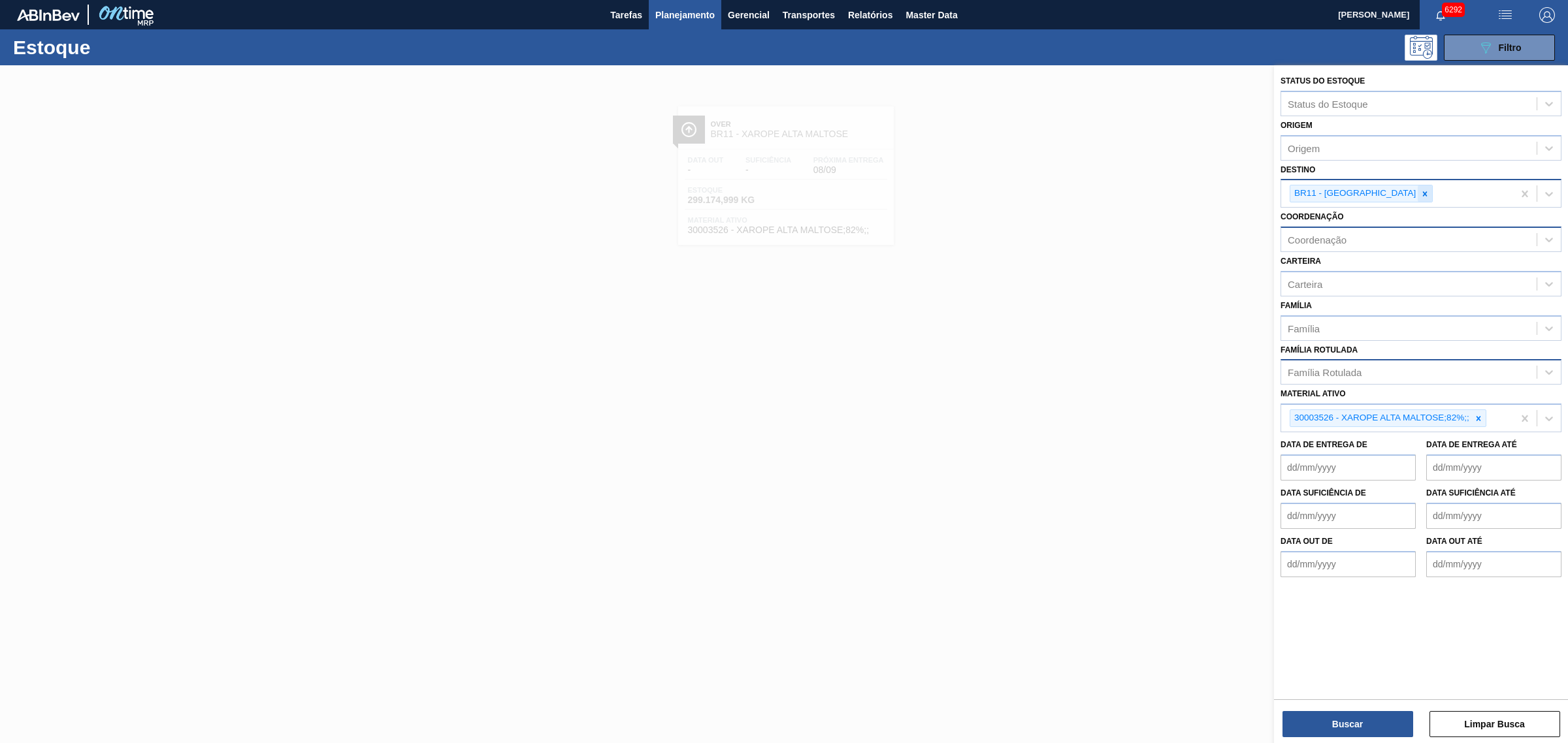
click at [1254, 191] on icon at bounding box center [1425, 194] width 9 height 9
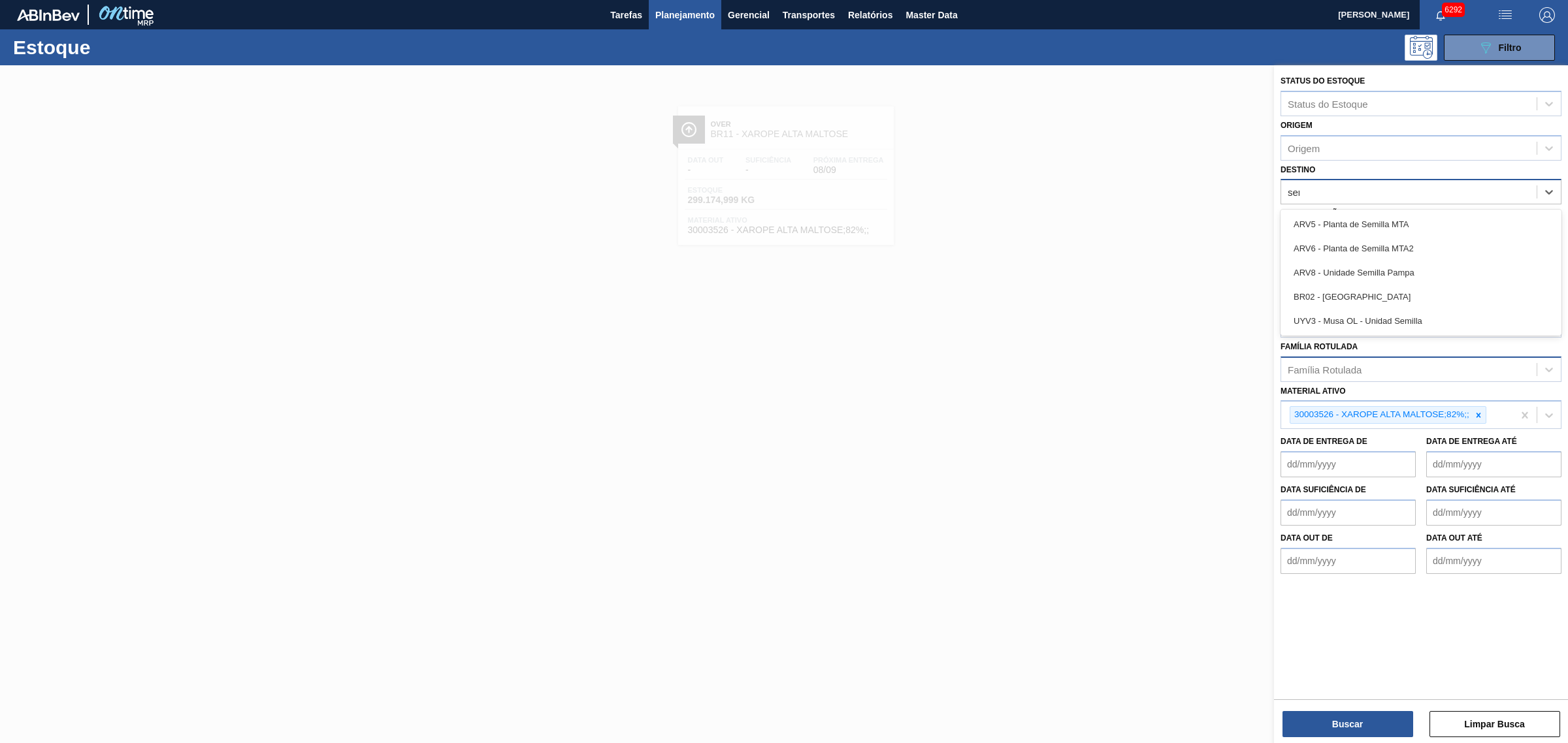
type input "serg"
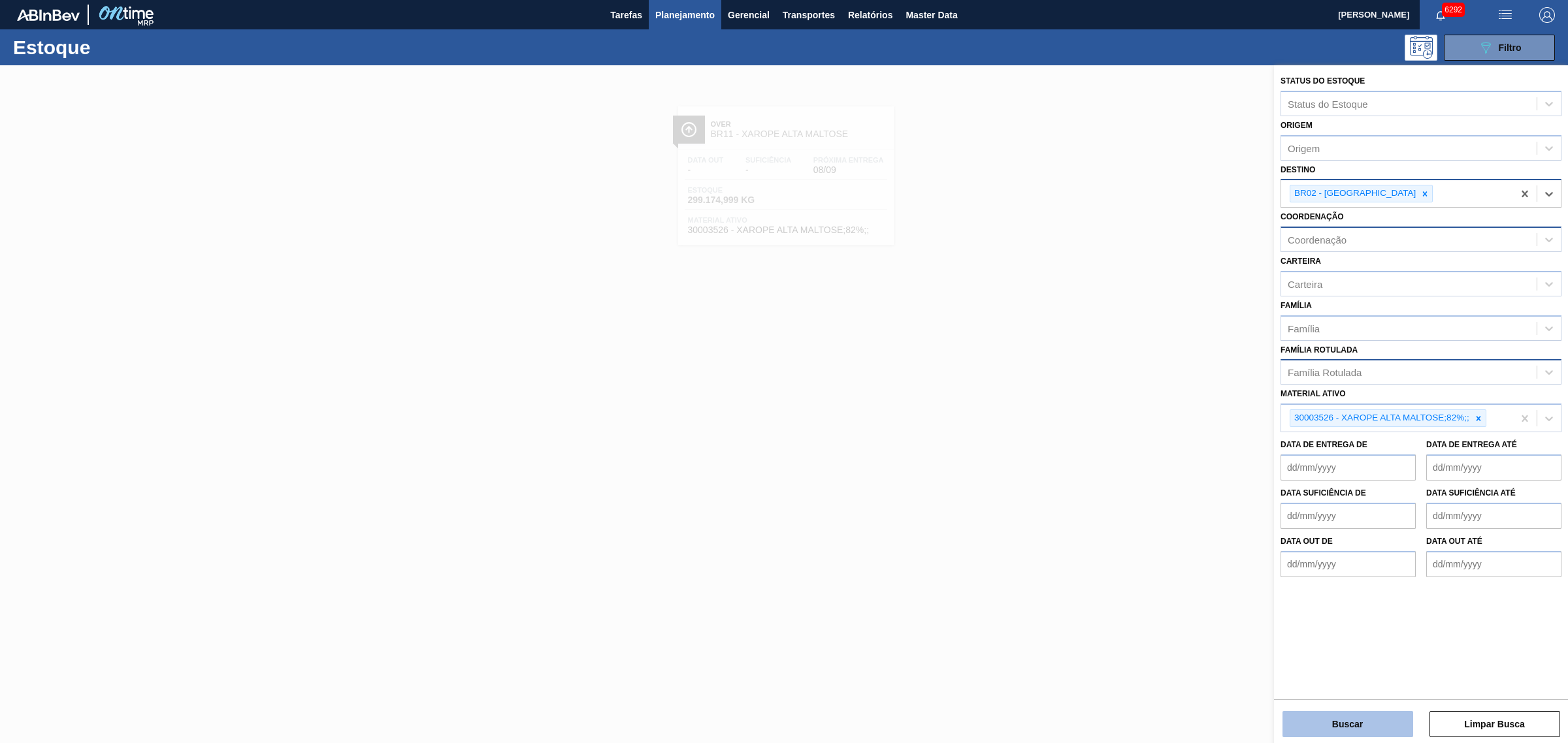
click at [1254, 567] on button "Buscar" at bounding box center [1347, 724] width 130 height 26
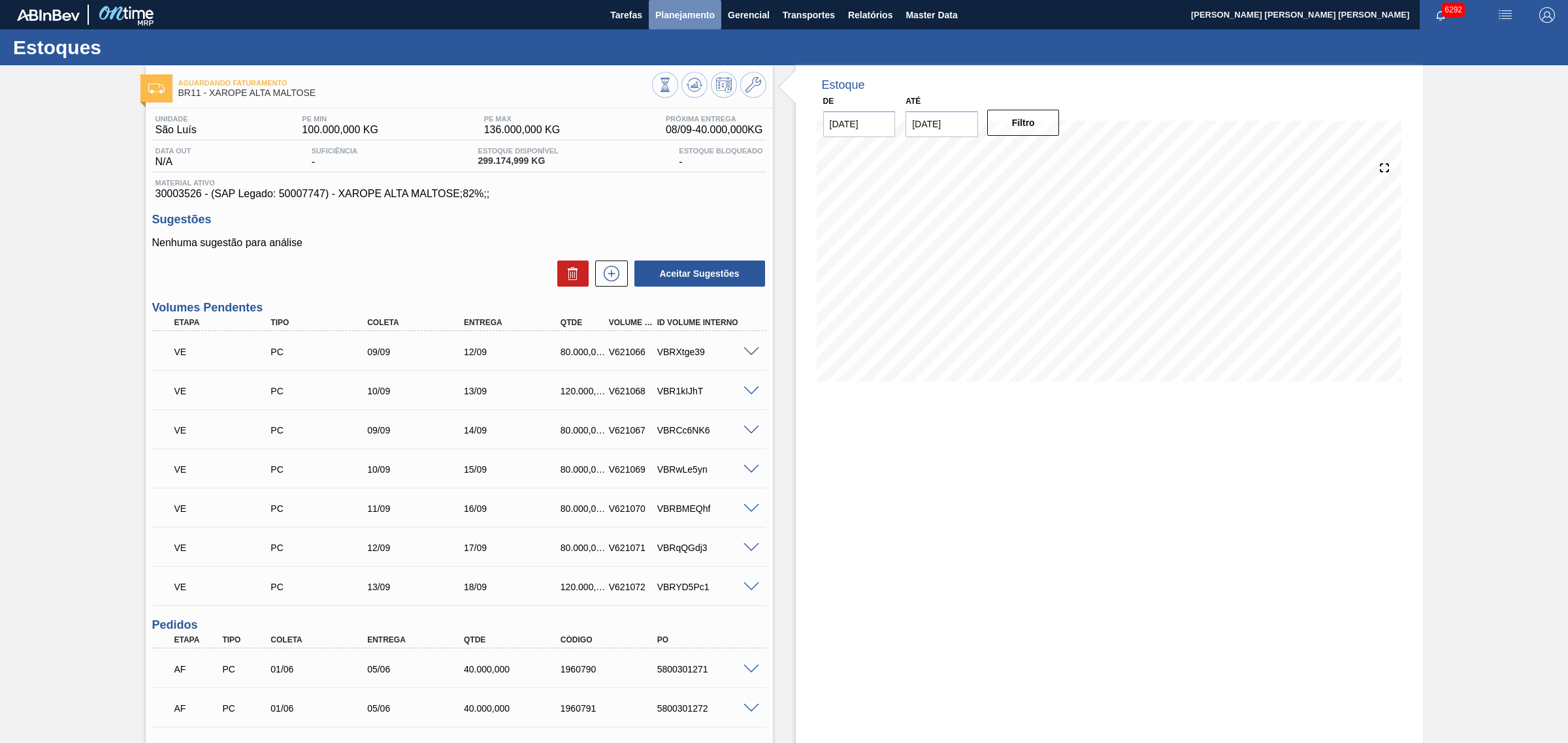
click at [653, 18] on button "Planejamento" at bounding box center [684, 14] width 72 height 29
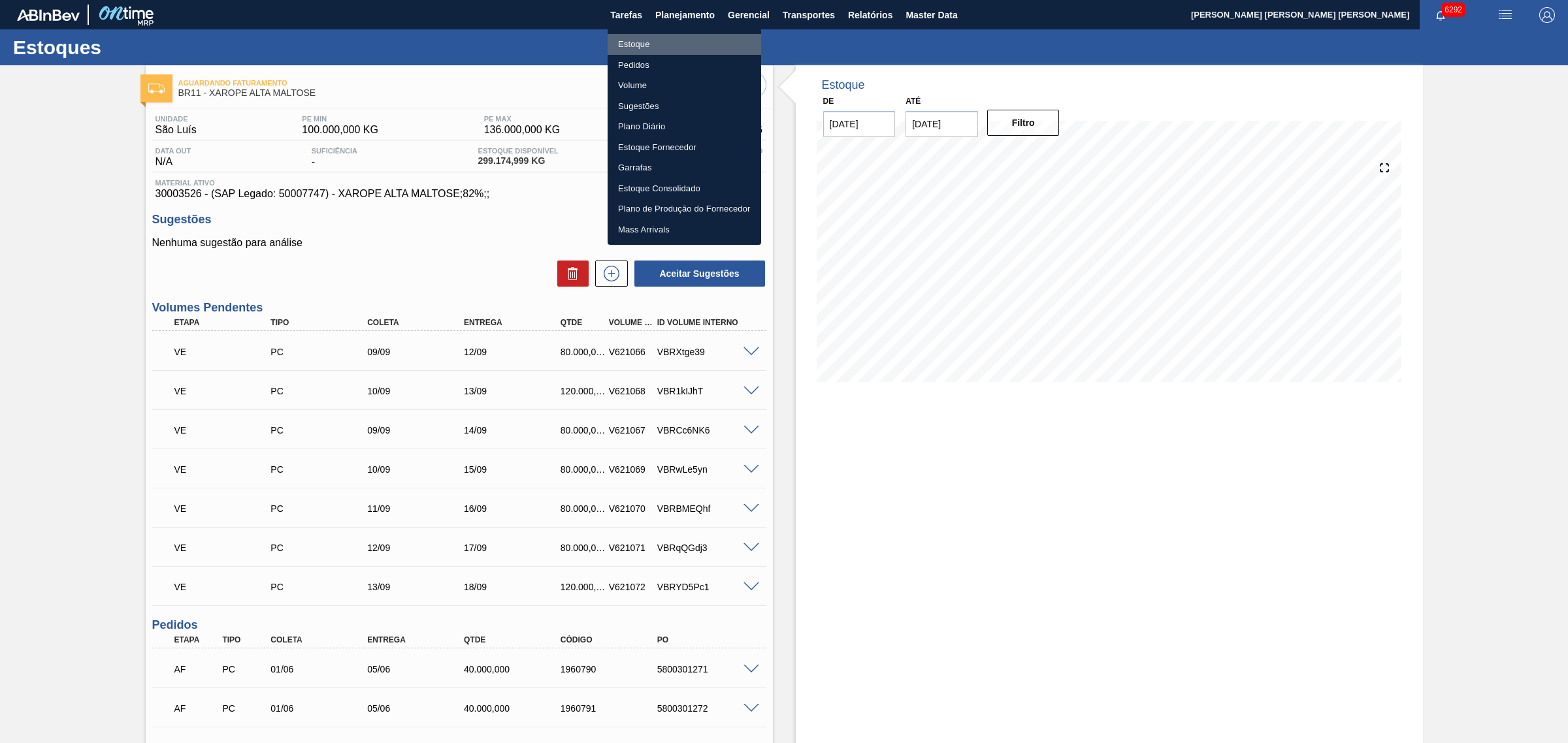
click at [648, 44] on li "Estoque" at bounding box center [685, 44] width 154 height 21
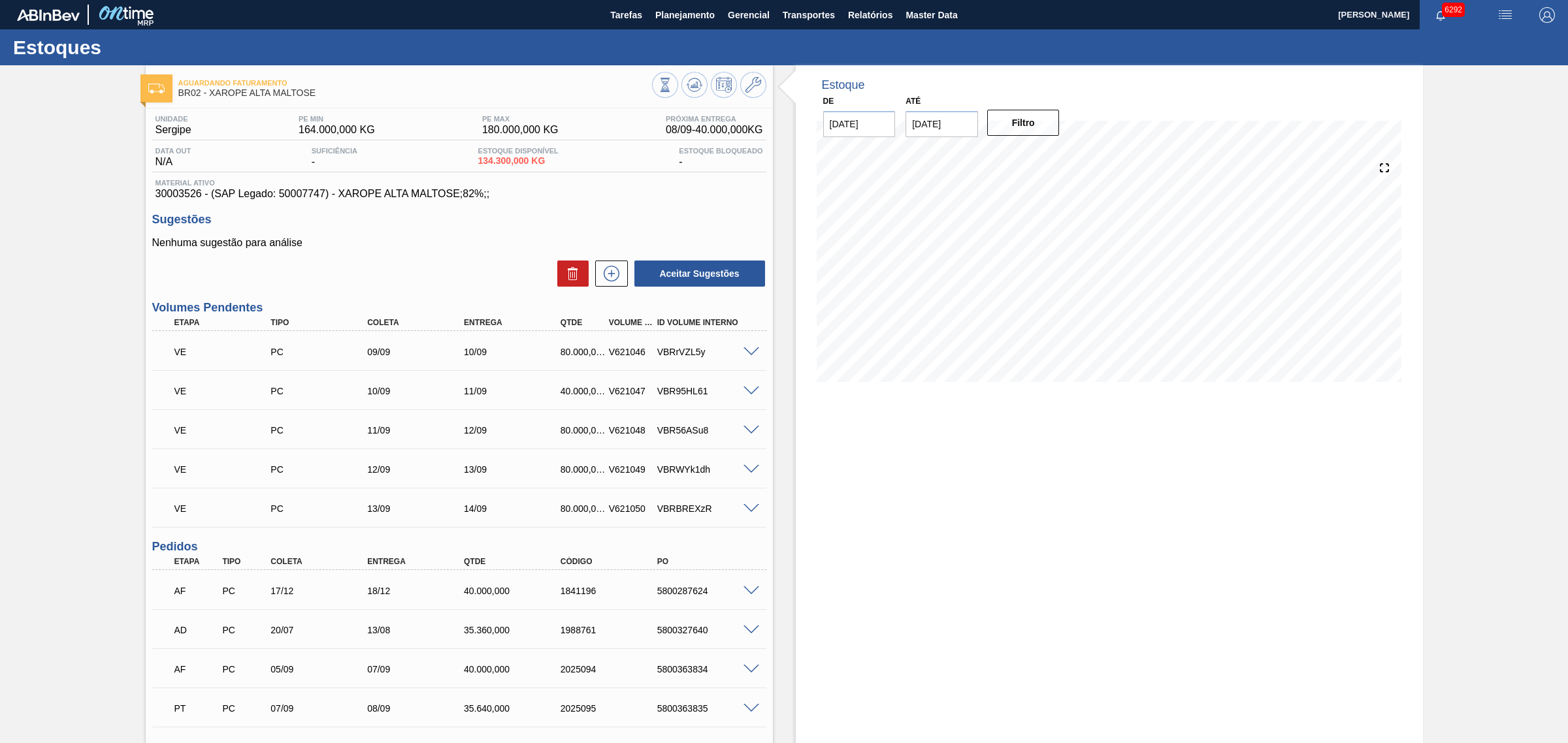
click at [1514, 14] on span "button" at bounding box center [1504, 15] width 31 height 16
click at [1487, 51] on li "Upload de Volumes" at bounding box center [1500, 46] width 113 height 23
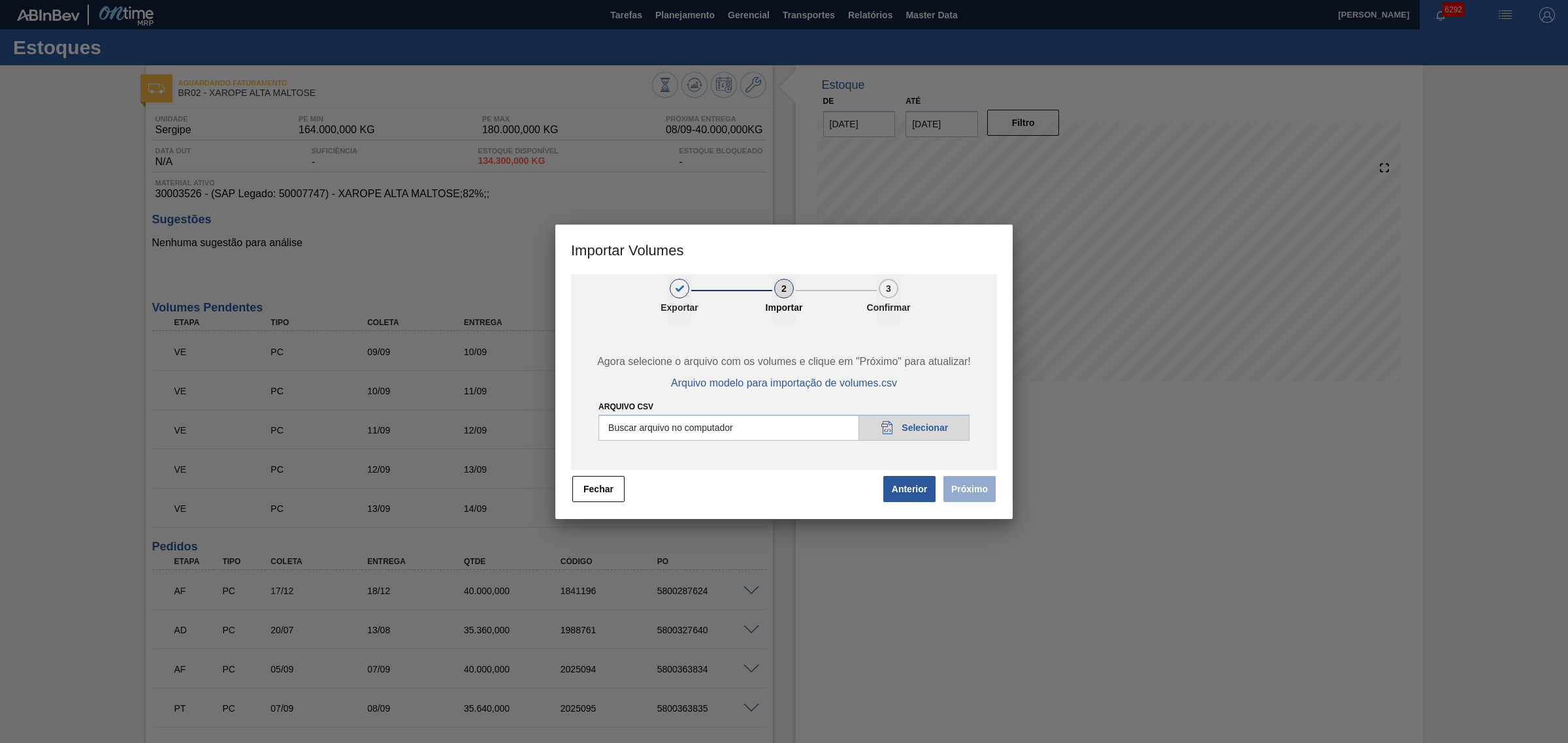
click at [708, 430] on input "Arquivo csv" at bounding box center [784, 428] width 371 height 26
type input "C:\fakepath\Pedidos Massa HM.csv"
click at [961, 494] on button "Próximo" at bounding box center [969, 490] width 53 height 26
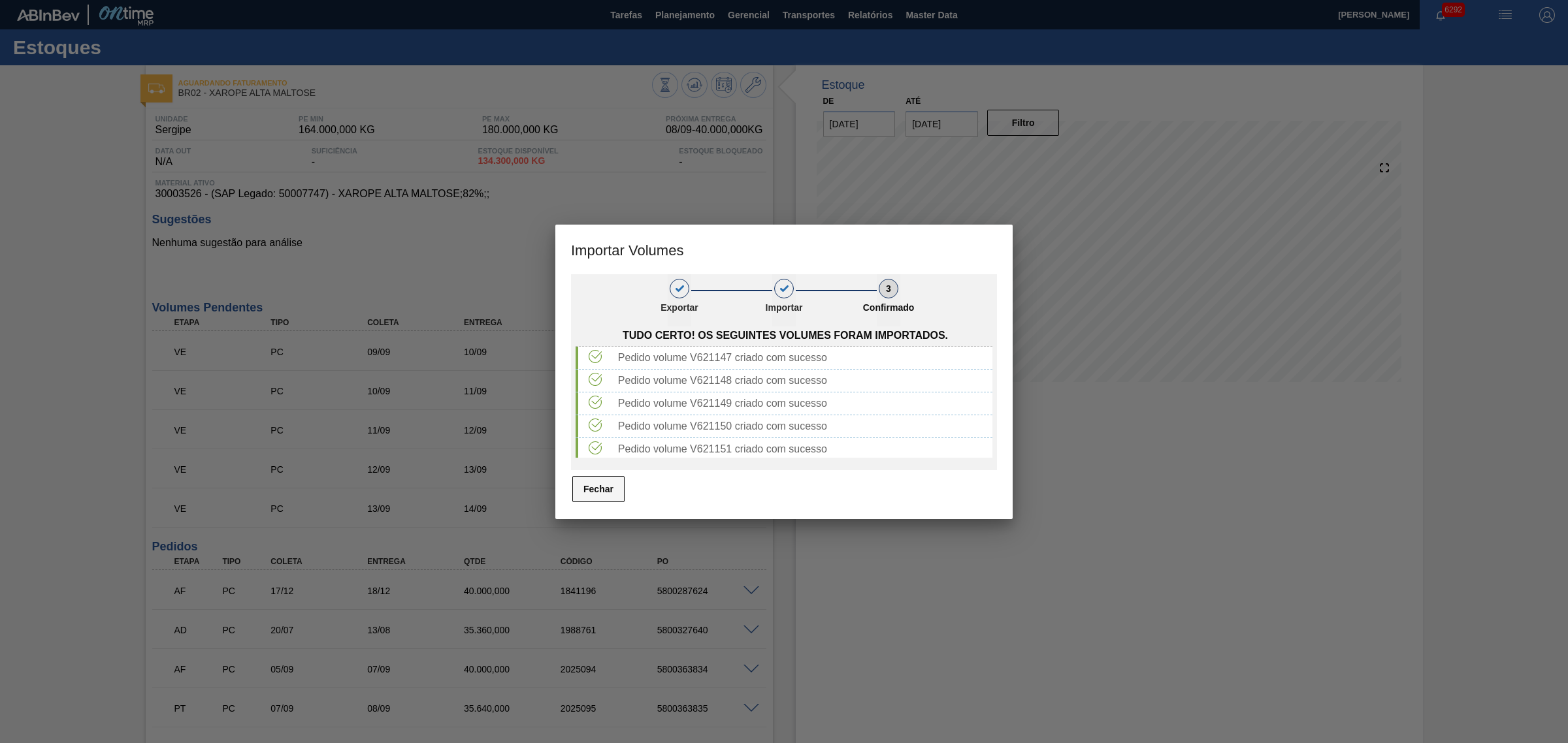
drag, startPoint x: 611, startPoint y: 488, endPoint x: 605, endPoint y: 459, distance: 29.6
click at [611, 488] on button "Fechar" at bounding box center [599, 490] width 53 height 26
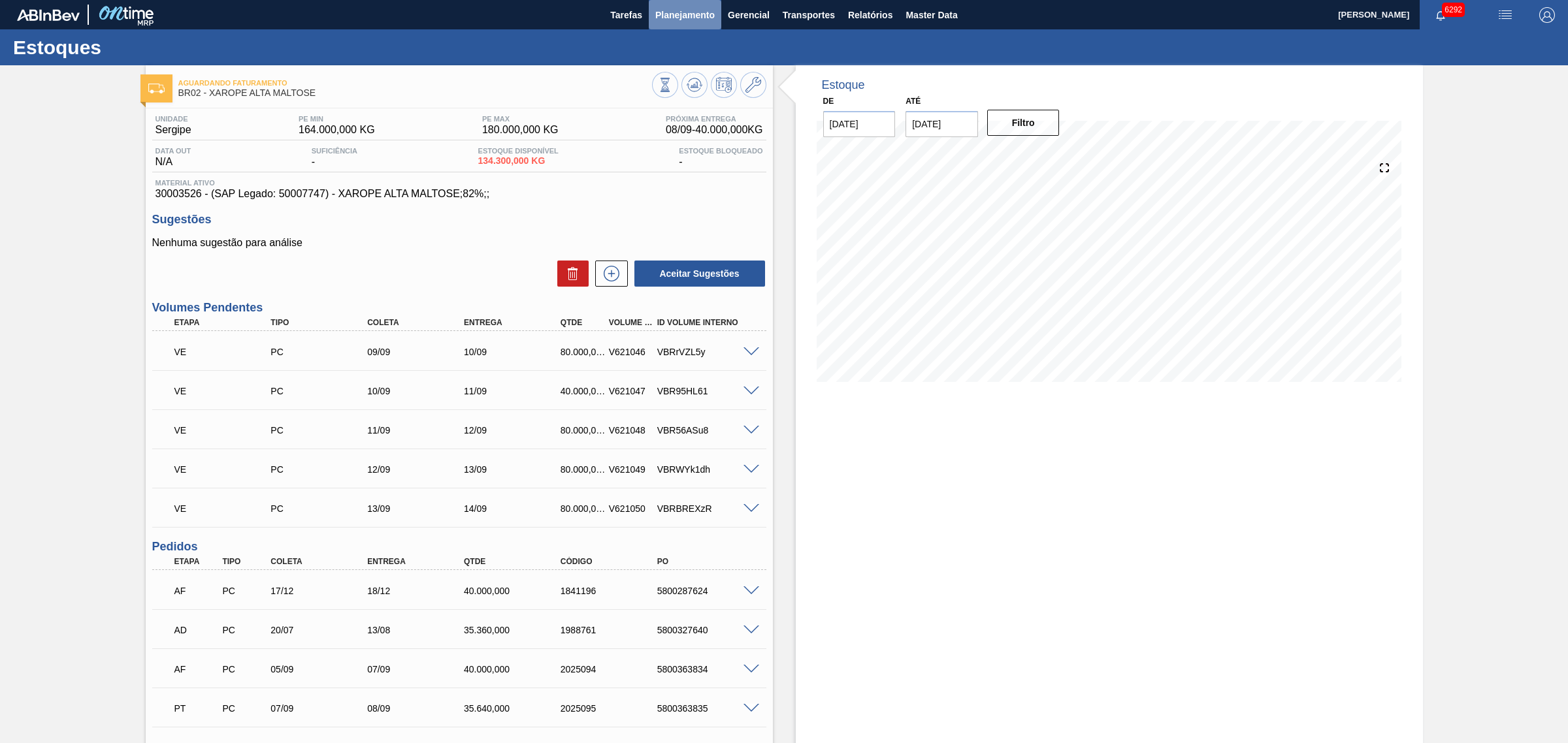
click at [681, 8] on span "Planejamento" at bounding box center [684, 15] width 59 height 16
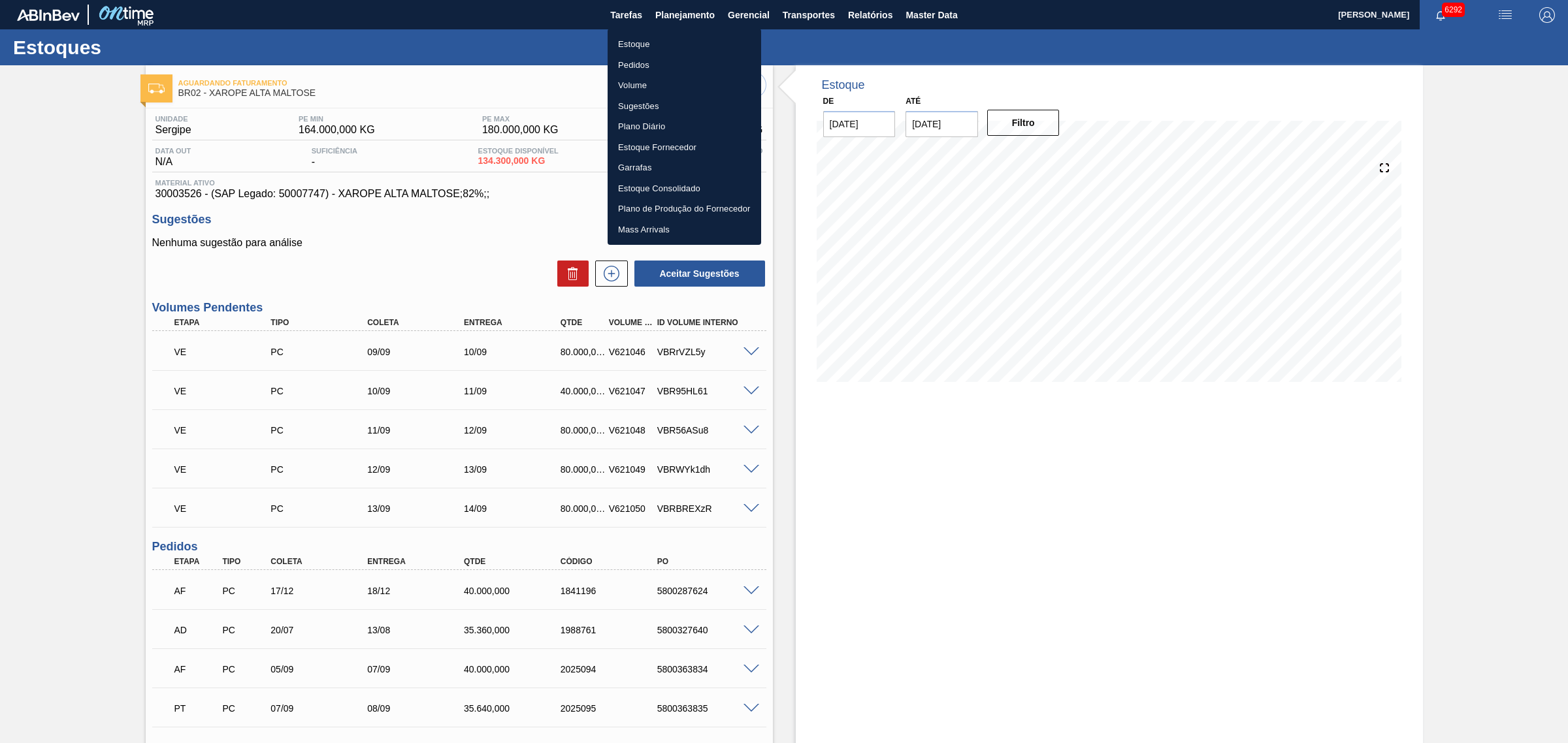
click at [833, 12] on div at bounding box center [784, 372] width 1568 height 743
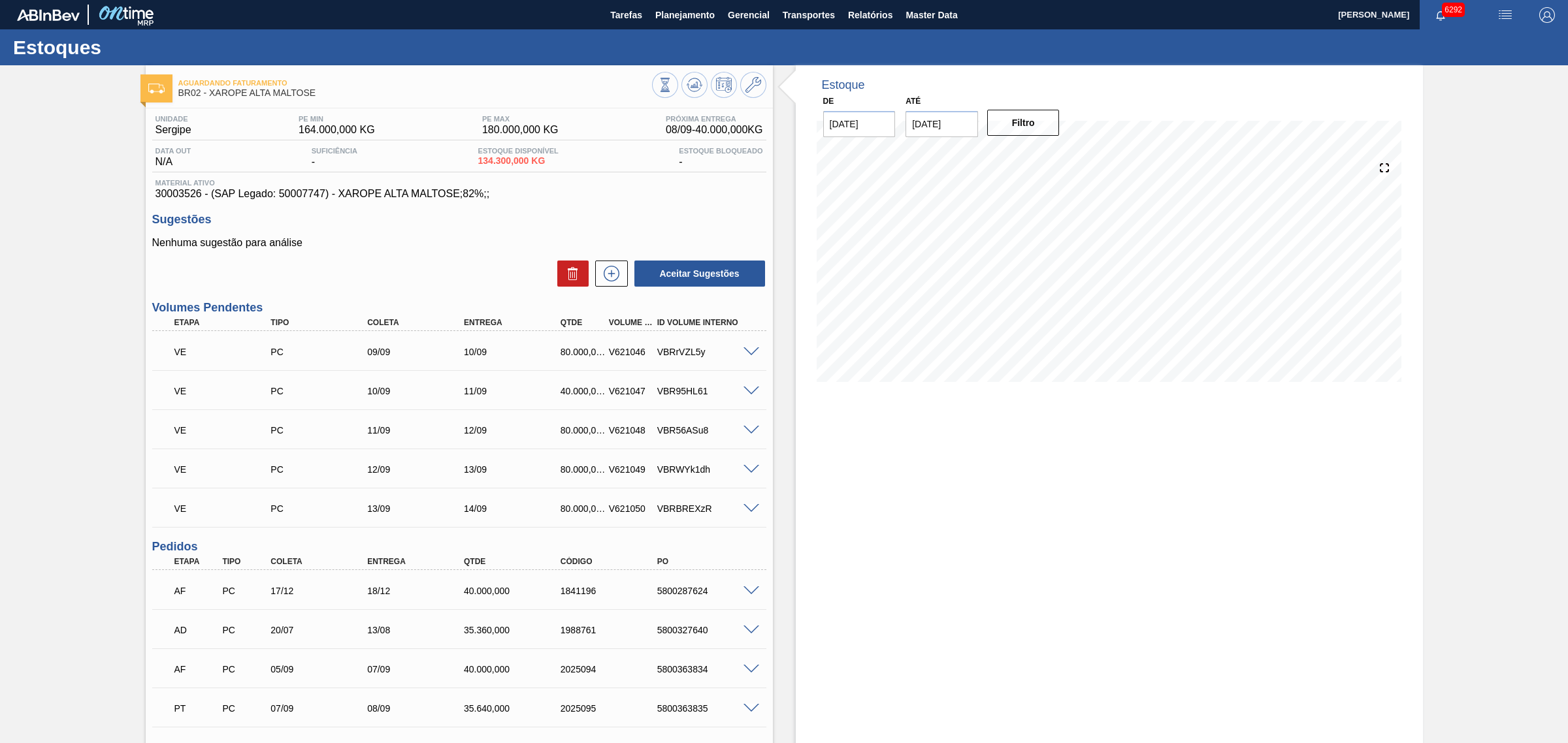
click at [823, 12] on span "Transportes" at bounding box center [809, 15] width 53 height 16
click at [802, 59] on li "Otimização de Carga" at bounding box center [808, 65] width 107 height 21
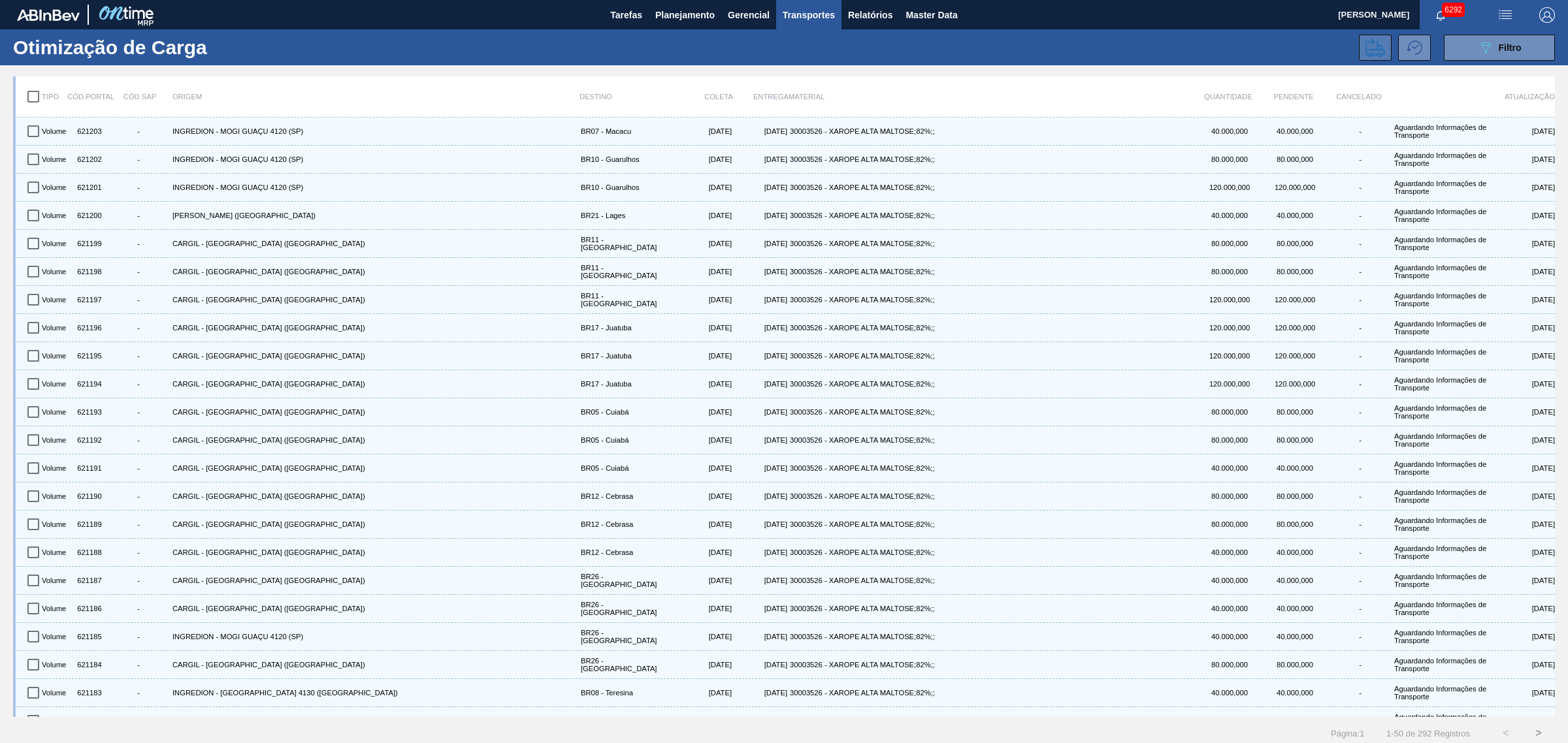
click at [1362, 49] on button at bounding box center [1375, 48] width 33 height 26
click at [33, 101] on input "checkbox" at bounding box center [33, 96] width 27 height 27
checkbox input "true"
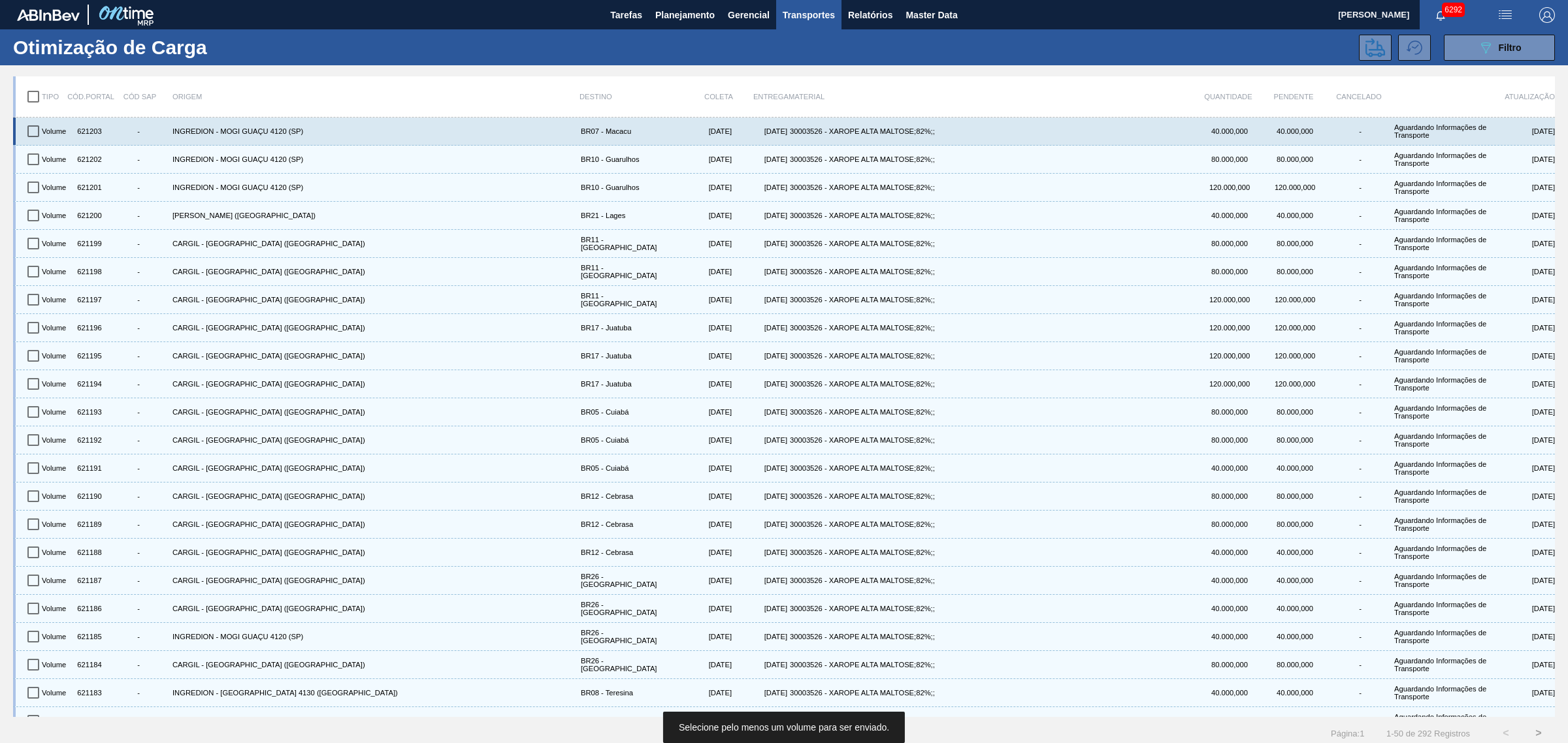
checkbox input "true"
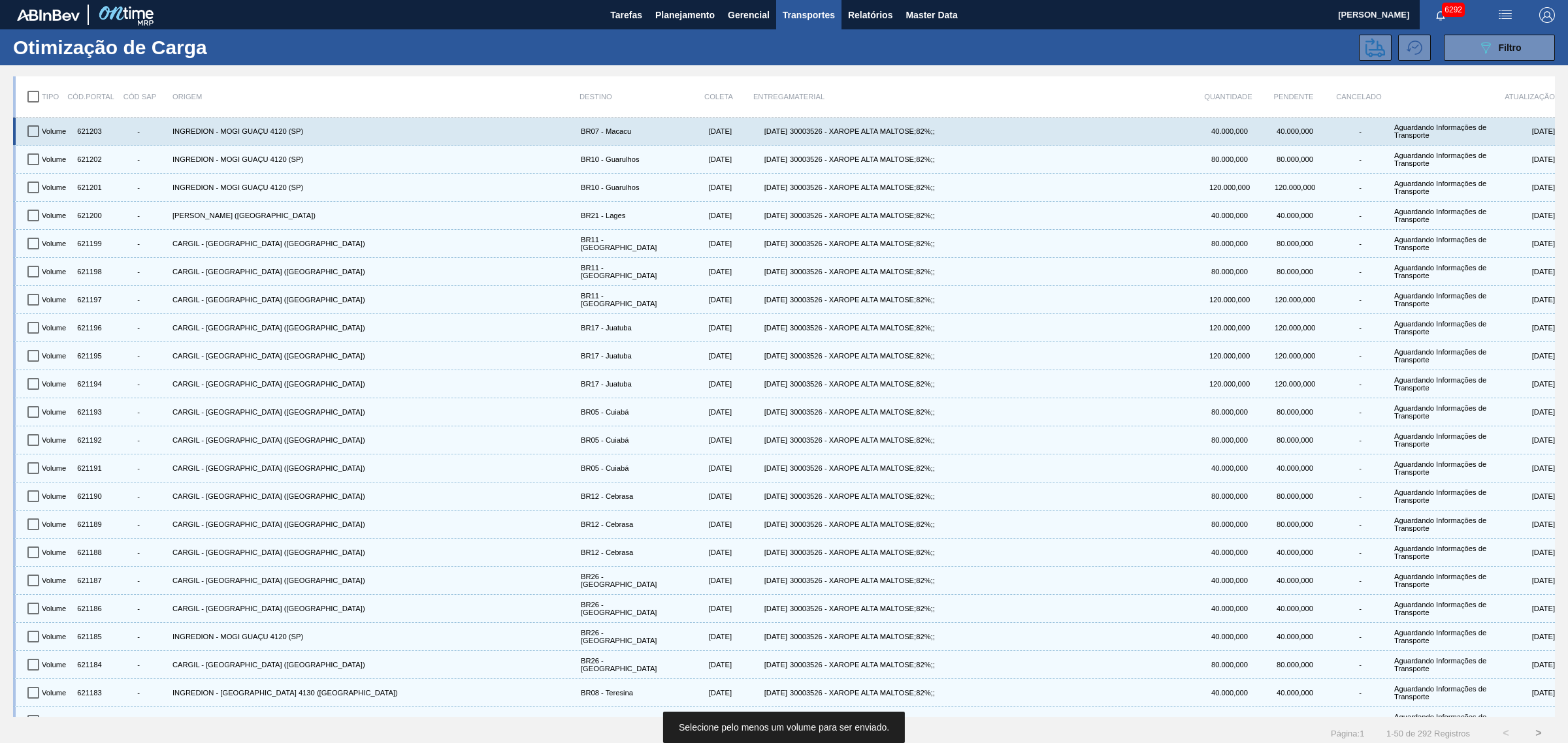
checkbox input "true"
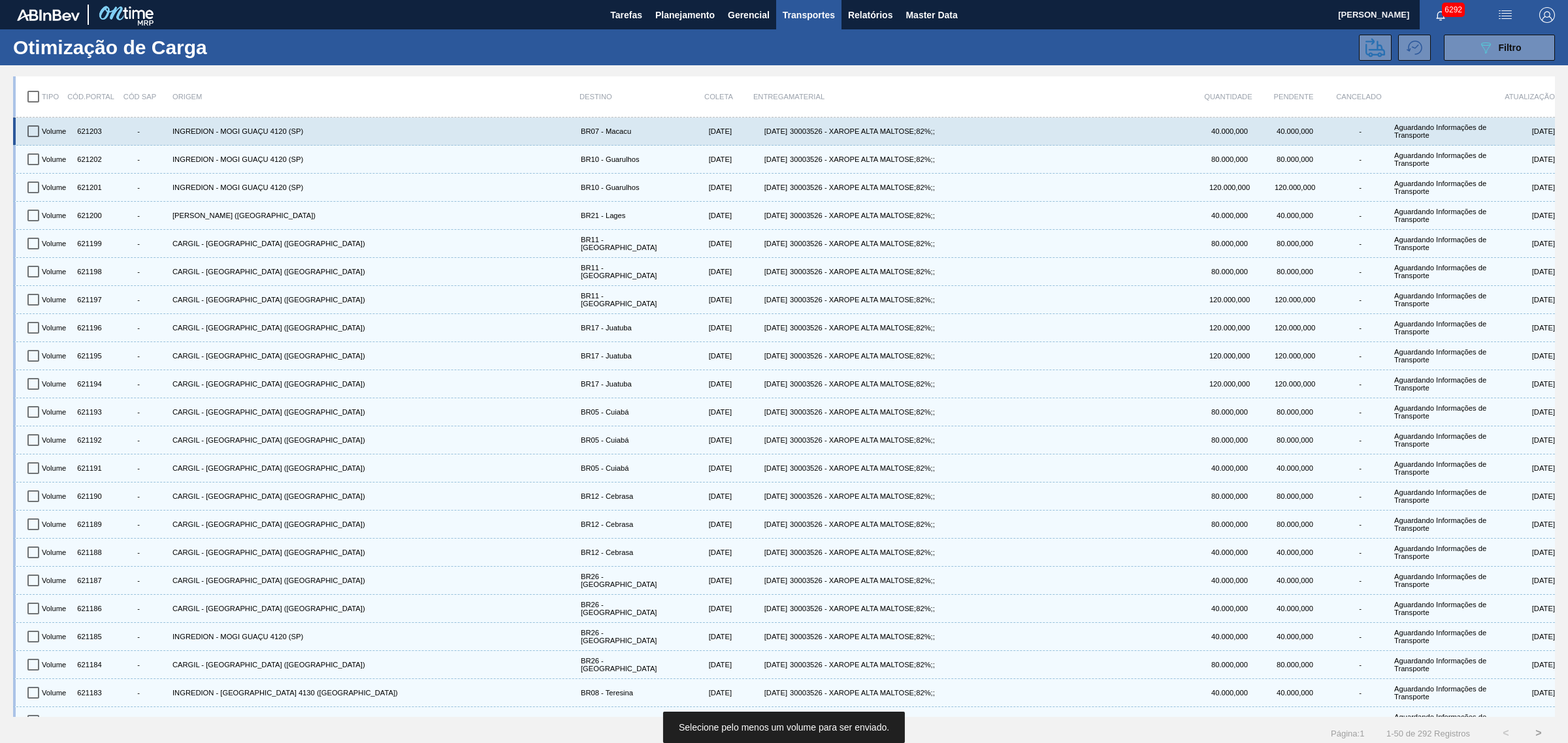
checkbox input "true"
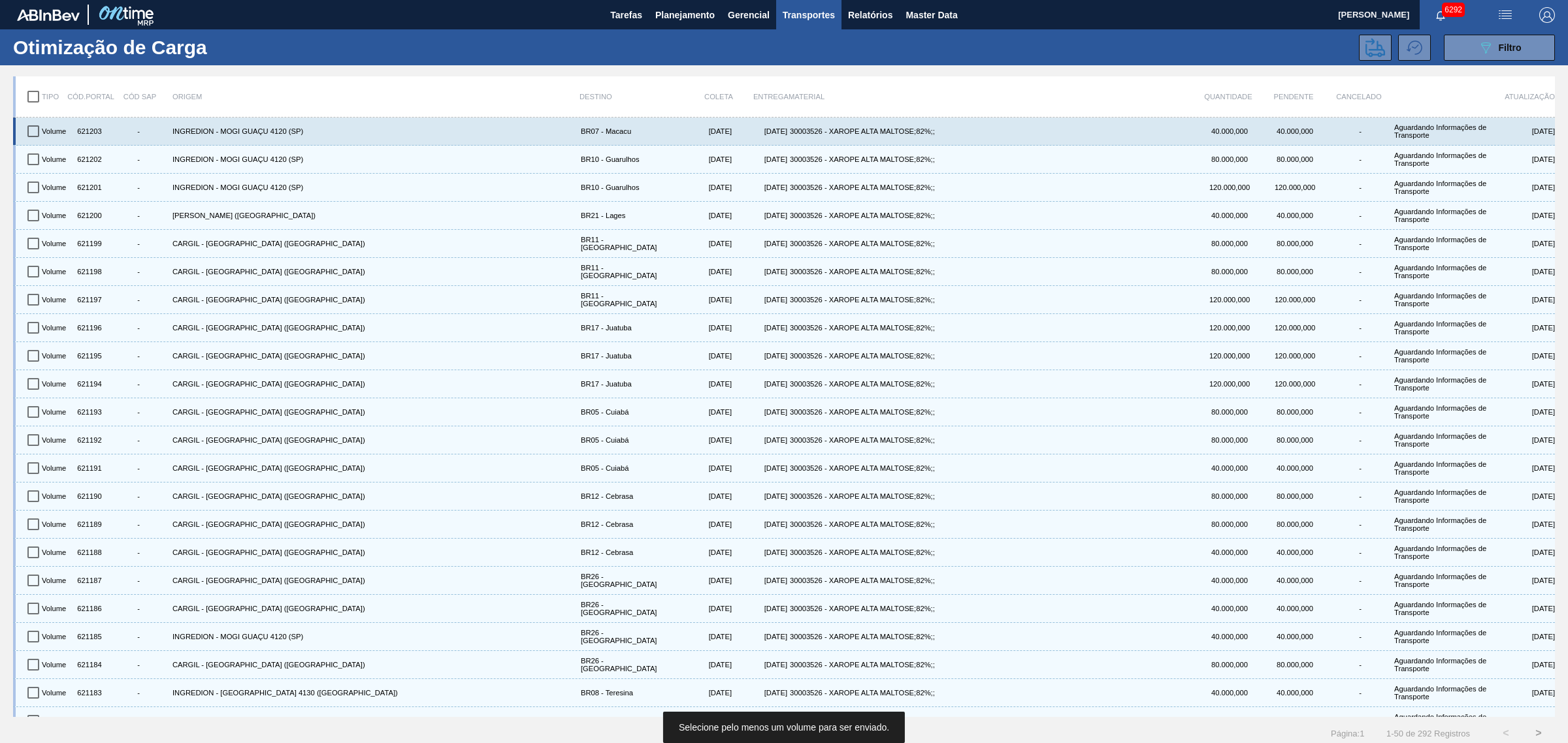
checkbox input "true"
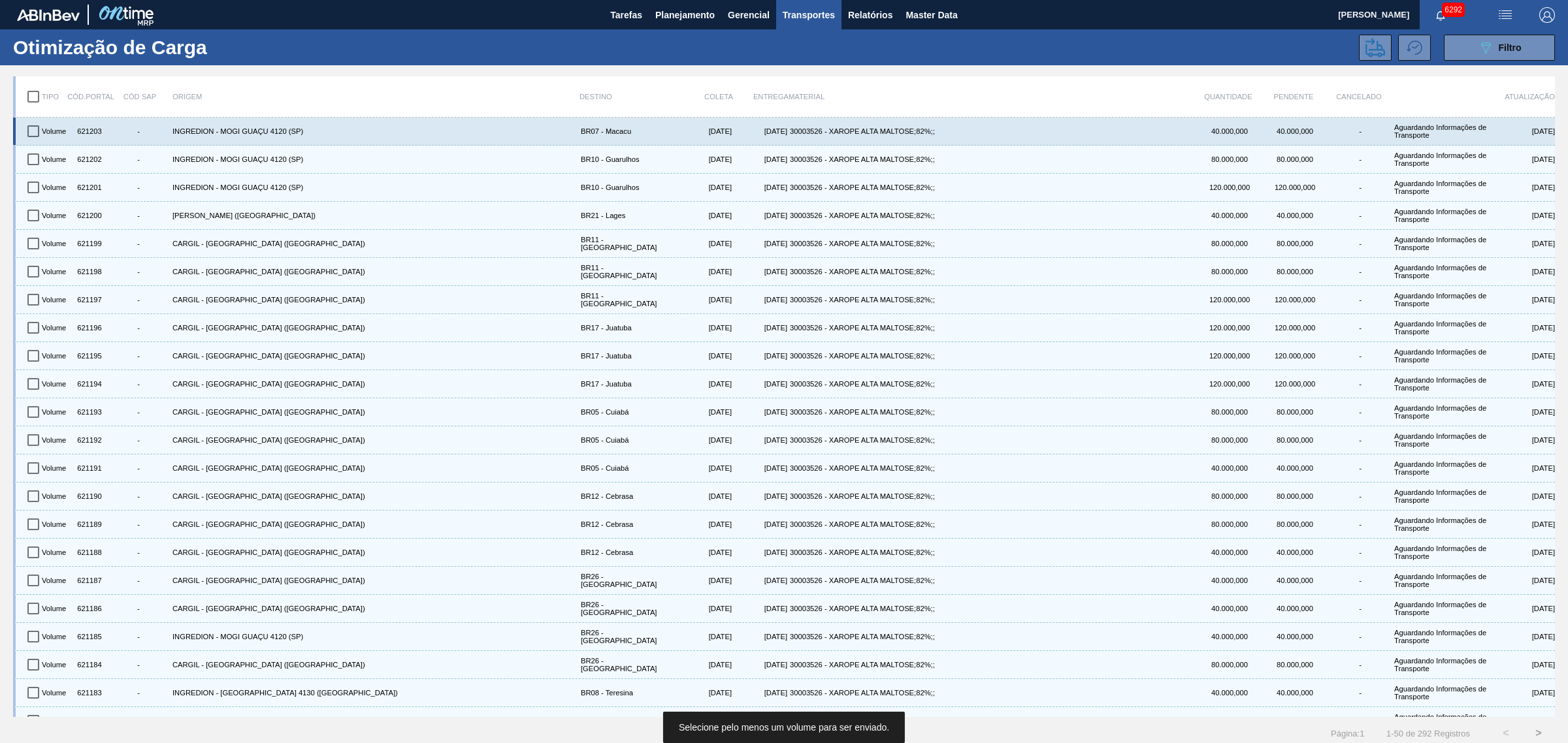
checkbox input "true"
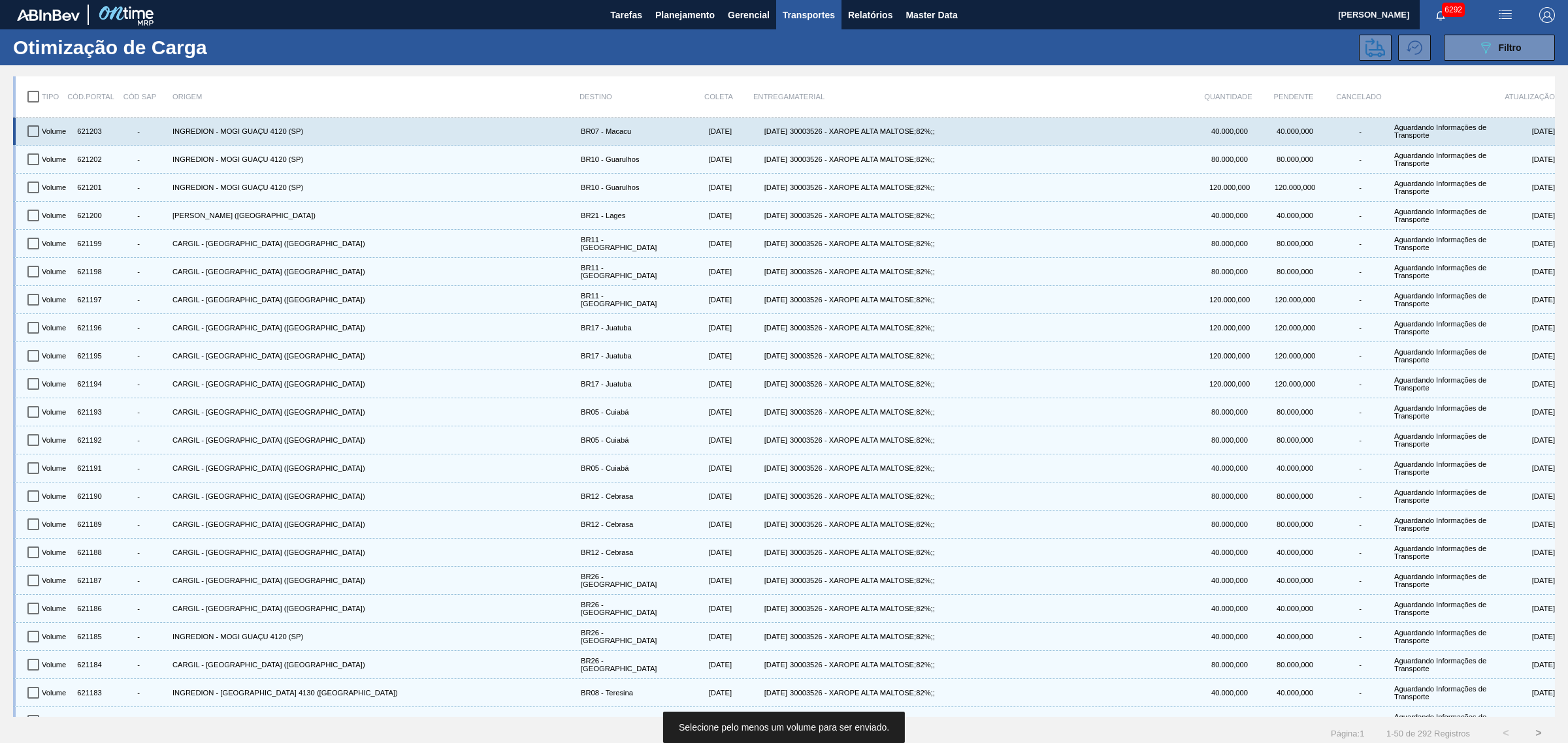
checkbox input "true"
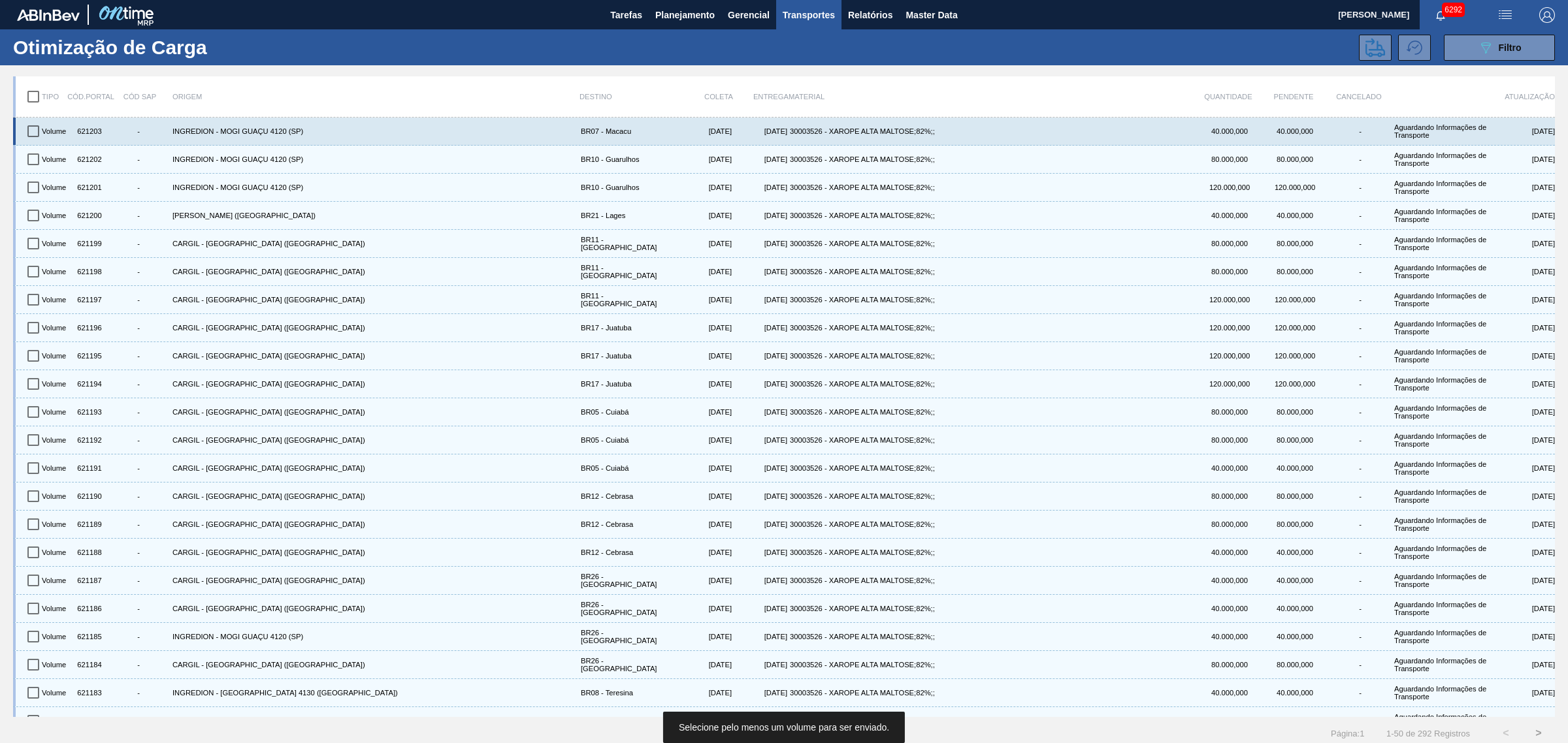
checkbox input "true"
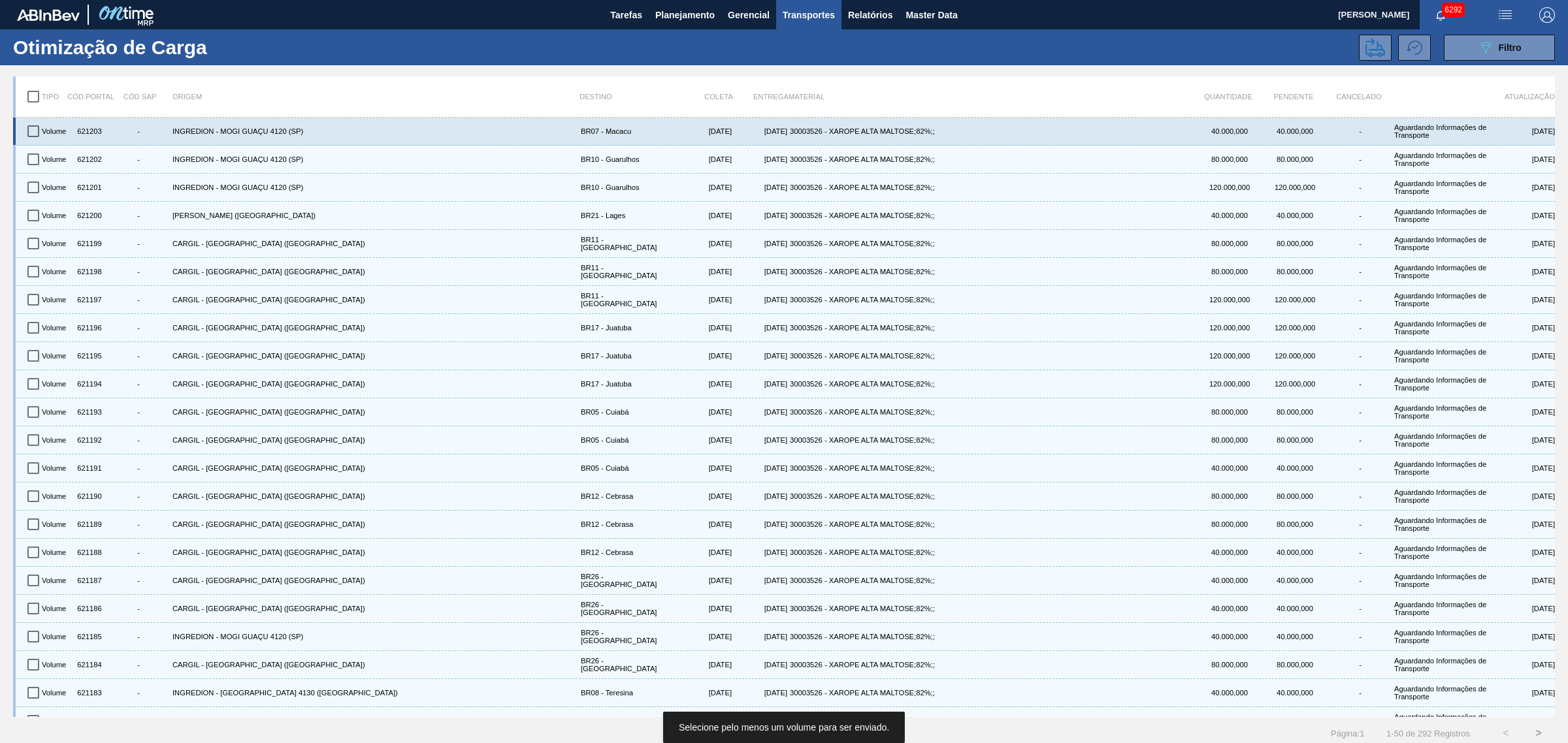
checkbox input "true"
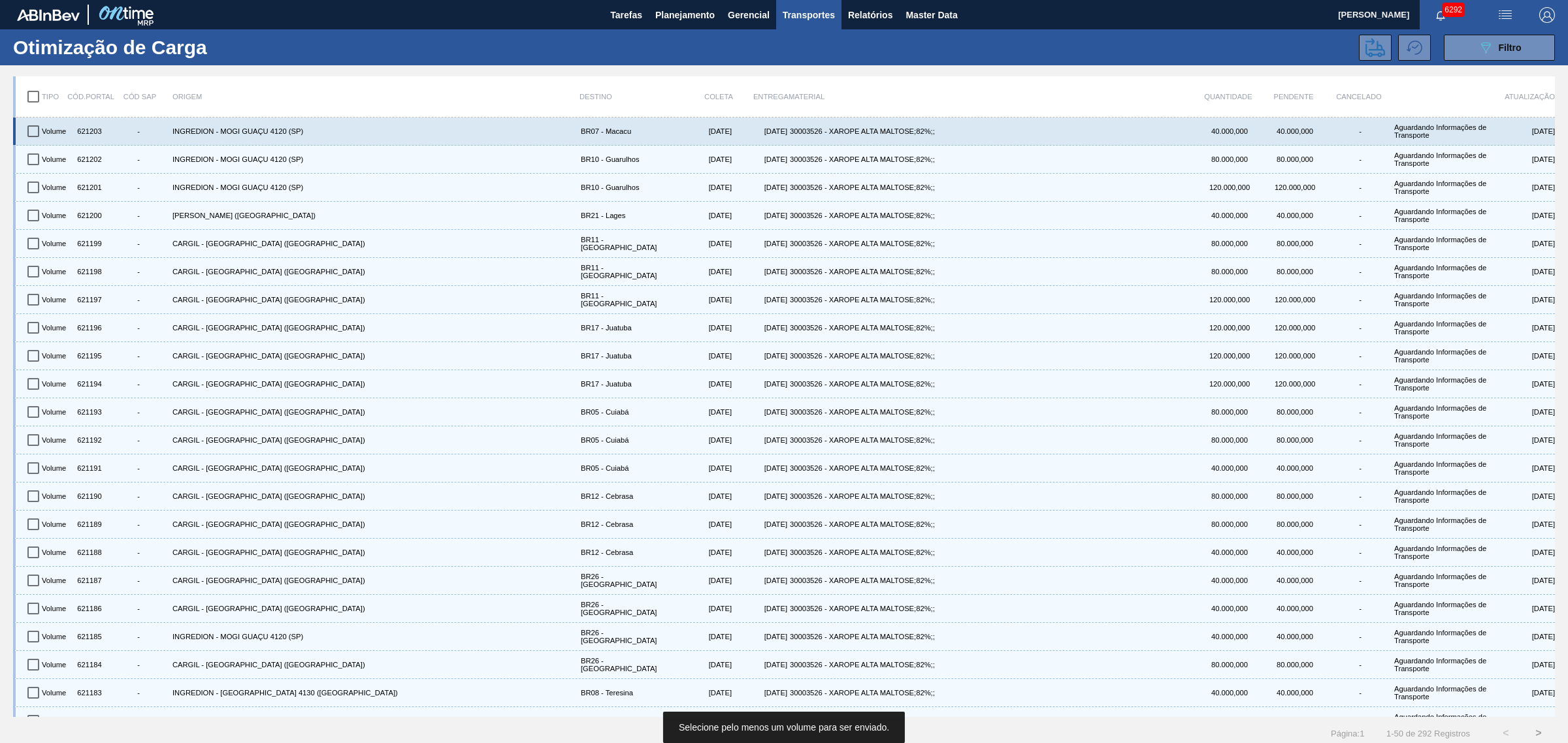
checkbox input "true"
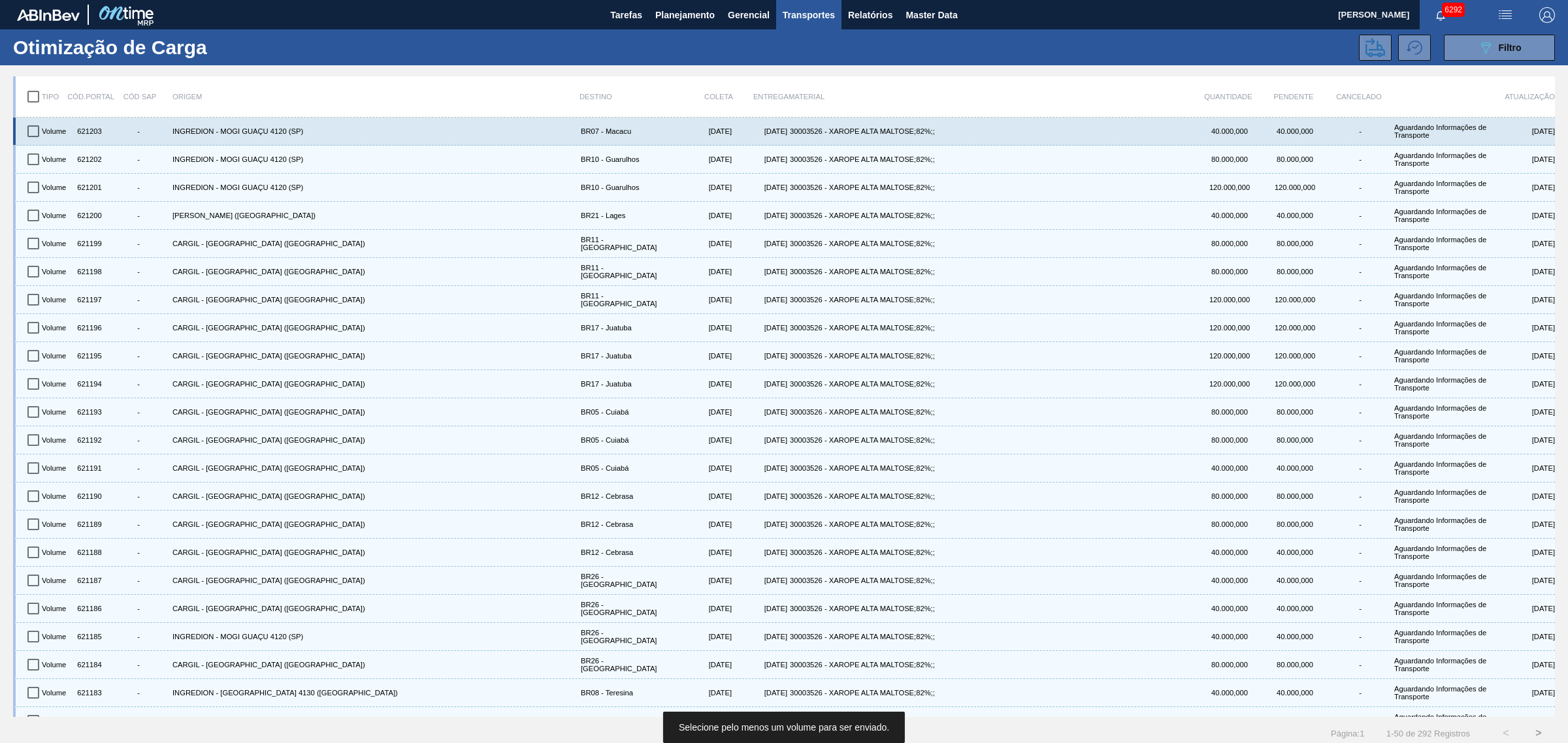
checkbox input "true"
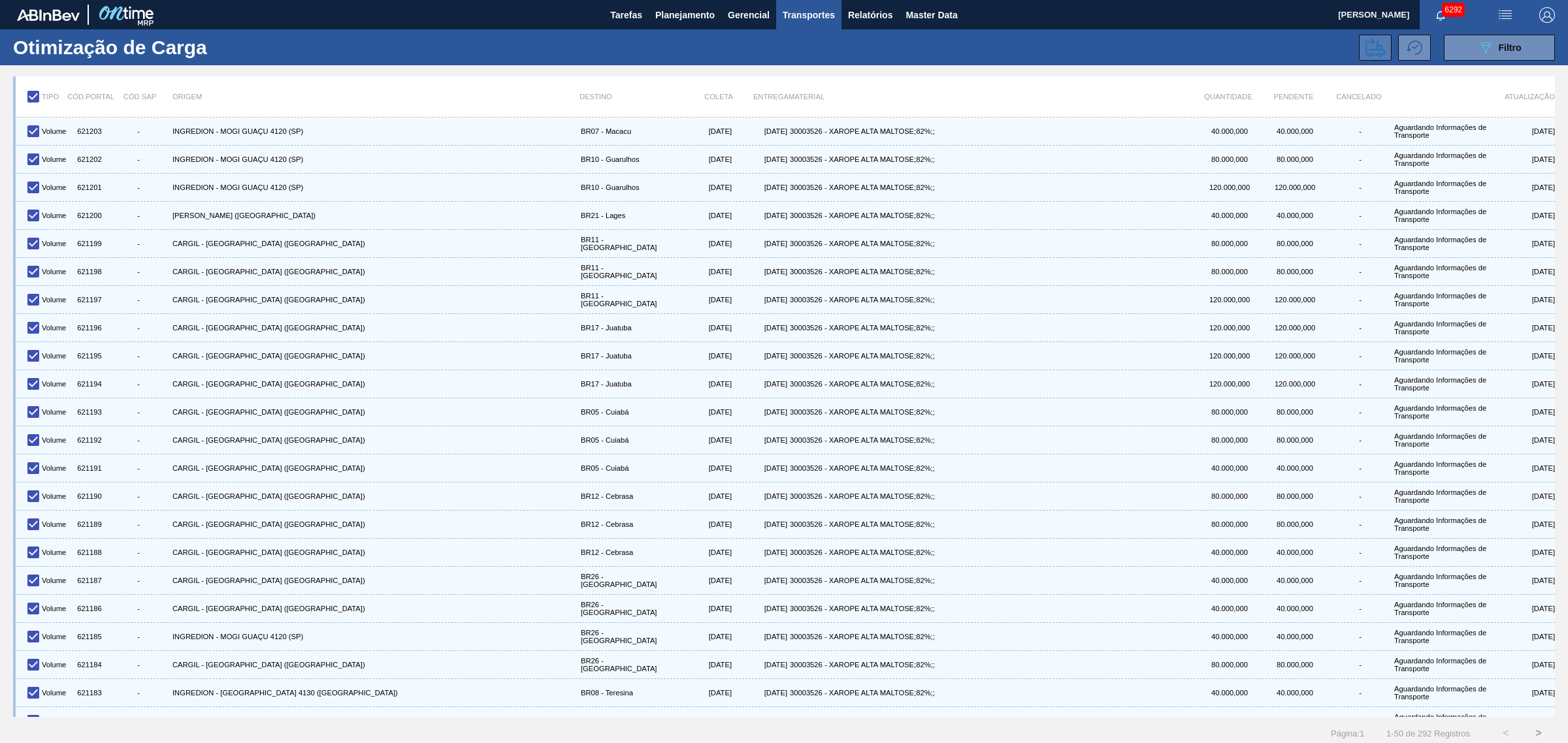
click at [1369, 46] on icon at bounding box center [1375, 47] width 20 height 20
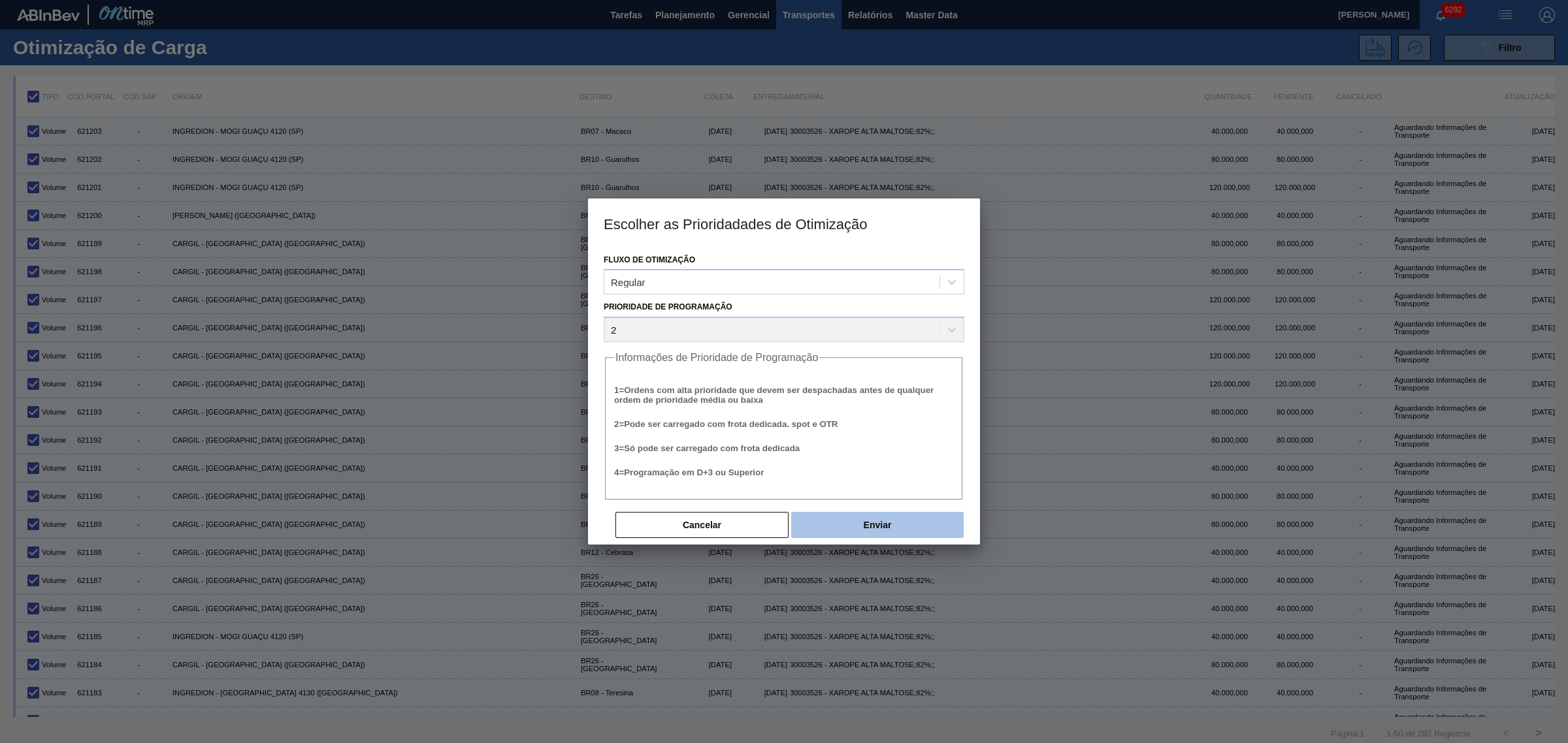
click at [853, 517] on button "Enviar" at bounding box center [877, 525] width 173 height 26
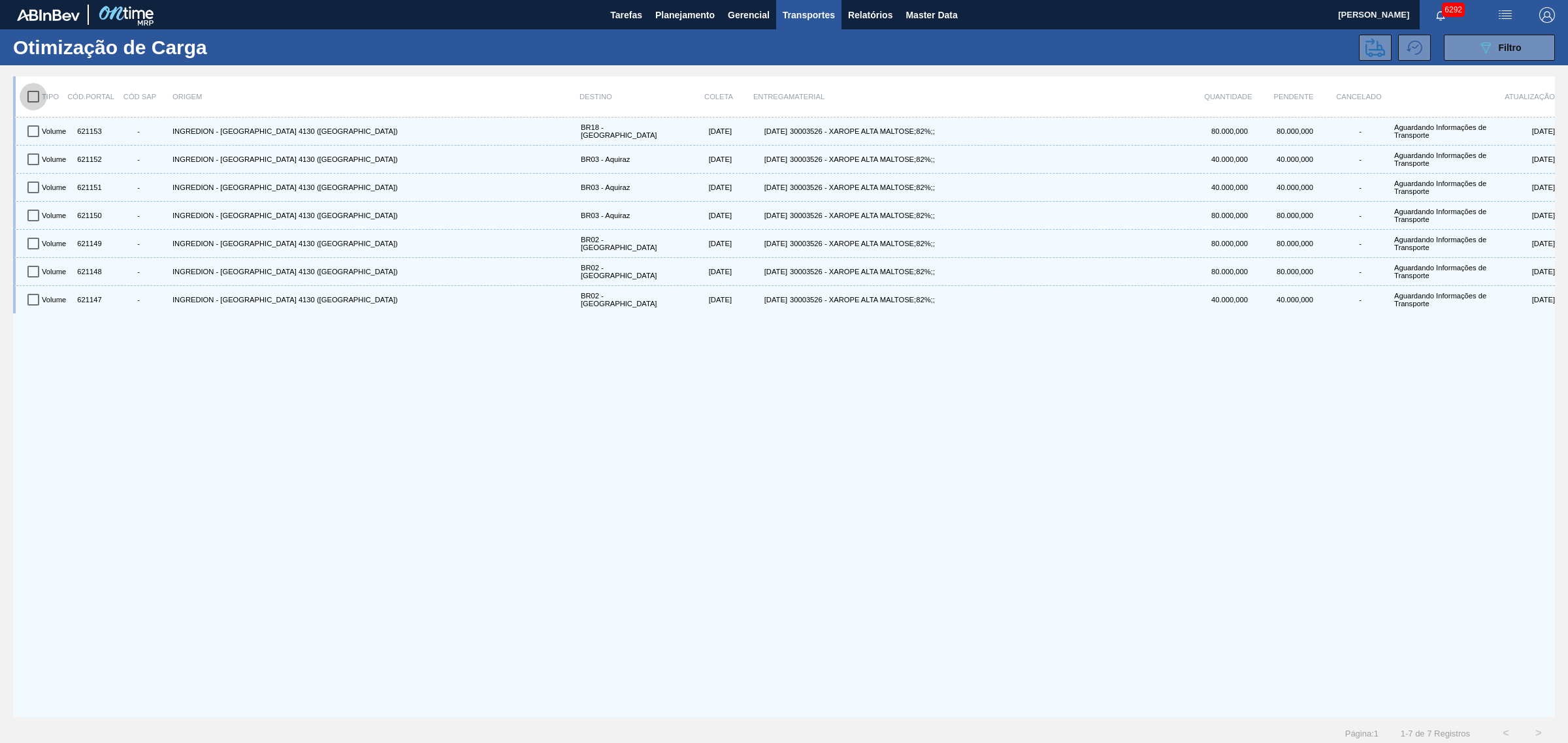
click at [27, 99] on input "checkbox" at bounding box center [33, 96] width 27 height 27
checkbox input "true"
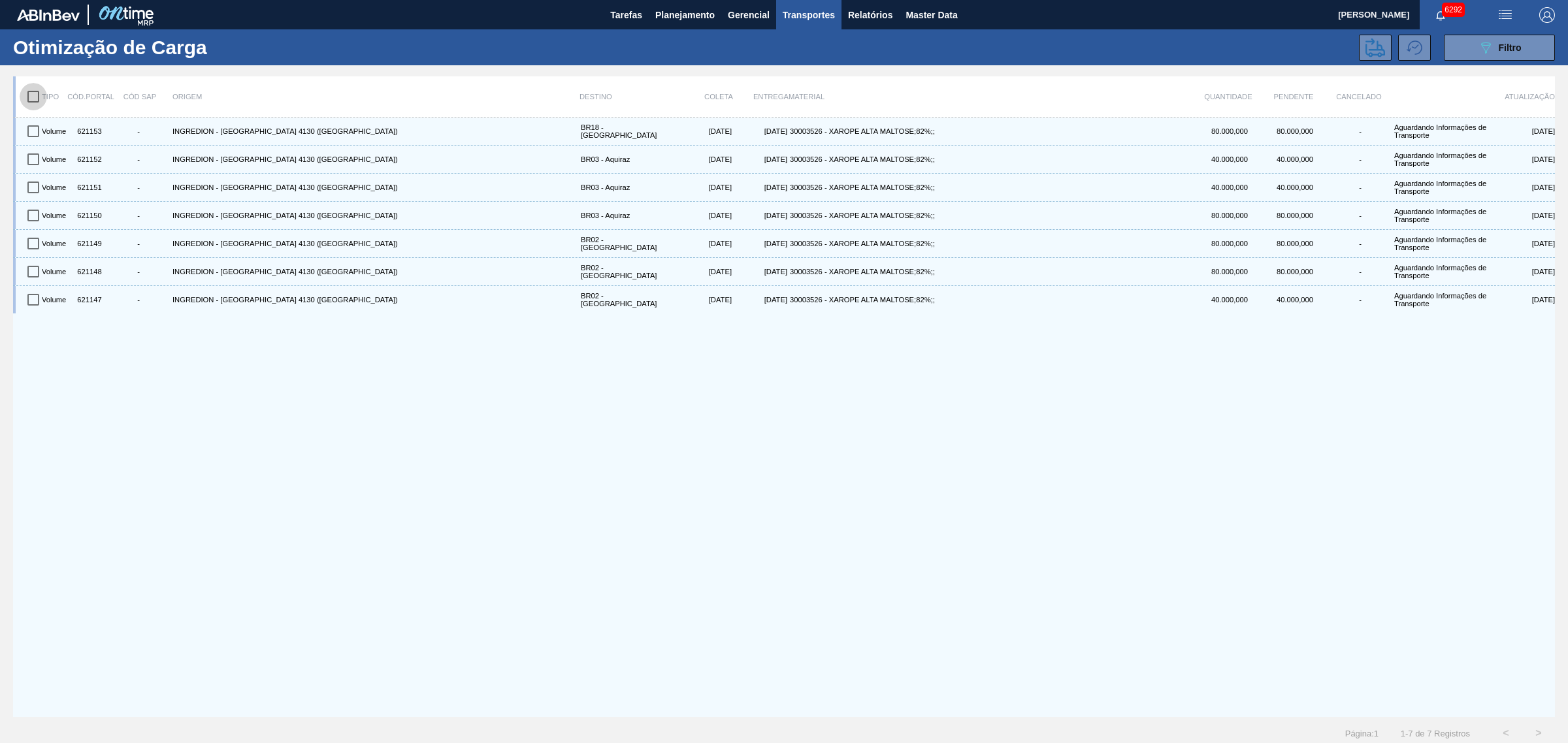
checkbox input "true"
click at [1382, 44] on button at bounding box center [1375, 48] width 33 height 26
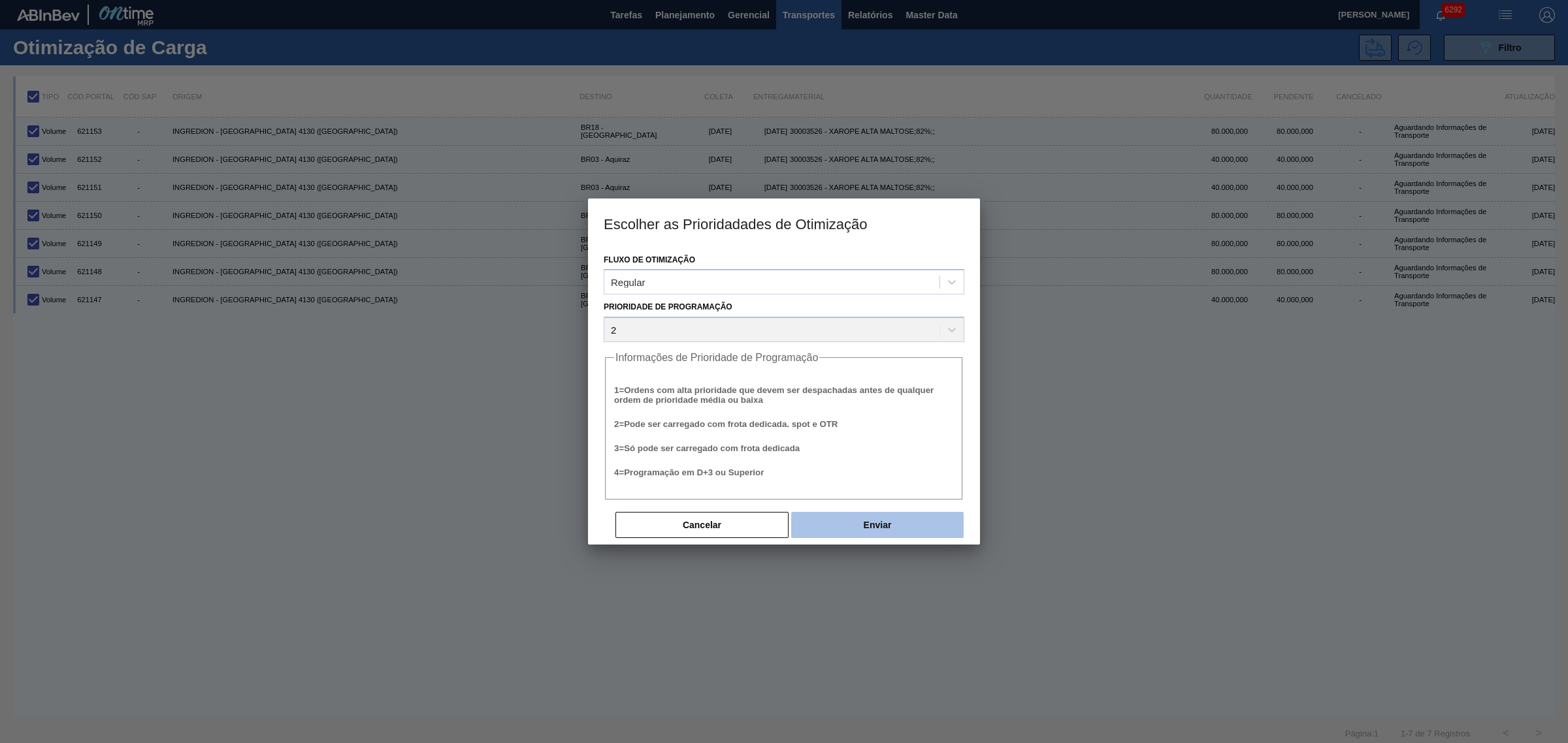
click at [862, 514] on button "Enviar" at bounding box center [877, 525] width 173 height 26
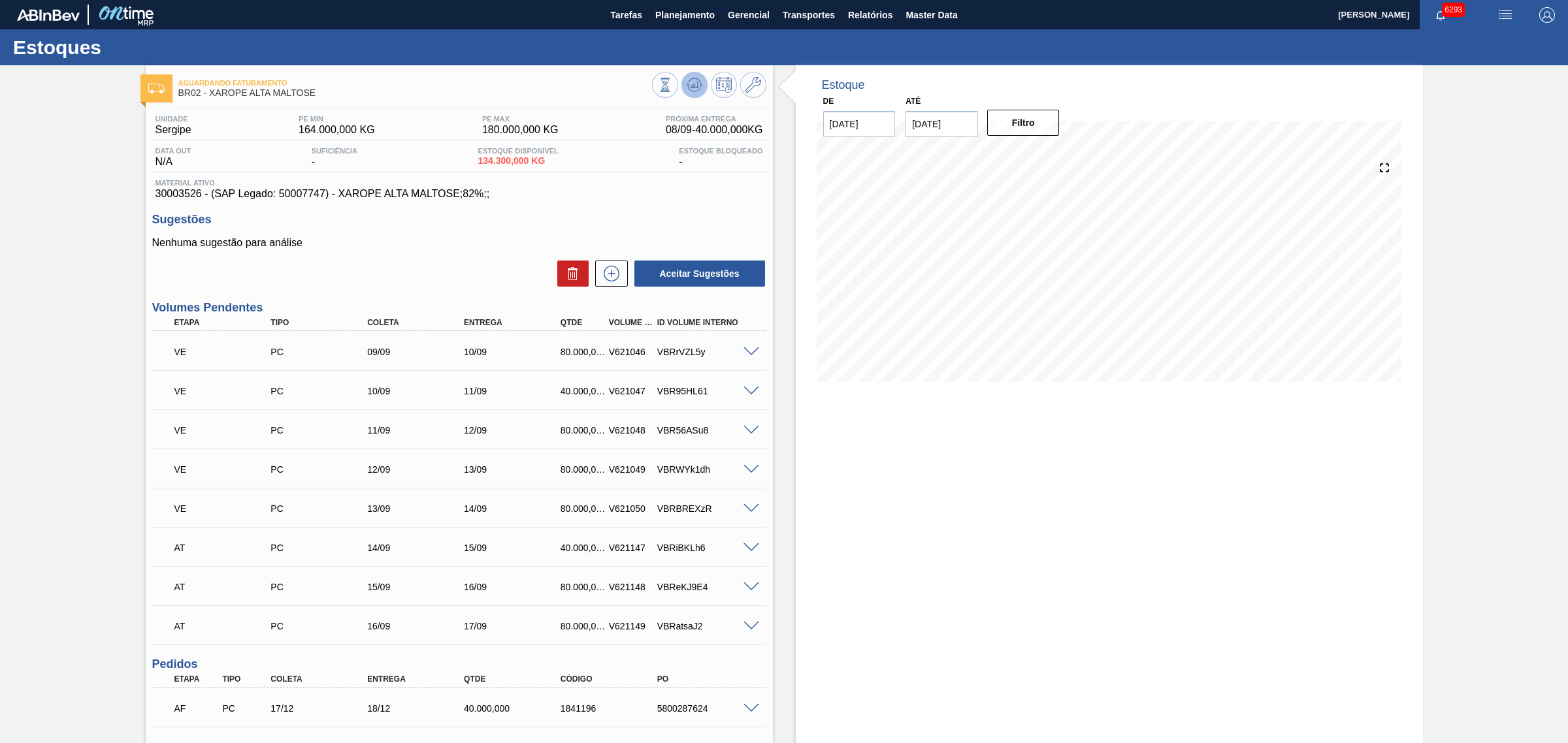
click at [692, 85] on icon at bounding box center [694, 84] width 16 height 16
